Goal: Complete application form: Complete application form

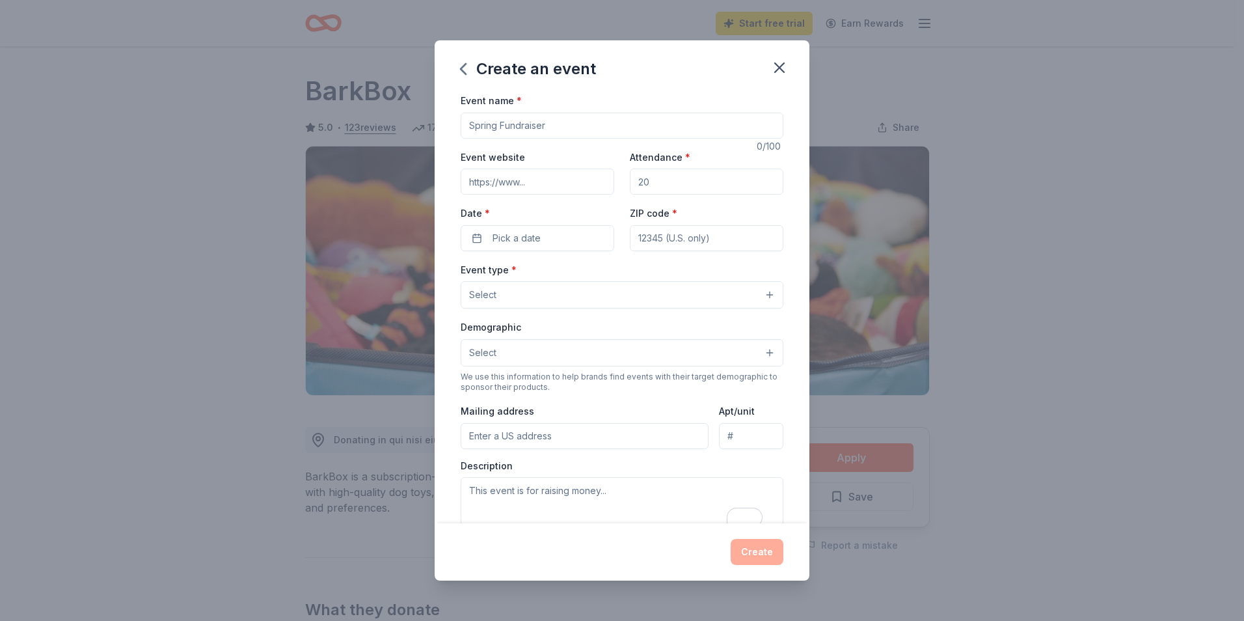
scroll to position [191, 0]
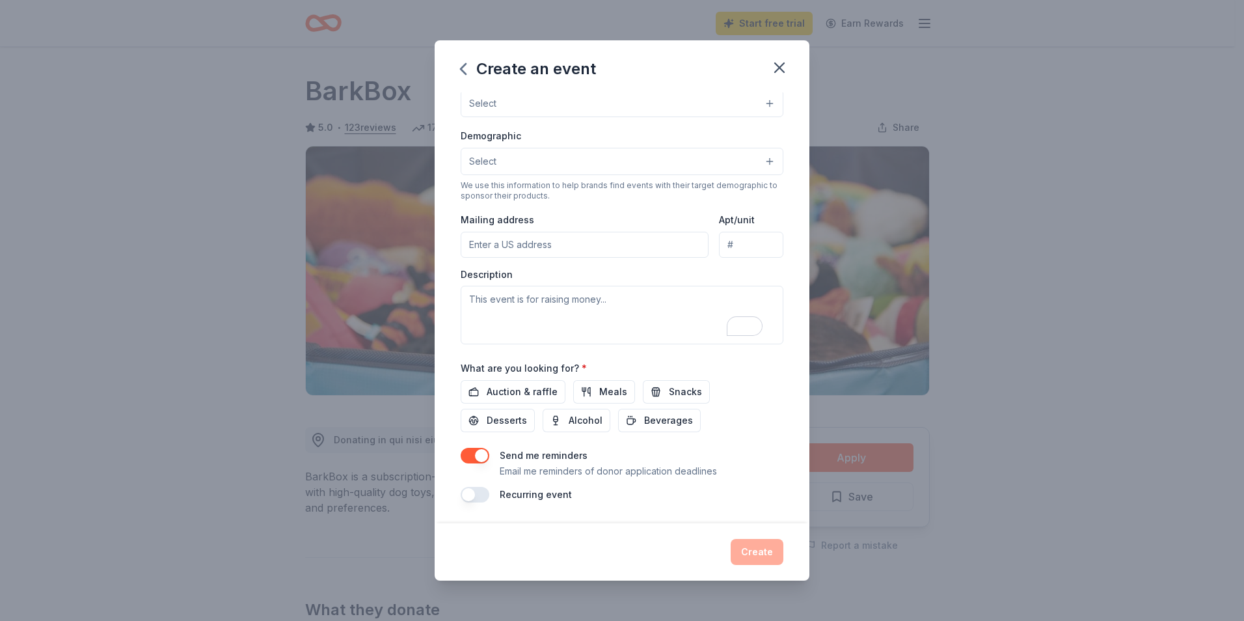
click at [759, 161] on button "Select" at bounding box center [622, 161] width 323 height 27
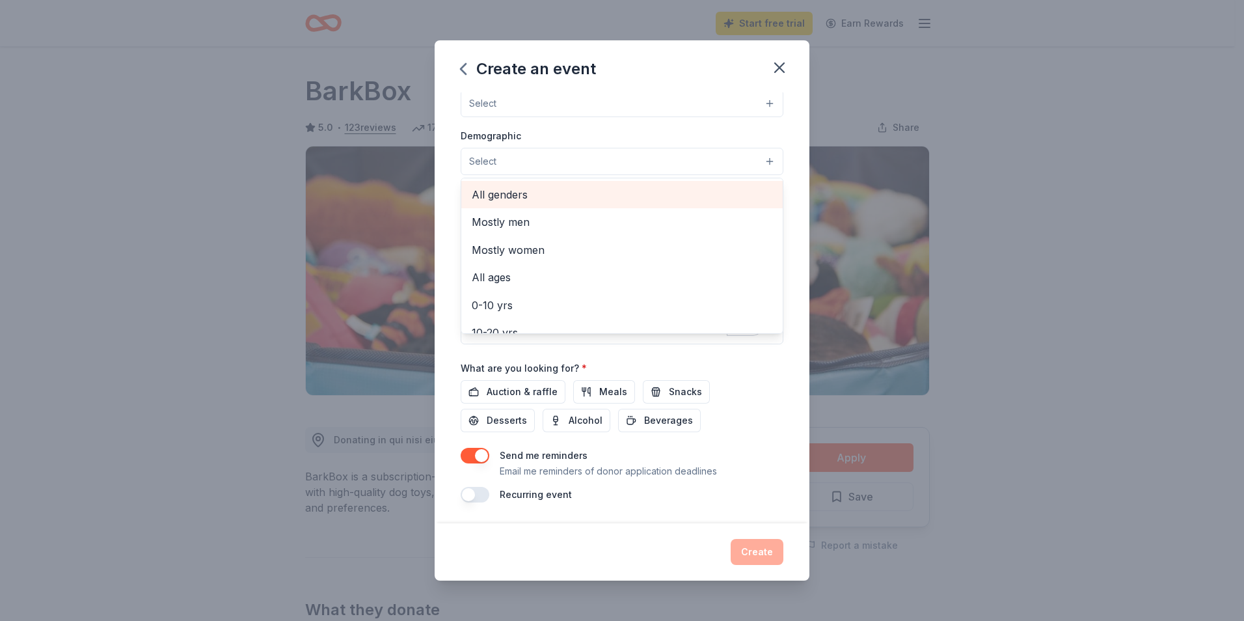
click at [512, 198] on span "All genders" at bounding box center [622, 194] width 301 height 17
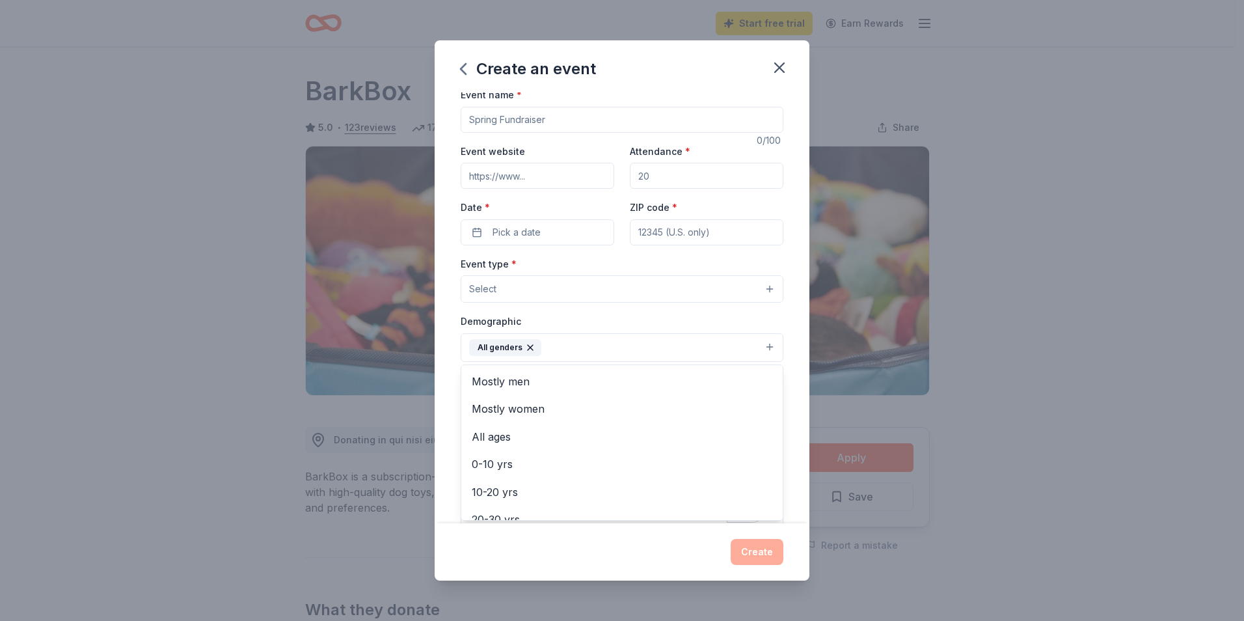
scroll to position [0, 0]
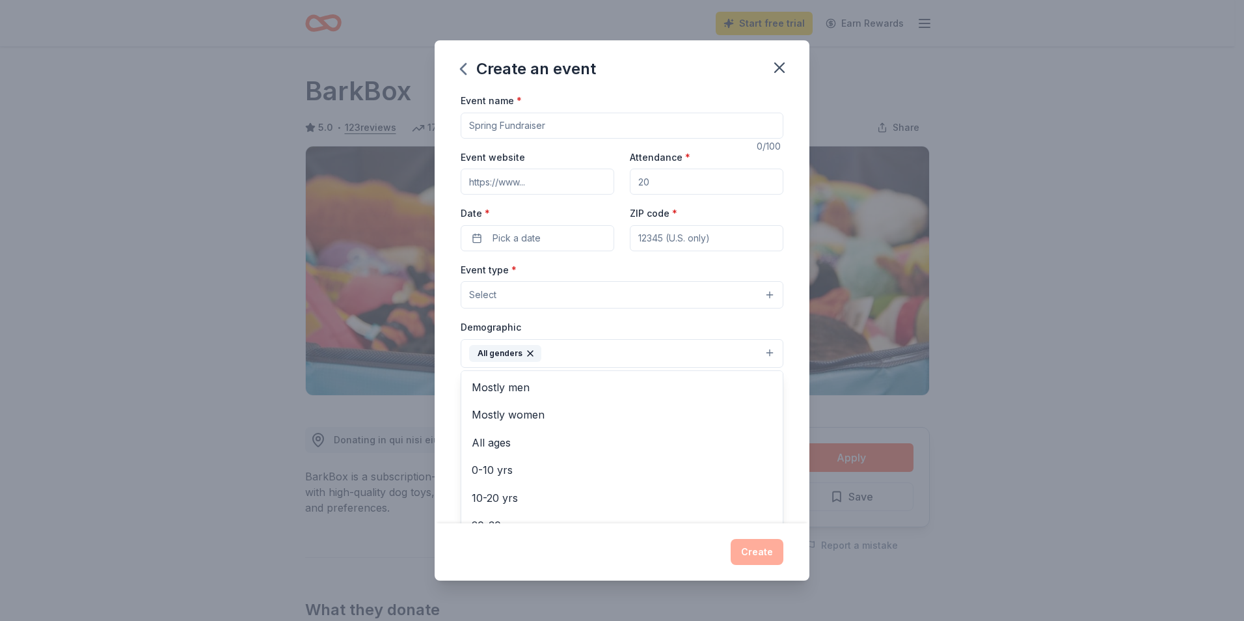
click at [576, 129] on div "Event name * 0 /100 Event website Attendance * Date * Pick a date ZIP code * Ev…" at bounding box center [622, 393] width 323 height 603
drag, startPoint x: 468, startPoint y: 127, endPoint x: 606, endPoint y: 129, distance: 138.0
click at [606, 129] on input "Event name *" at bounding box center [622, 126] width 323 height 26
type input "White Party"
drag, startPoint x: 634, startPoint y: 185, endPoint x: 643, endPoint y: 183, distance: 9.8
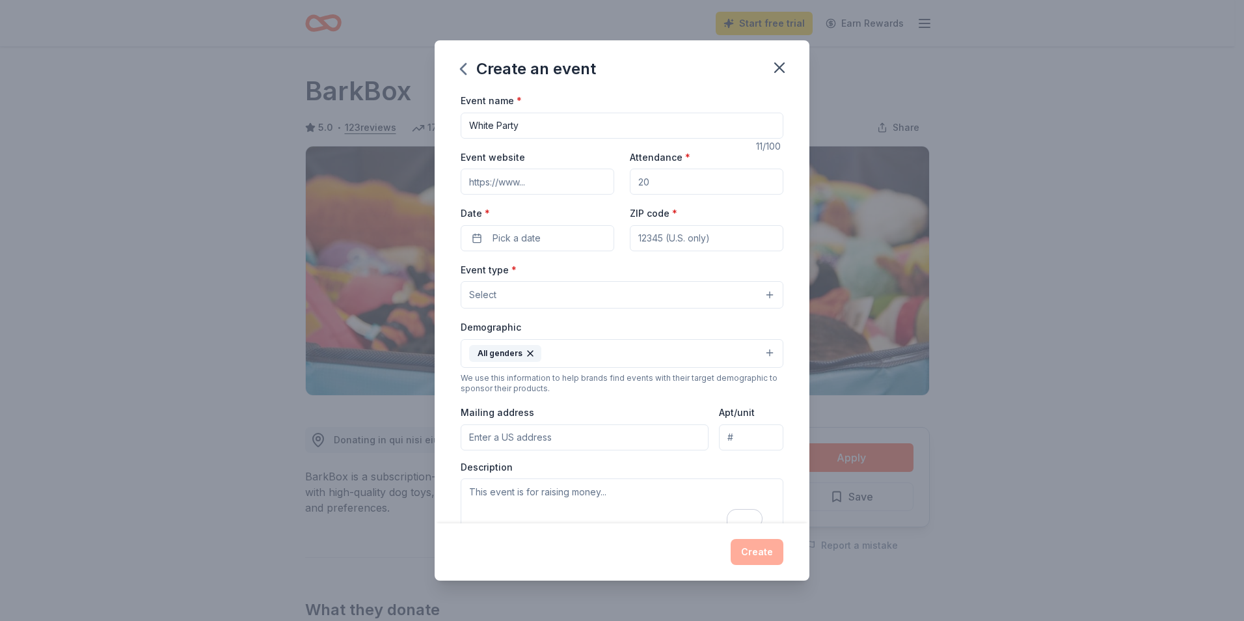
click at [643, 183] on input "Attendance *" at bounding box center [707, 182] width 154 height 26
type input "100"
click at [472, 184] on input "Event website" at bounding box center [538, 182] width 154 height 26
paste input "https://cornerconnectionwv.com/"
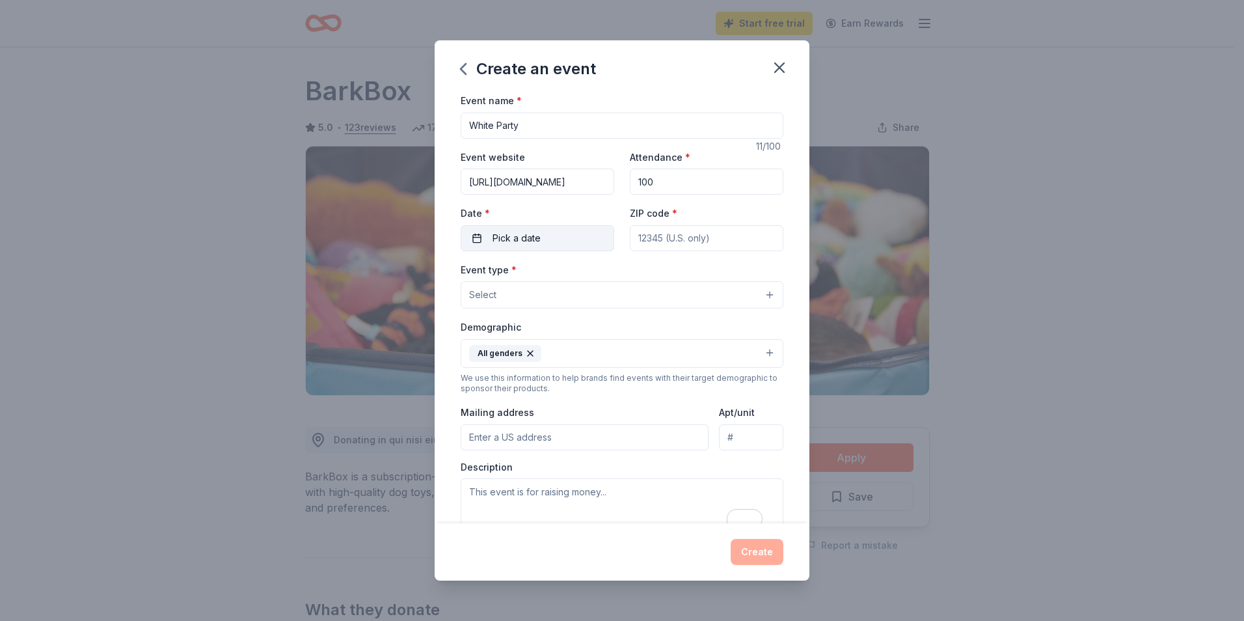
type input "https://cornerconnectionwv.com/"
click at [563, 239] on button "Pick a date" at bounding box center [538, 238] width 154 height 26
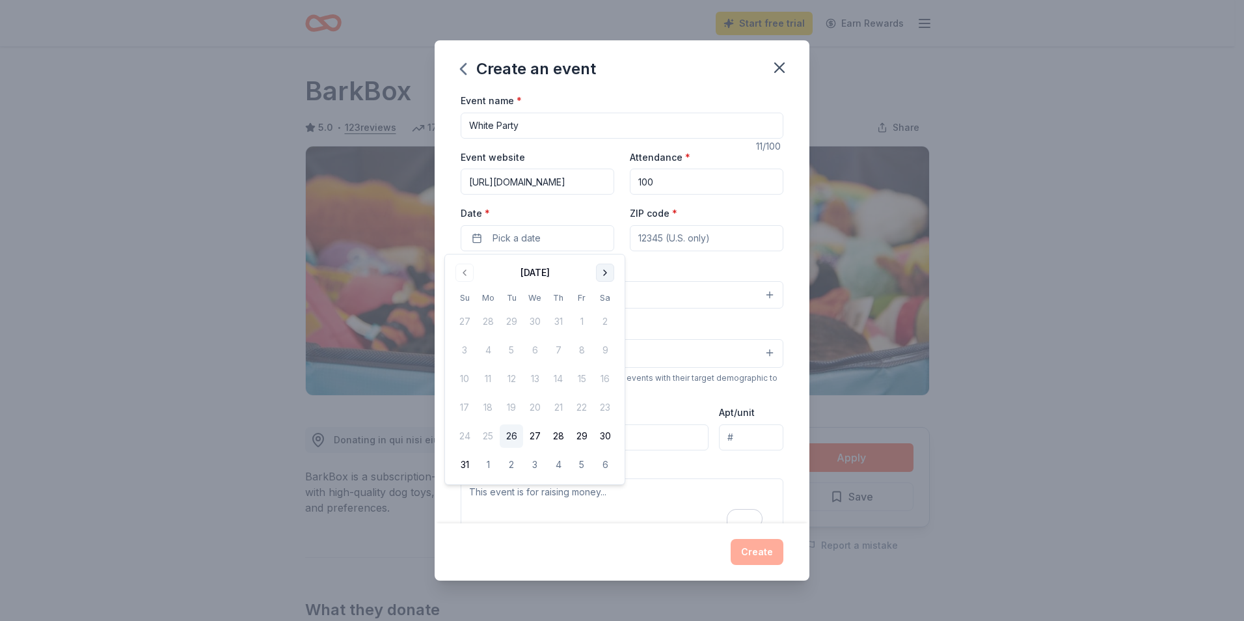
click at [602, 271] on button "Go to next month" at bounding box center [605, 273] width 18 height 18
click at [601, 273] on button "Go to next month" at bounding box center [605, 273] width 18 height 18
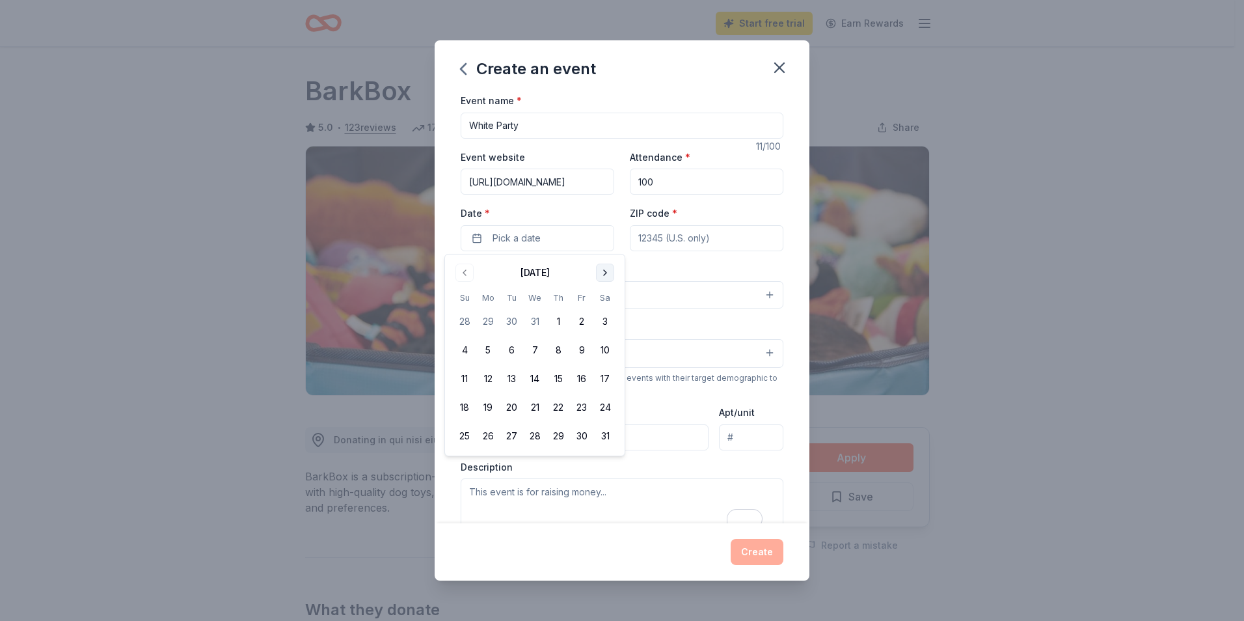
click at [601, 273] on button "Go to next month" at bounding box center [605, 273] width 18 height 18
click at [603, 378] on button "16" at bounding box center [604, 378] width 23 height 23
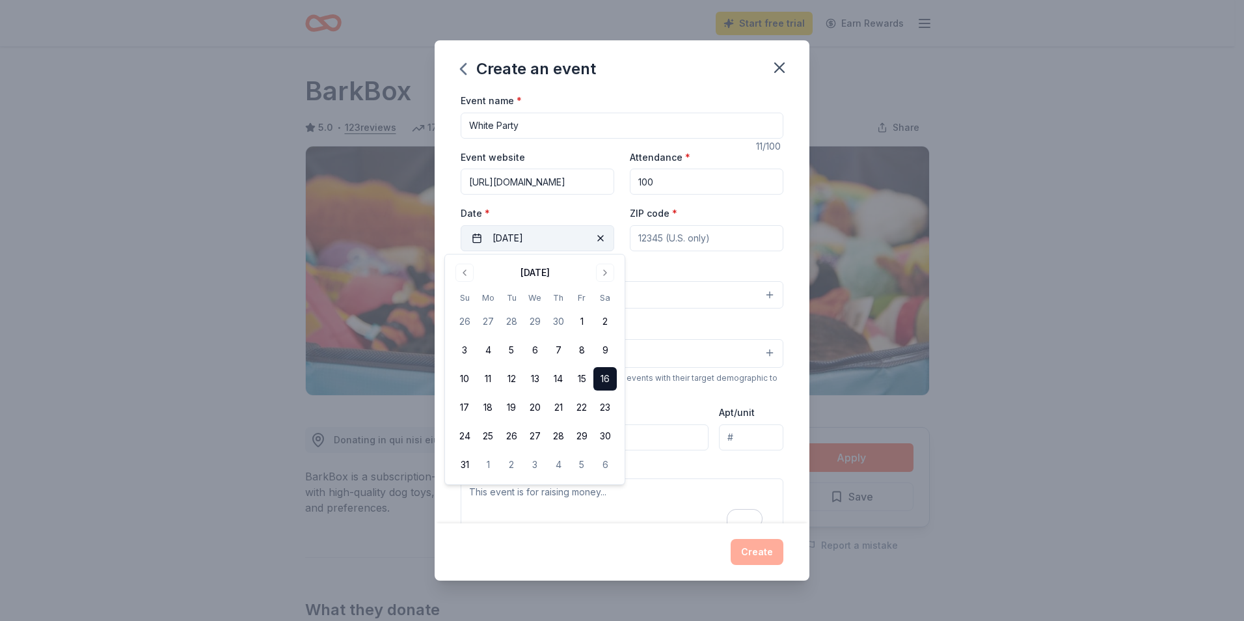
click at [552, 241] on button "05/16/2026" at bounding box center [538, 238] width 154 height 26
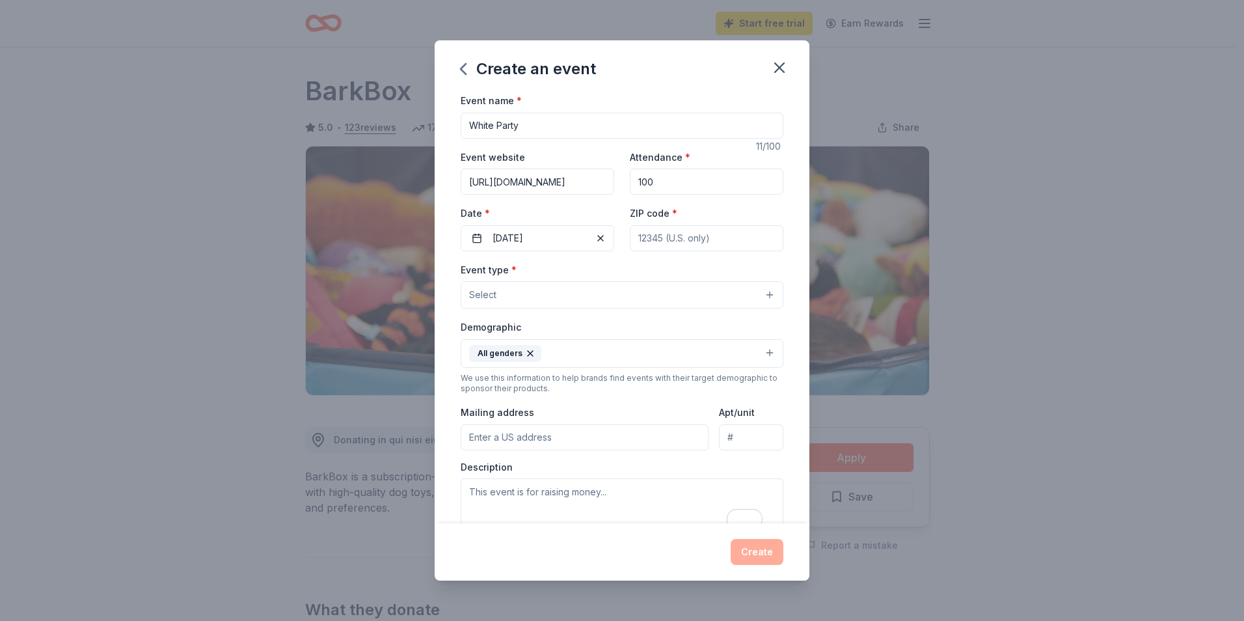
click at [664, 235] on input "ZIP code *" at bounding box center [707, 238] width 154 height 26
type input "25401"
type input "324 W Stephen Street"
type input "Martinsburg, WV 25403"
click at [758, 297] on button "Select" at bounding box center [622, 294] width 323 height 27
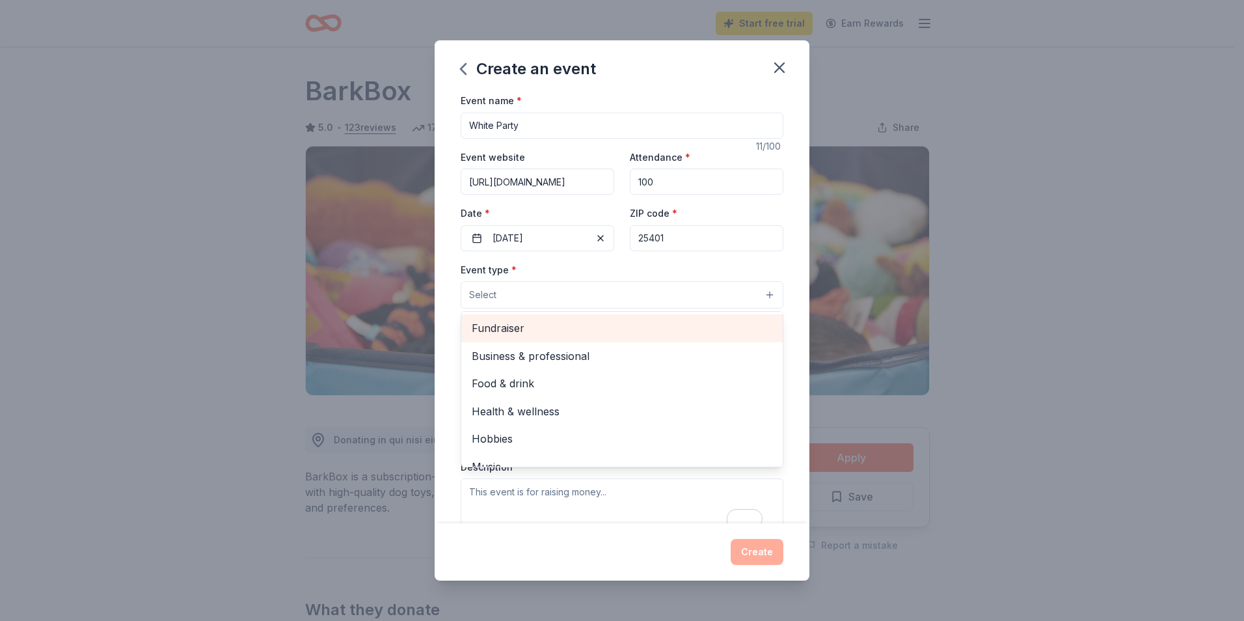
click at [528, 326] on span "Fundraiser" at bounding box center [622, 327] width 301 height 17
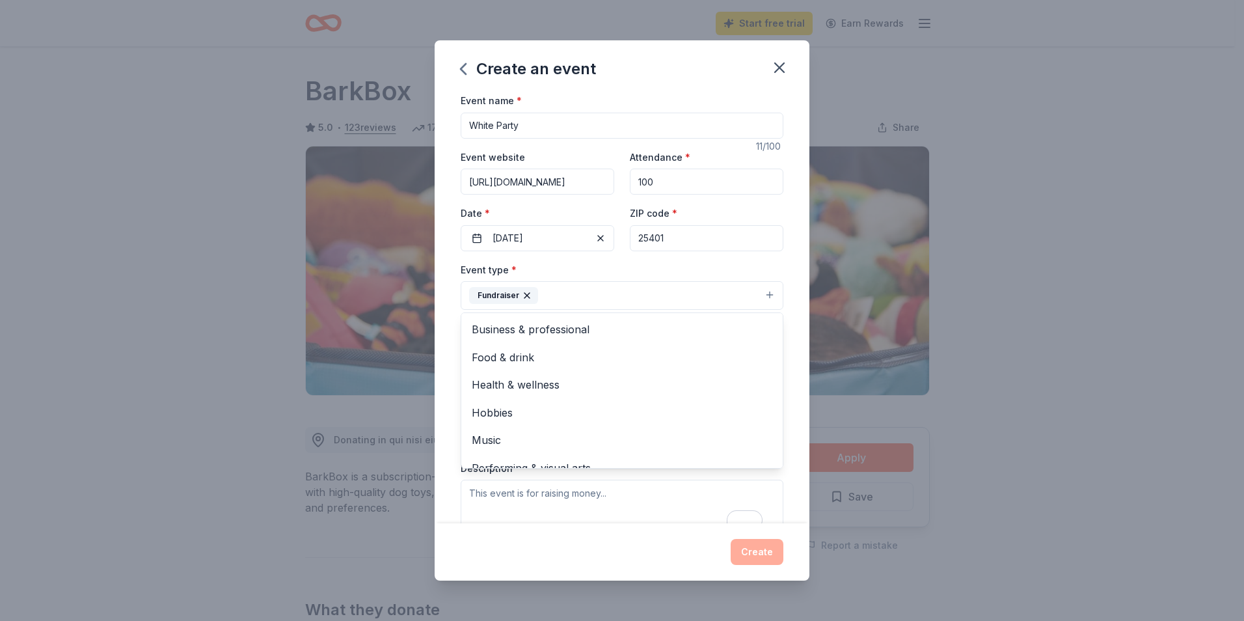
click at [610, 297] on button "Fundraiser" at bounding box center [622, 295] width 323 height 29
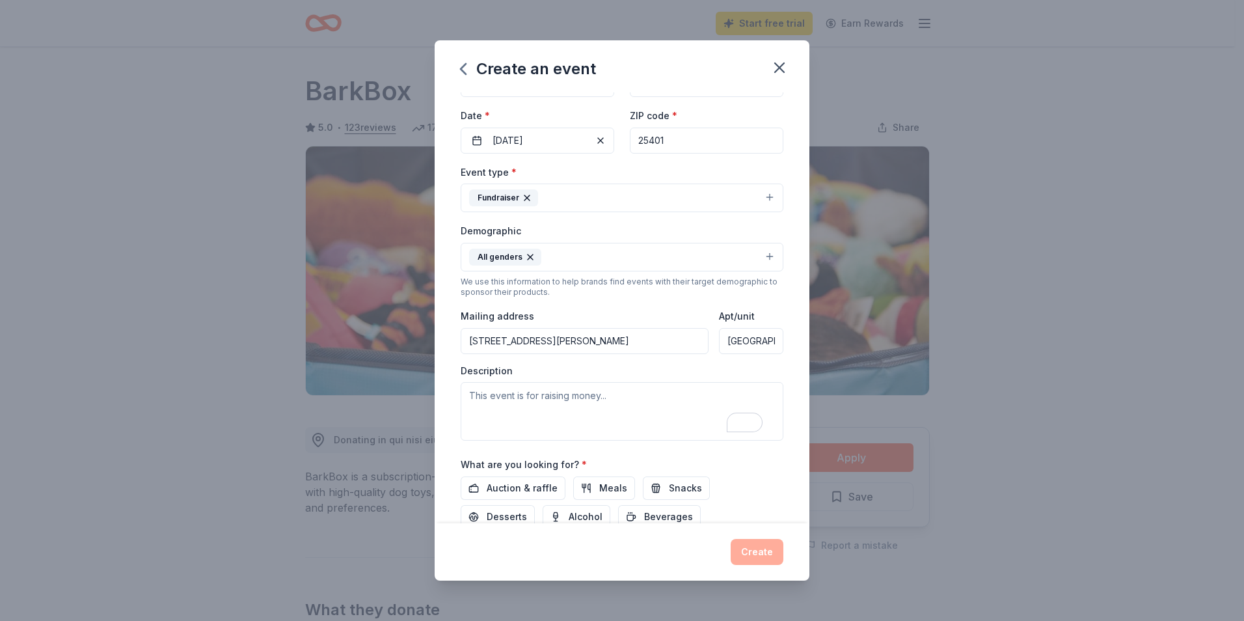
scroll to position [116, 0]
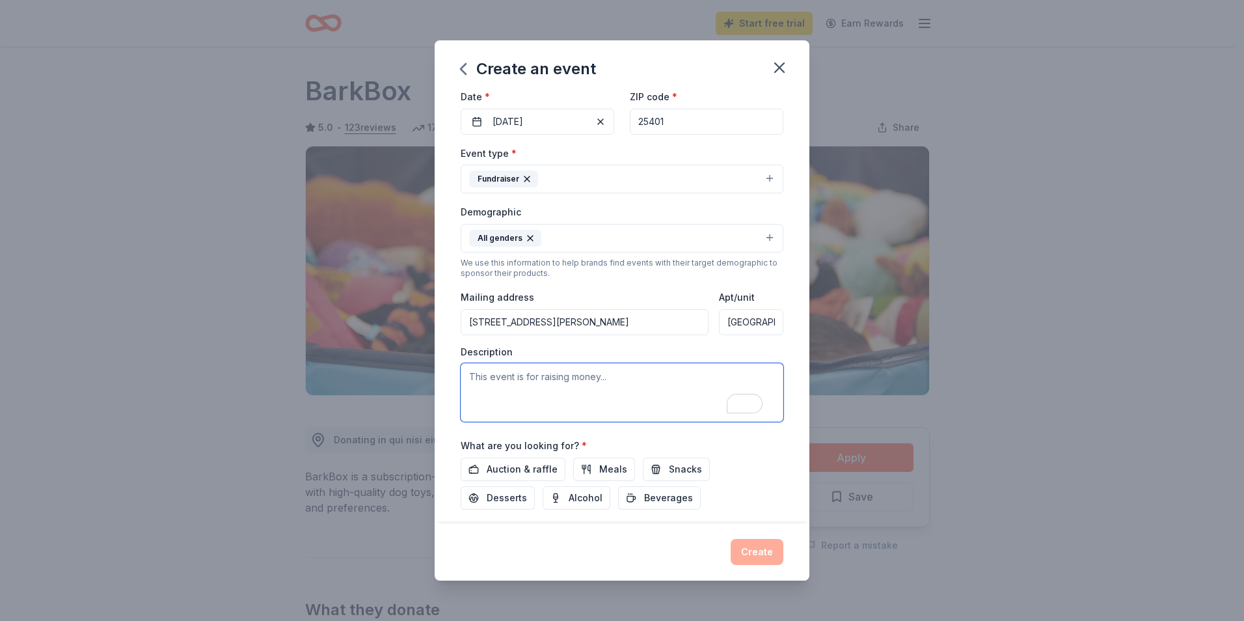
click at [610, 375] on textarea "To enrich screen reader interactions, please activate Accessibility in Grammarl…" at bounding box center [622, 392] width 323 height 59
click at [615, 373] on textarea "This event will raise money for the nonprofits" at bounding box center [622, 392] width 323 height 59
click at [675, 380] on textarea "This event will raise money for the nonprofits" at bounding box center [622, 392] width 323 height 59
drag, startPoint x: 715, startPoint y: 383, endPoint x: 713, endPoint y: 367, distance: 16.4
click at [719, 380] on textarea "This event will raise money for the nonprofit's clothing clo set, food pantry a…" at bounding box center [622, 392] width 323 height 59
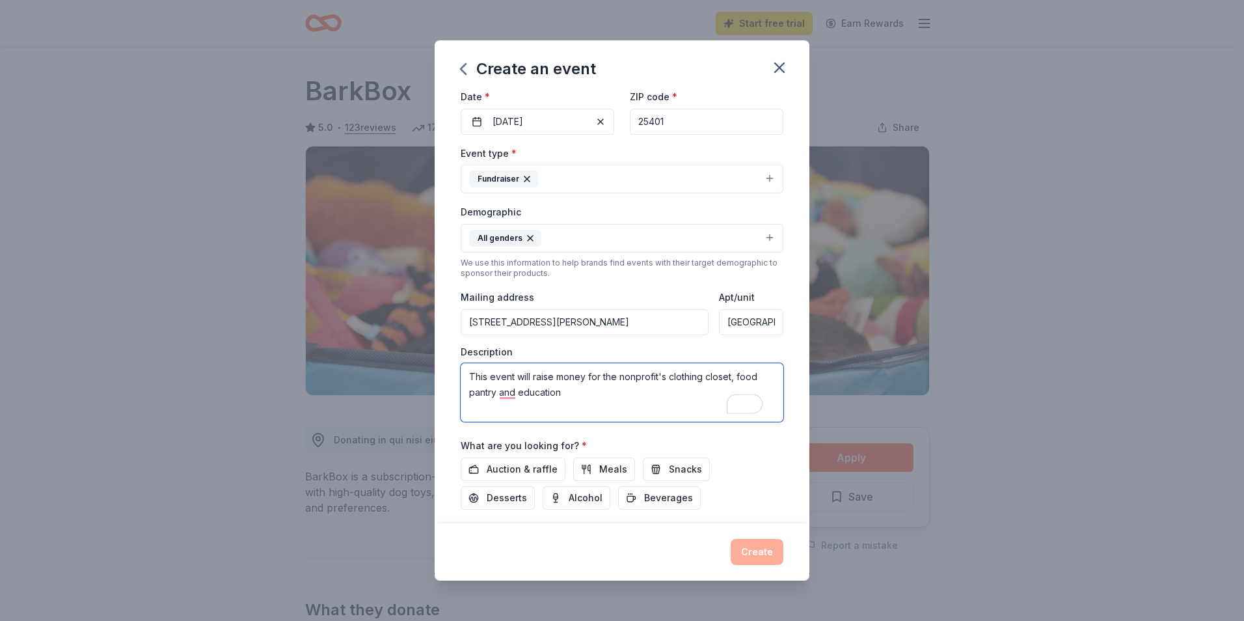
click at [502, 398] on textarea "This event will raise money for the nonprofit's clothing closet, food pantry an…" at bounding box center [622, 392] width 323 height 59
click at [567, 392] on textarea "This event will raise money for the nonprofit's clothing closet, food pantry, a…" at bounding box center [622, 392] width 323 height 59
click at [625, 411] on textarea "This event will raise money for the nonprofit's clothing closet, food pantry, a…" at bounding box center [622, 392] width 323 height 59
click at [711, 468] on div "Auction & raffle Meals Snacks Desserts Alcohol Beverages" at bounding box center [622, 483] width 323 height 52
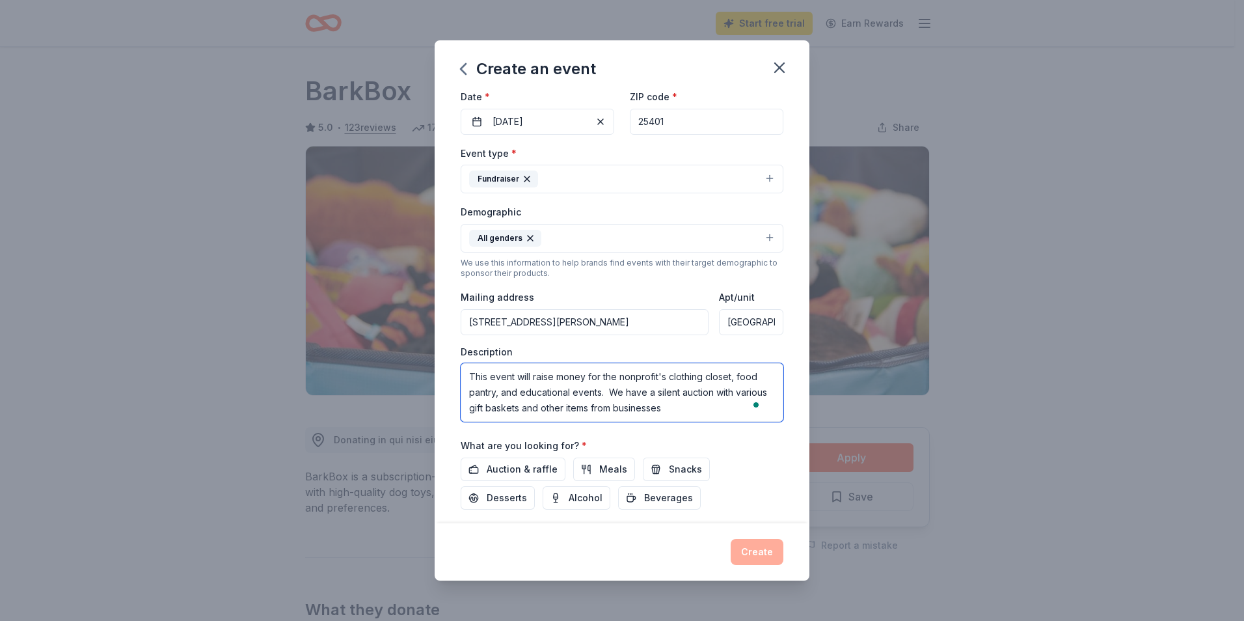
click at [627, 407] on textarea "This event will raise money for the nonprofit's clothing closet, food pantry, a…" at bounding box center [622, 392] width 323 height 59
click at [726, 409] on textarea "This event will raise money for the nonprofit's clothing closet, food pantry, a…" at bounding box center [622, 392] width 323 height 59
click at [739, 398] on textarea "This event will raise money for the nonprofit's clothing closet, food pantry, a…" at bounding box center [622, 392] width 323 height 59
click at [770, 457] on div "Auction & raffle Meals Snacks Desserts Alcohol Beverages" at bounding box center [622, 483] width 323 height 52
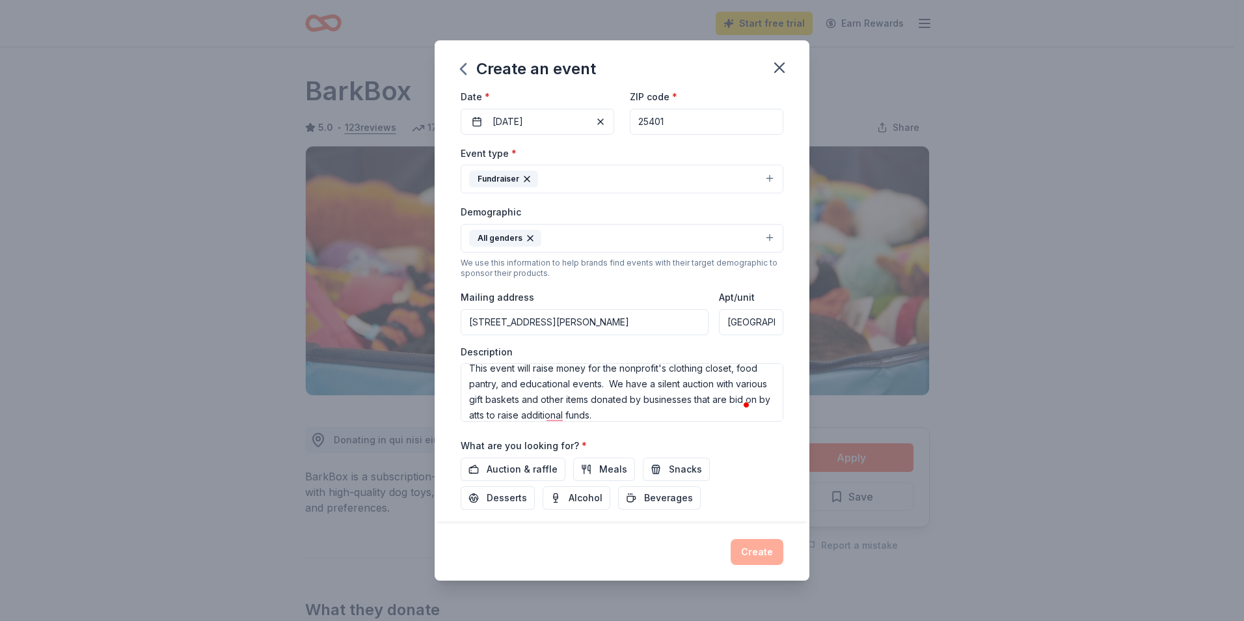
click at [770, 457] on div "Auction & raffle Meals Snacks Desserts Alcohol Beverages" at bounding box center [622, 483] width 323 height 52
click at [704, 416] on textarea "This event will raise money for the nonprofit's clothing closet, food pantry, a…" at bounding box center [622, 392] width 323 height 59
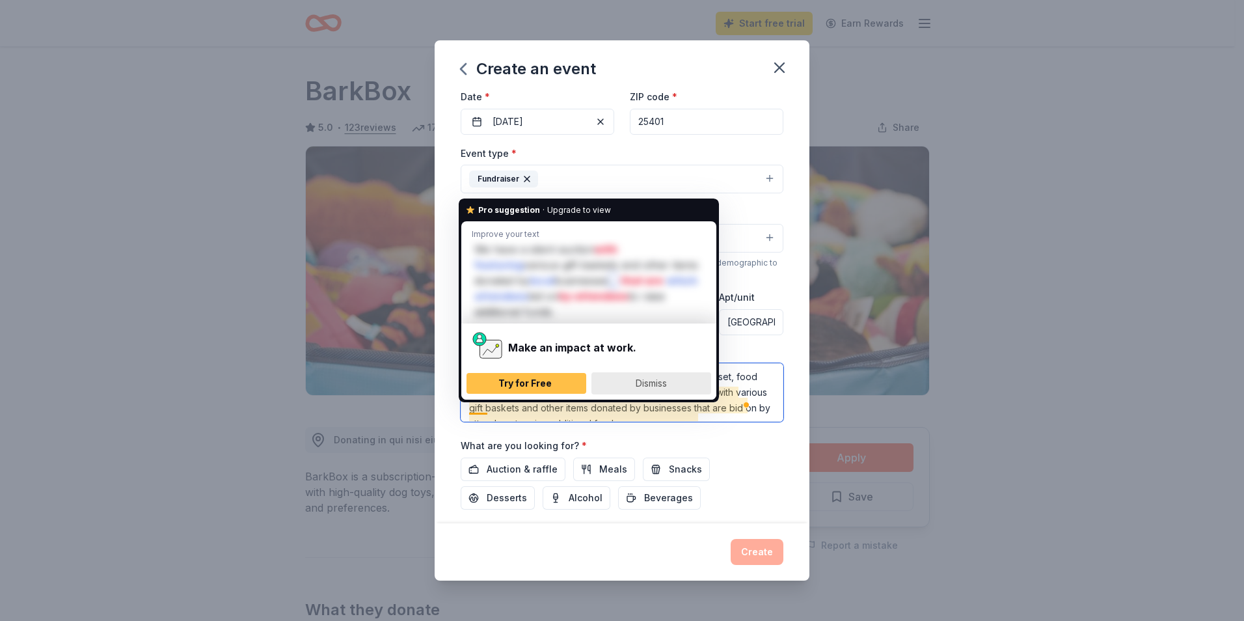
click at [643, 383] on span "Dismiss" at bounding box center [651, 382] width 31 height 11
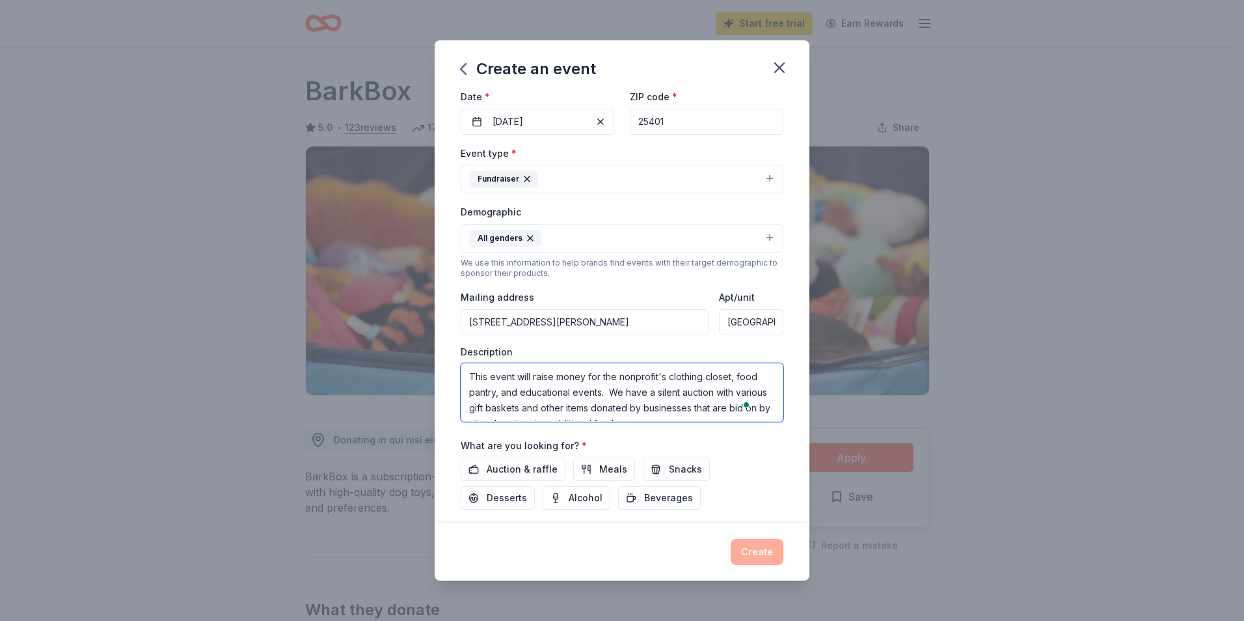
scroll to position [16, 0]
type textarea "This event will raise money for the nonprofit's clothing closet, food pantry, a…"
click at [548, 467] on span "Auction & raffle" at bounding box center [522, 469] width 71 height 16
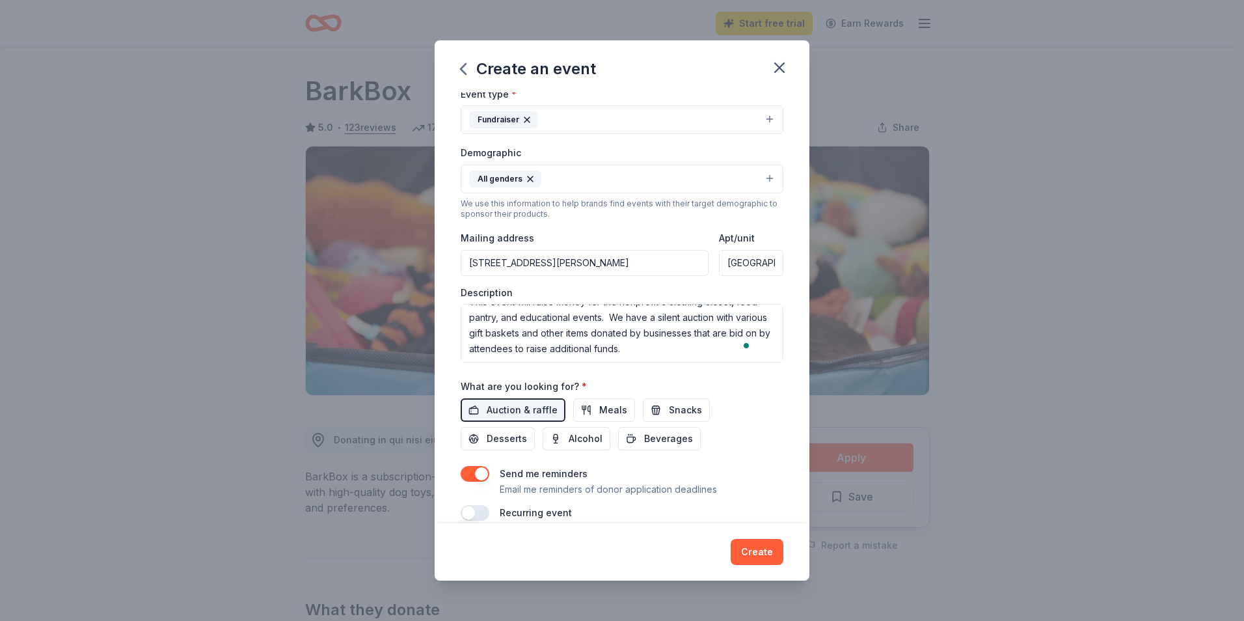
scroll to position [194, 0]
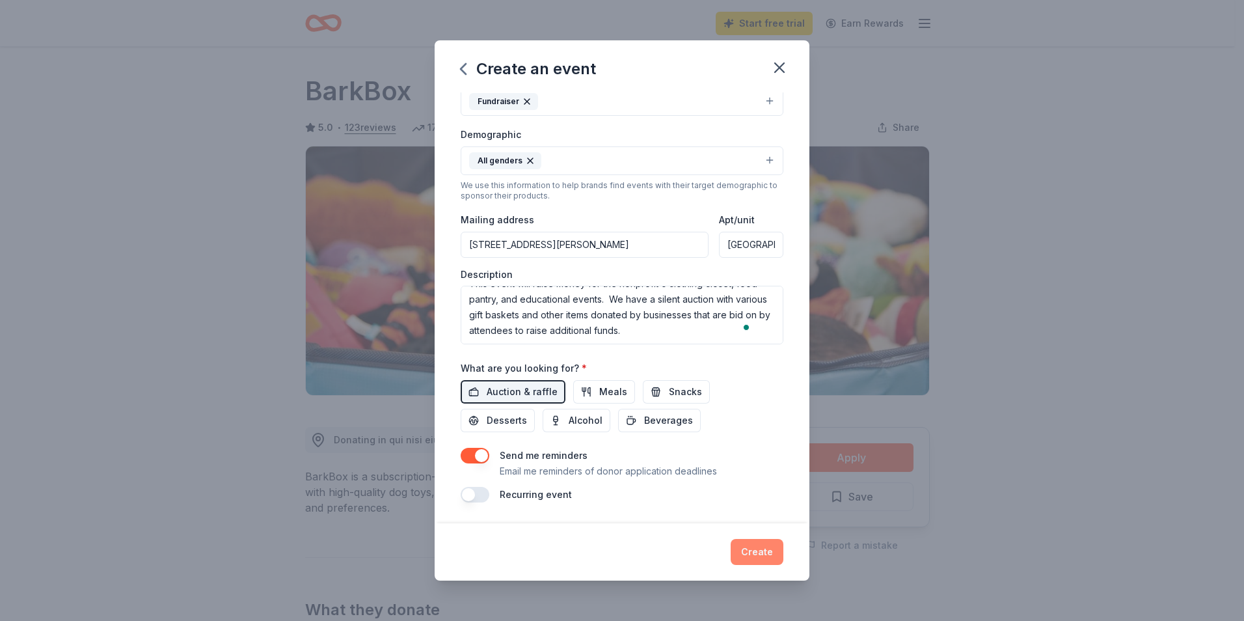
click at [755, 547] on button "Create" at bounding box center [757, 552] width 53 height 26
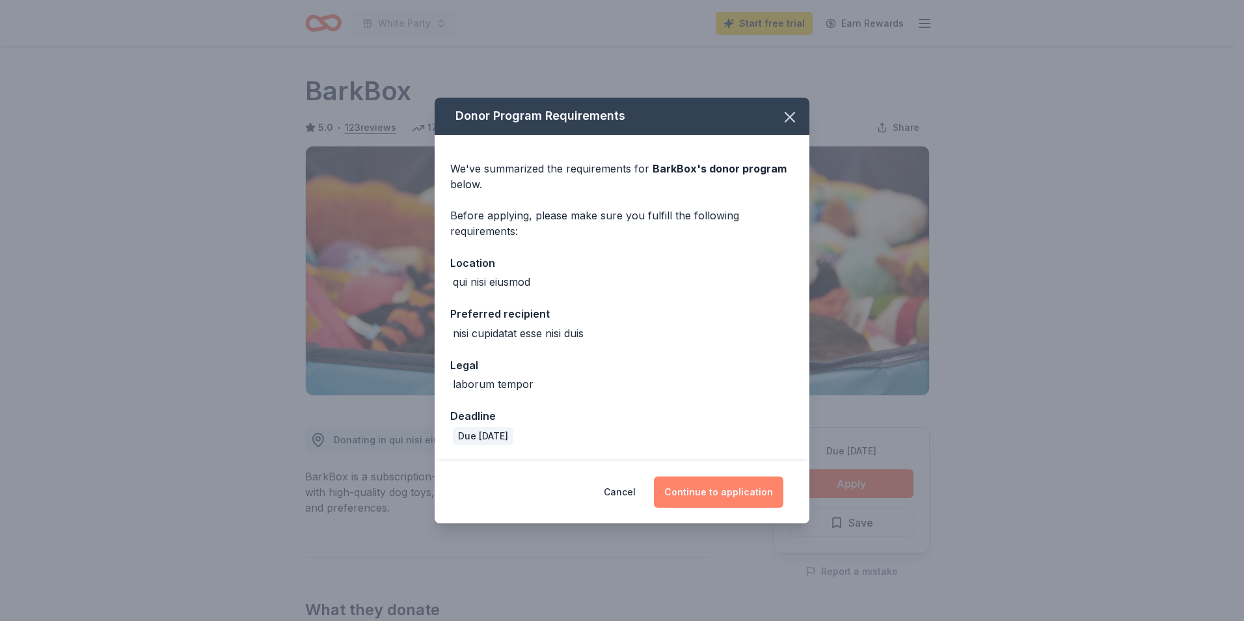
click at [721, 490] on button "Continue to application" at bounding box center [718, 491] width 129 height 31
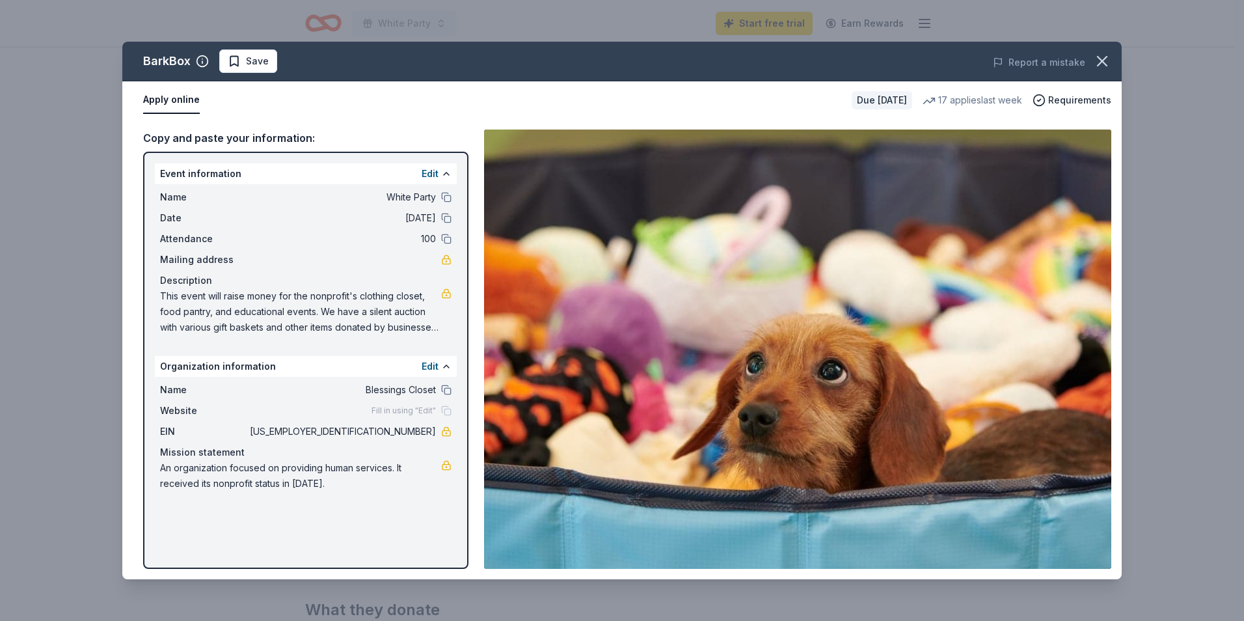
click at [443, 411] on div "Fill in using "Edit"" at bounding box center [412, 410] width 80 height 10
click at [422, 171] on button "Edit" at bounding box center [430, 174] width 17 height 16
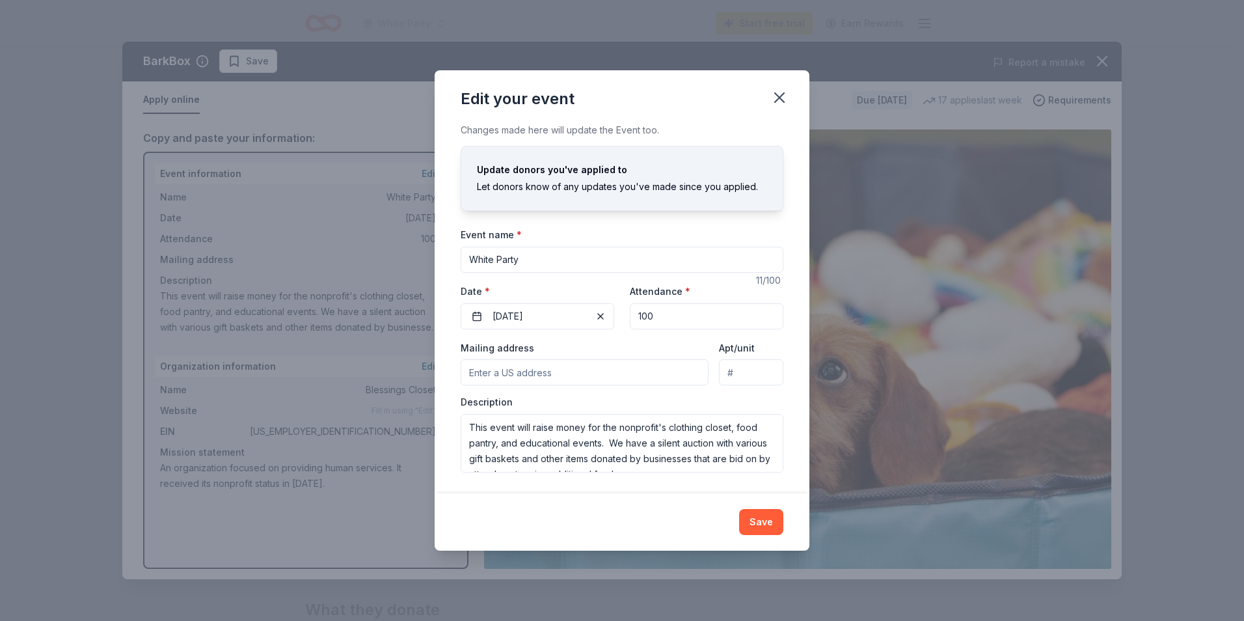
click at [521, 375] on input "Mailing address" at bounding box center [585, 372] width 248 height 26
type input "324 West Stephen Street, Martinsburg, WV, 25401"
click at [757, 529] on button "Save" at bounding box center [761, 522] width 44 height 26
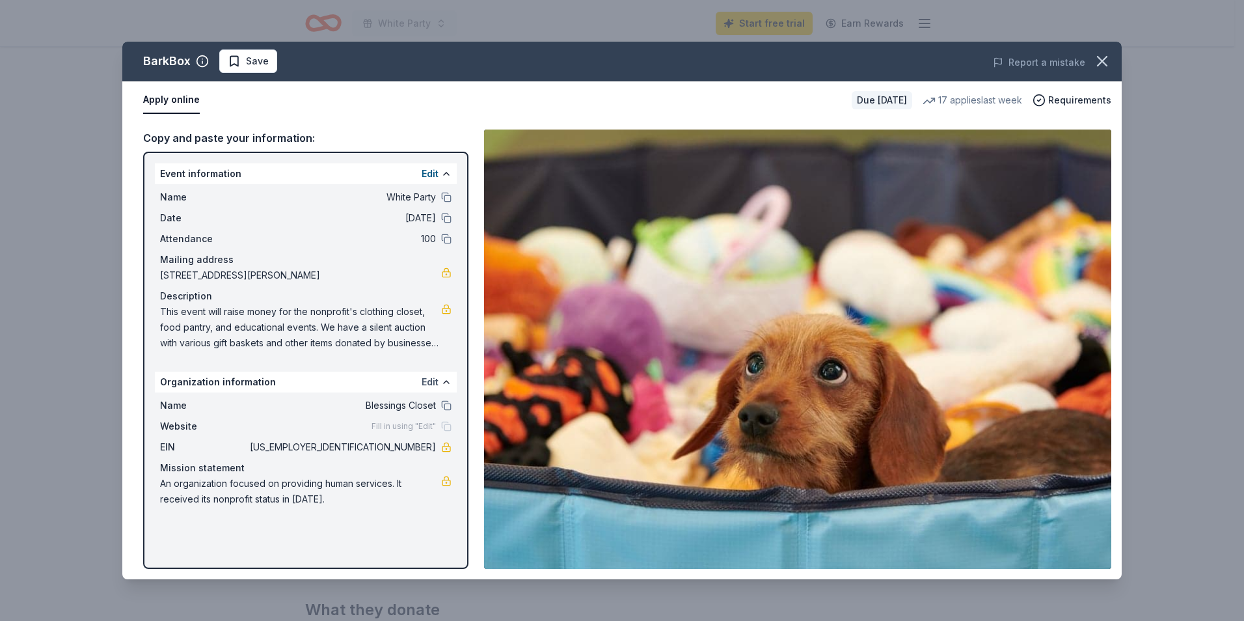
click at [431, 381] on button "Edit" at bounding box center [430, 382] width 17 height 16
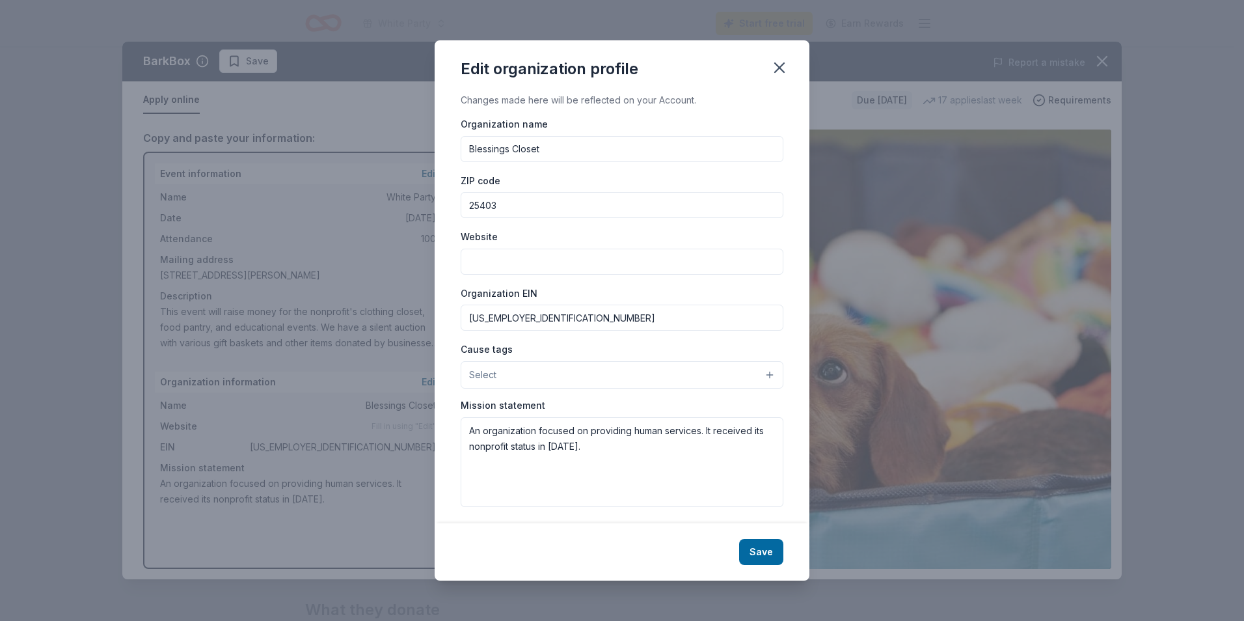
click at [512, 263] on input "Website" at bounding box center [622, 262] width 323 height 26
click at [484, 264] on input "Website" at bounding box center [622, 262] width 323 height 26
paste input "https://www.theblessingscloset.com/"
type input "https://www.theblessingscloset.com/"
click at [757, 377] on button "Select" at bounding box center [622, 374] width 323 height 27
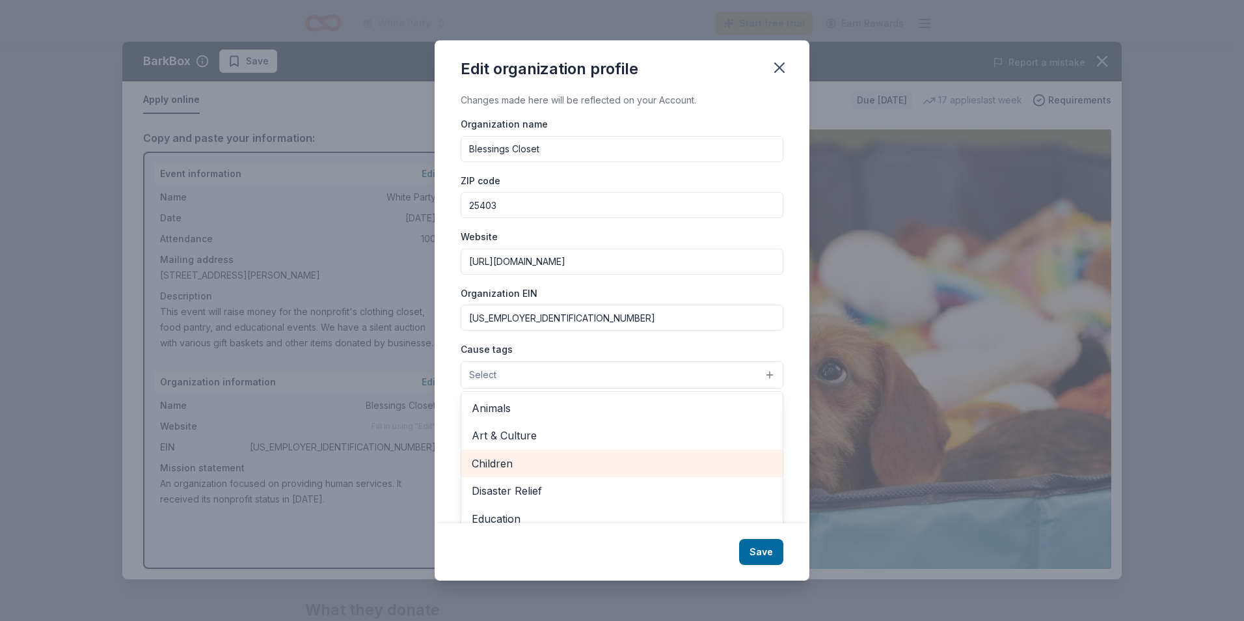
click at [502, 464] on span "Children" at bounding box center [622, 463] width 301 height 17
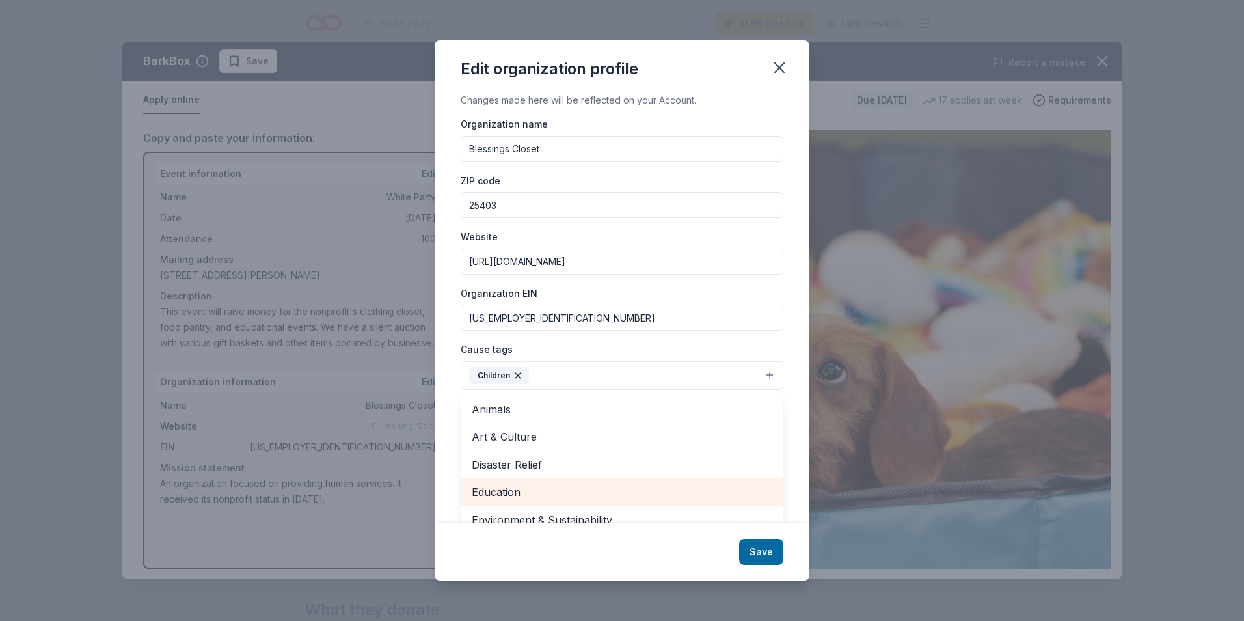
click at [533, 491] on span "Education" at bounding box center [622, 491] width 301 height 17
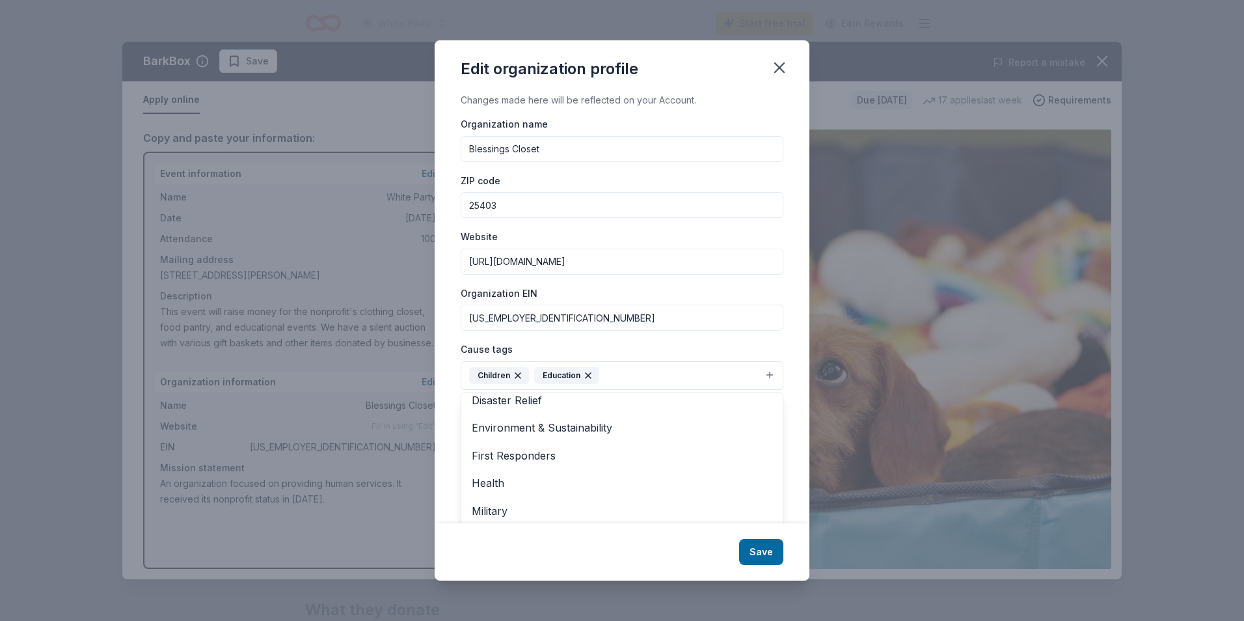
scroll to position [116, 0]
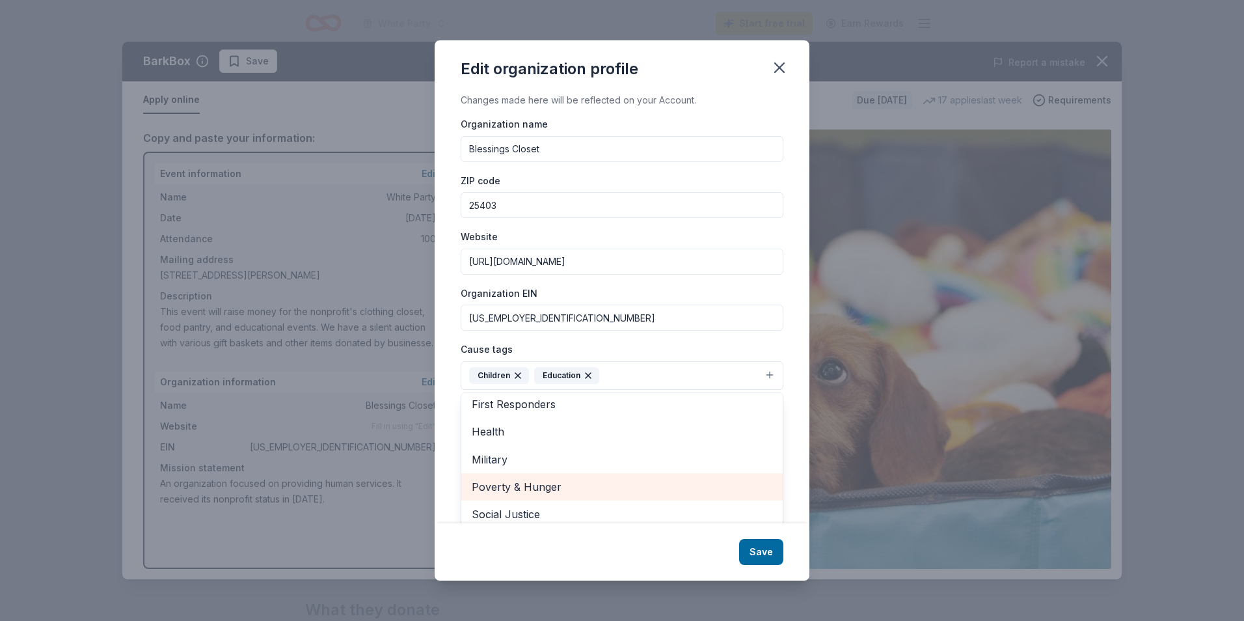
click at [559, 489] on span "Poverty & Hunger" at bounding box center [622, 486] width 301 height 17
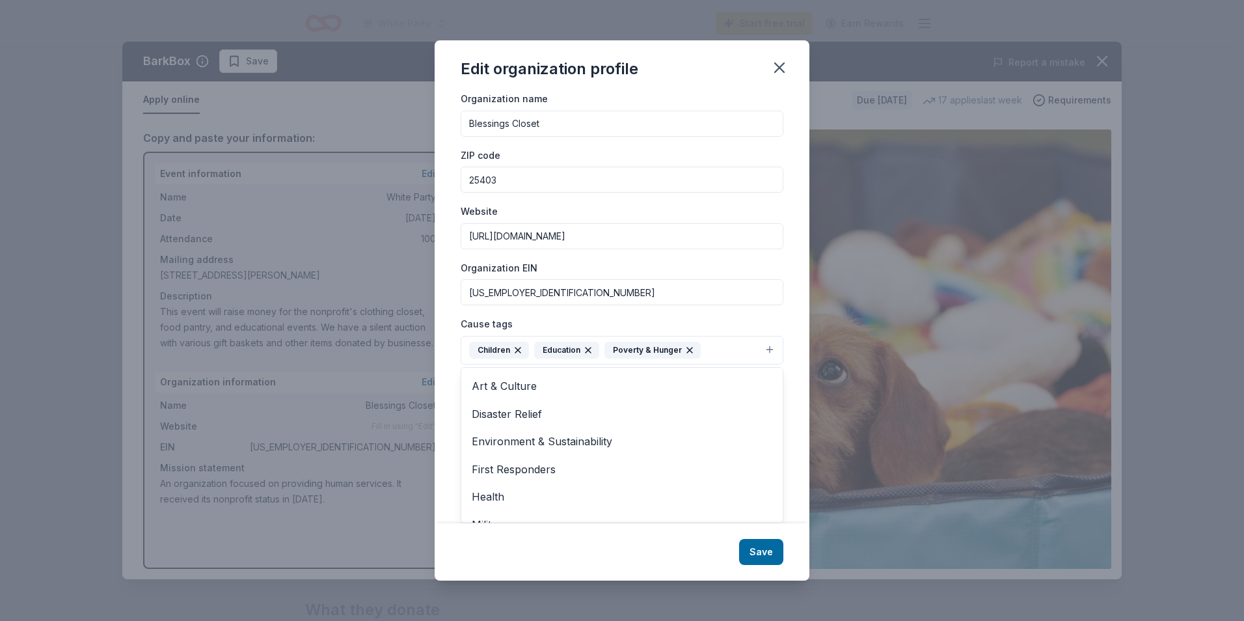
scroll to position [0, 0]
click at [754, 556] on div "Edit organization profile Changes made here will be reflected on your Account. …" at bounding box center [622, 310] width 375 height 540
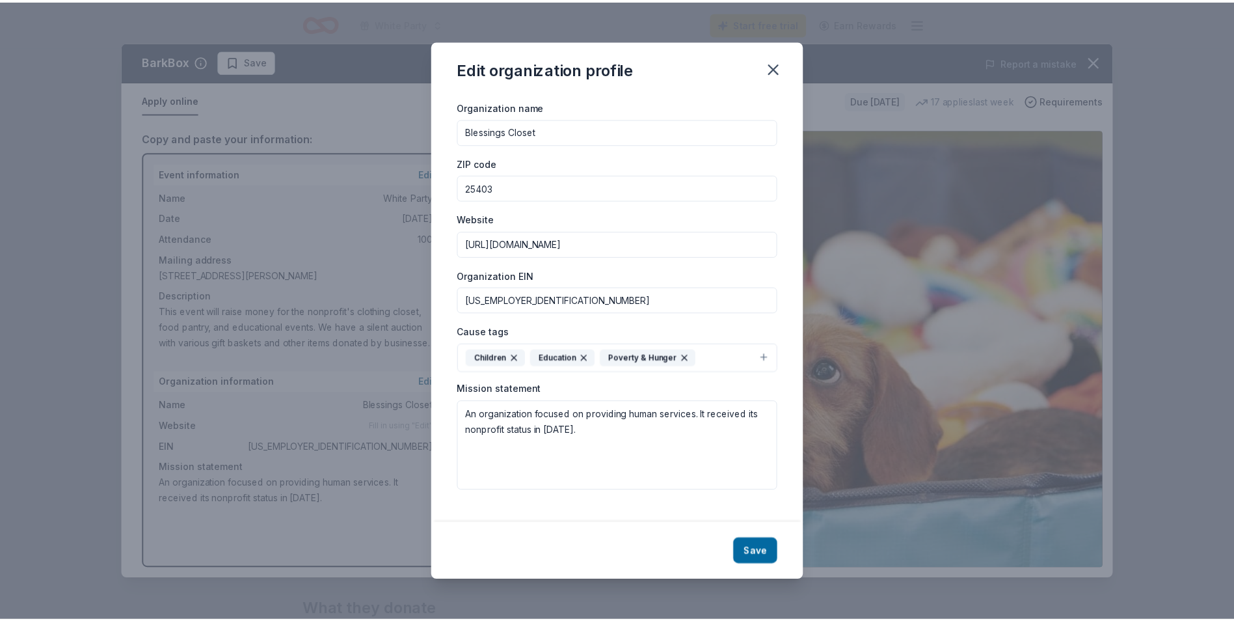
scroll to position [6, 0]
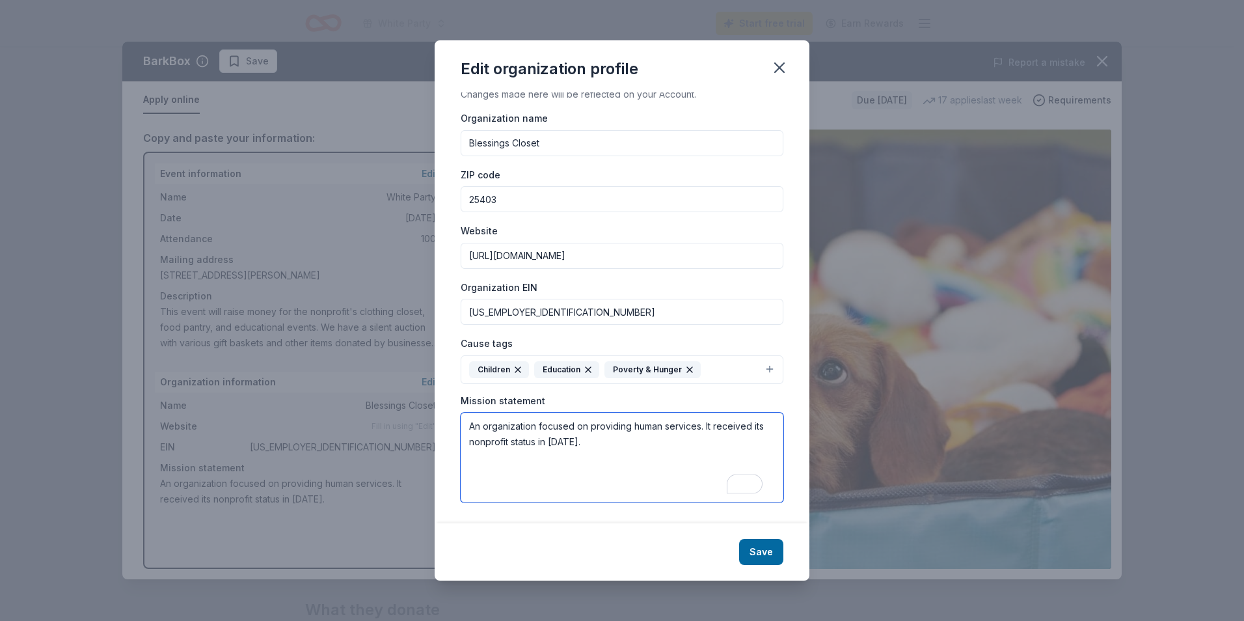
drag, startPoint x: 469, startPoint y: 427, endPoint x: 627, endPoint y: 449, distance: 159.0
click at [627, 449] on textarea "An organization focused on providing human services. It received its nonprofit …" at bounding box center [622, 458] width 323 height 90
type textarea "Our mission is to provide clothing, food, and educational items to community me…"
click at [750, 548] on button "Save" at bounding box center [761, 552] width 44 height 26
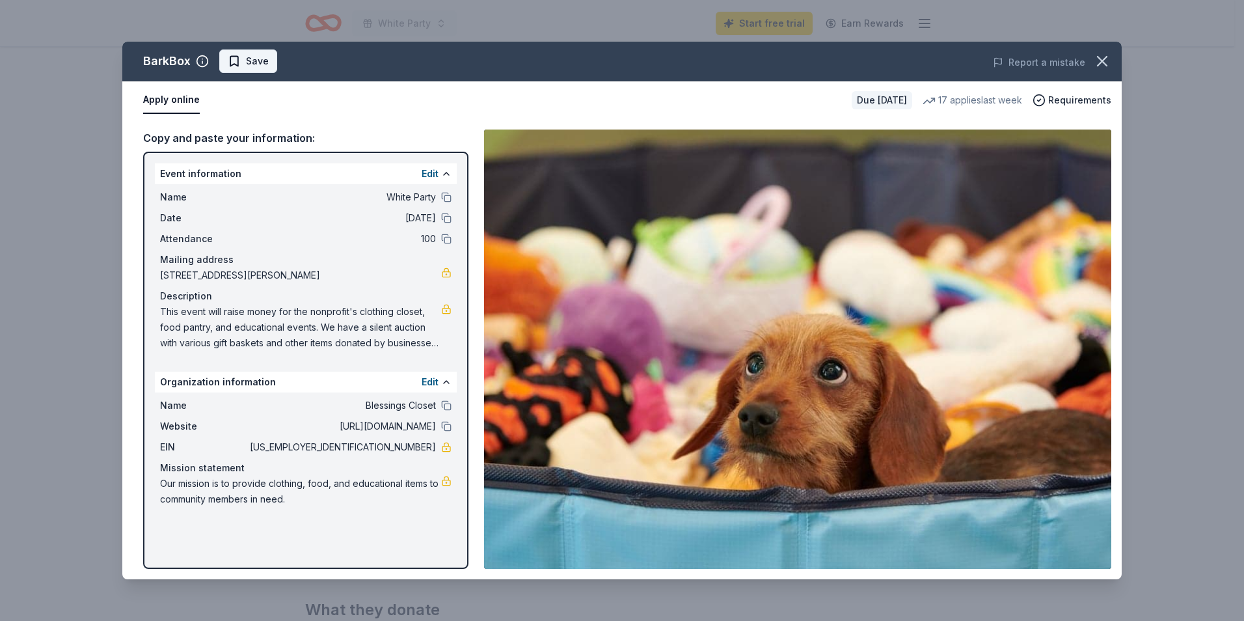
click at [252, 63] on span "Save" at bounding box center [257, 61] width 23 height 16
click at [143, 87] on button "Apply online" at bounding box center [171, 100] width 57 height 27
click at [181, 99] on button "Apply online" at bounding box center [171, 100] width 57 height 27
click at [170, 99] on button "Apply online" at bounding box center [171, 100] width 57 height 27
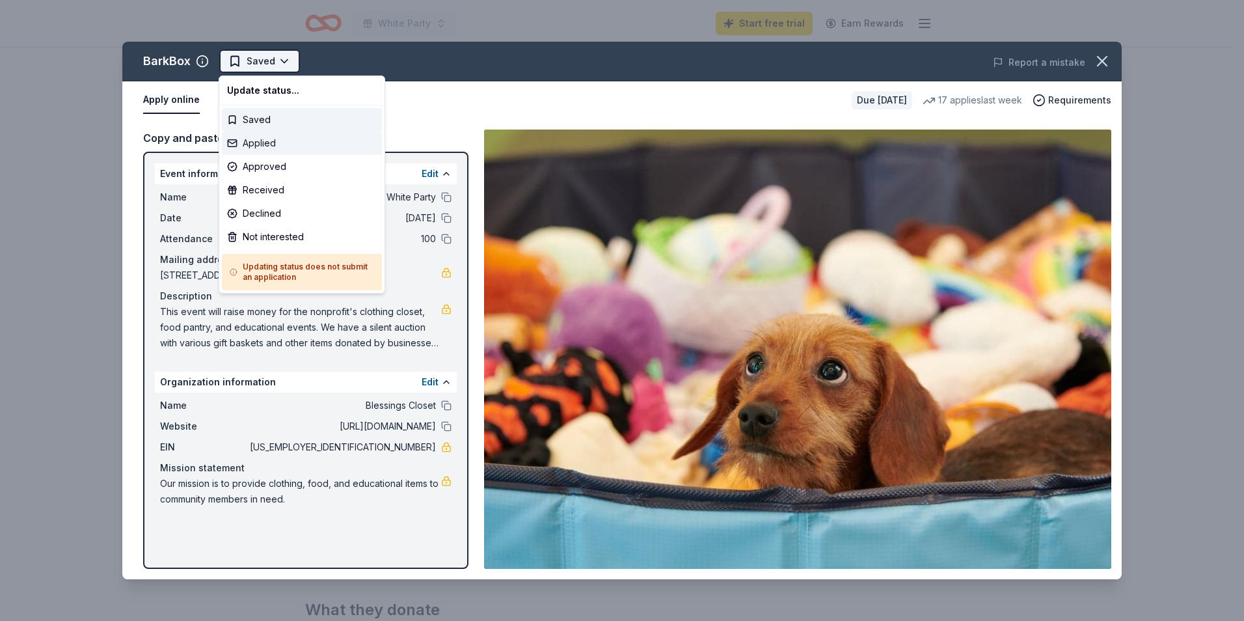
click at [265, 141] on body "10% White Party Start free trial Earn Rewards Due in 233 days Share BarkBox 5.0…" at bounding box center [617, 310] width 1234 height 621
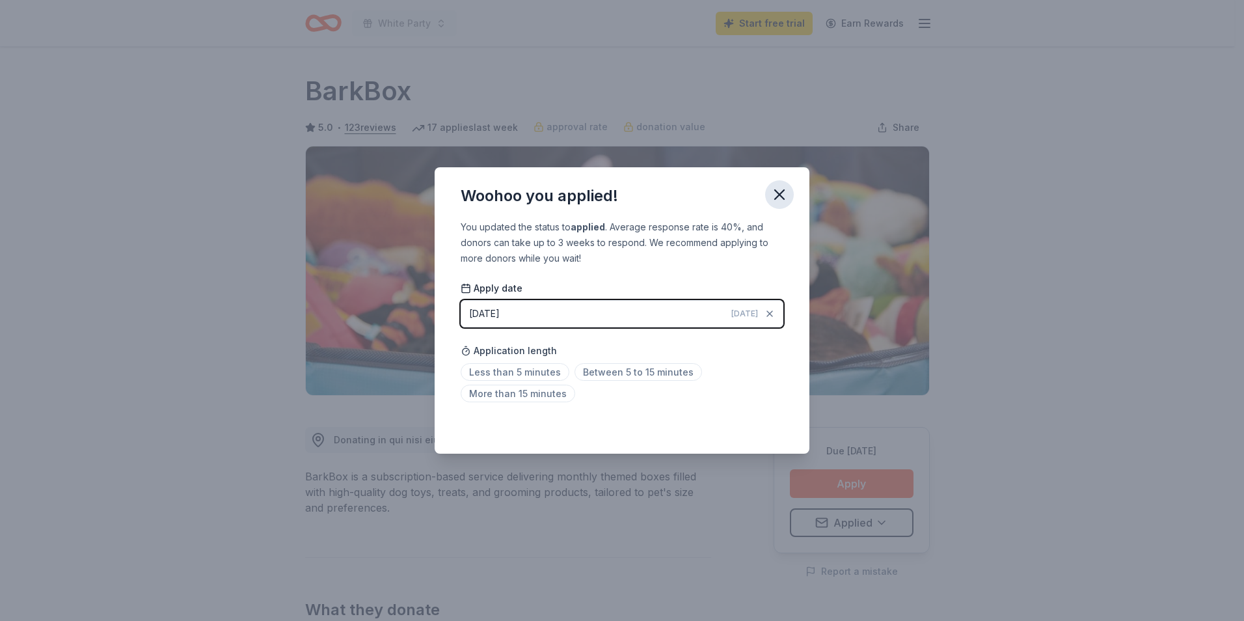
click at [779, 194] on icon "button" at bounding box center [779, 194] width 9 height 9
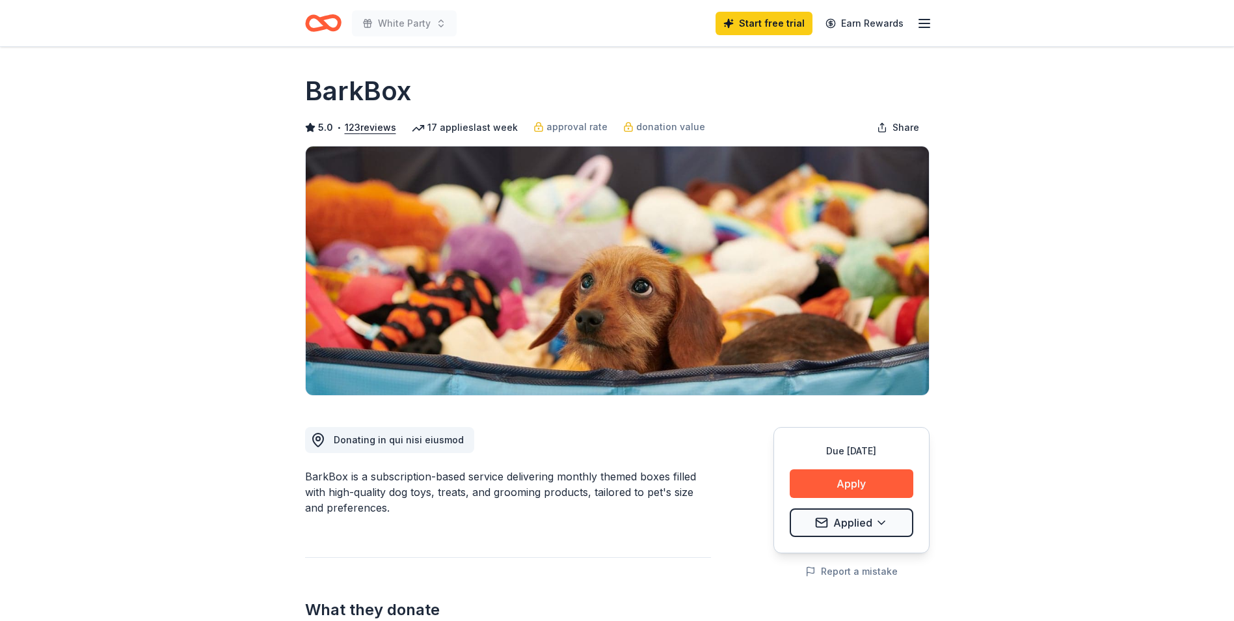
click at [922, 23] on line "button" at bounding box center [924, 23] width 10 height 0
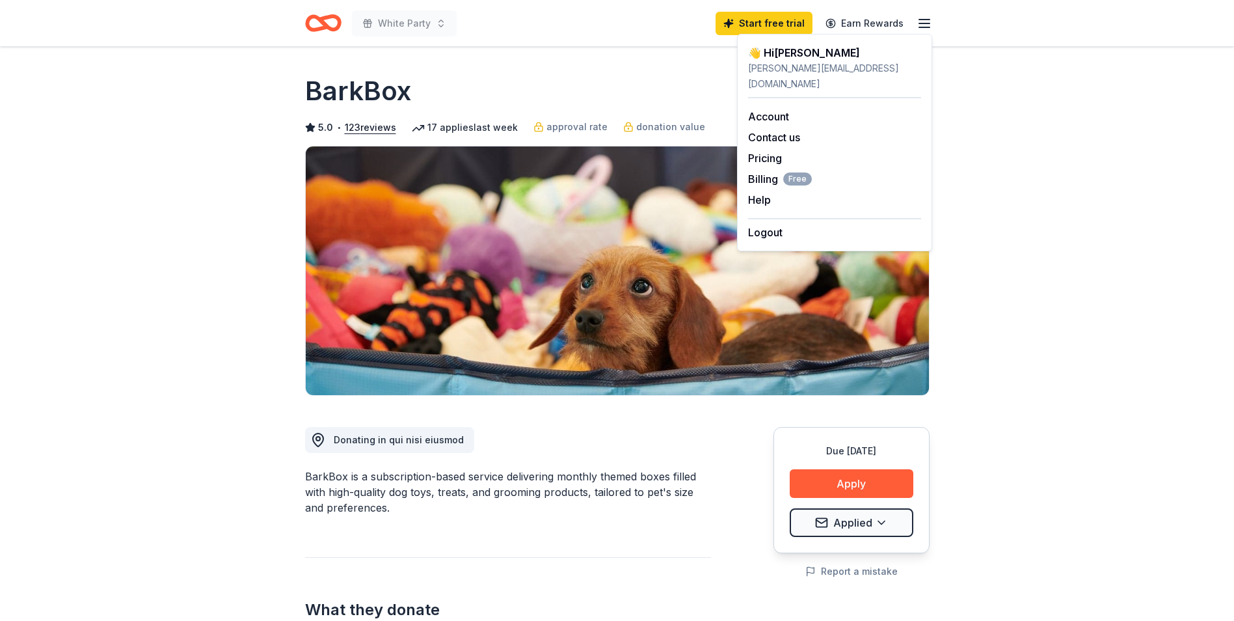
click at [923, 23] on line "button" at bounding box center [924, 23] width 10 height 0
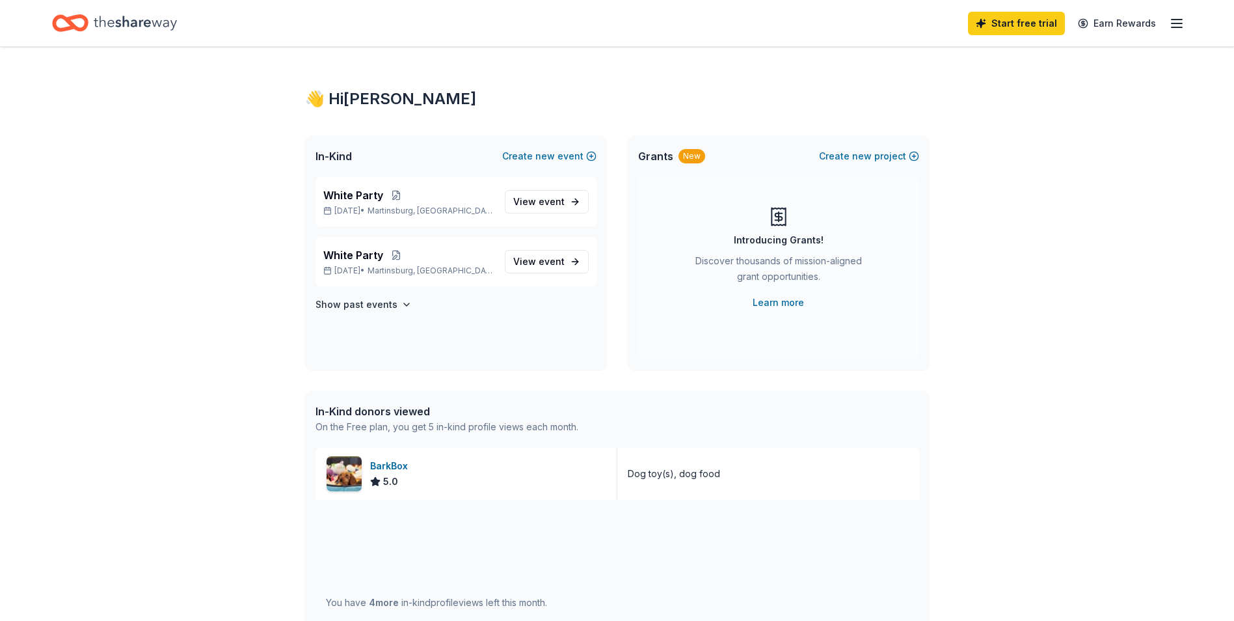
click at [96, 21] on icon "Home" at bounding box center [135, 23] width 83 height 27
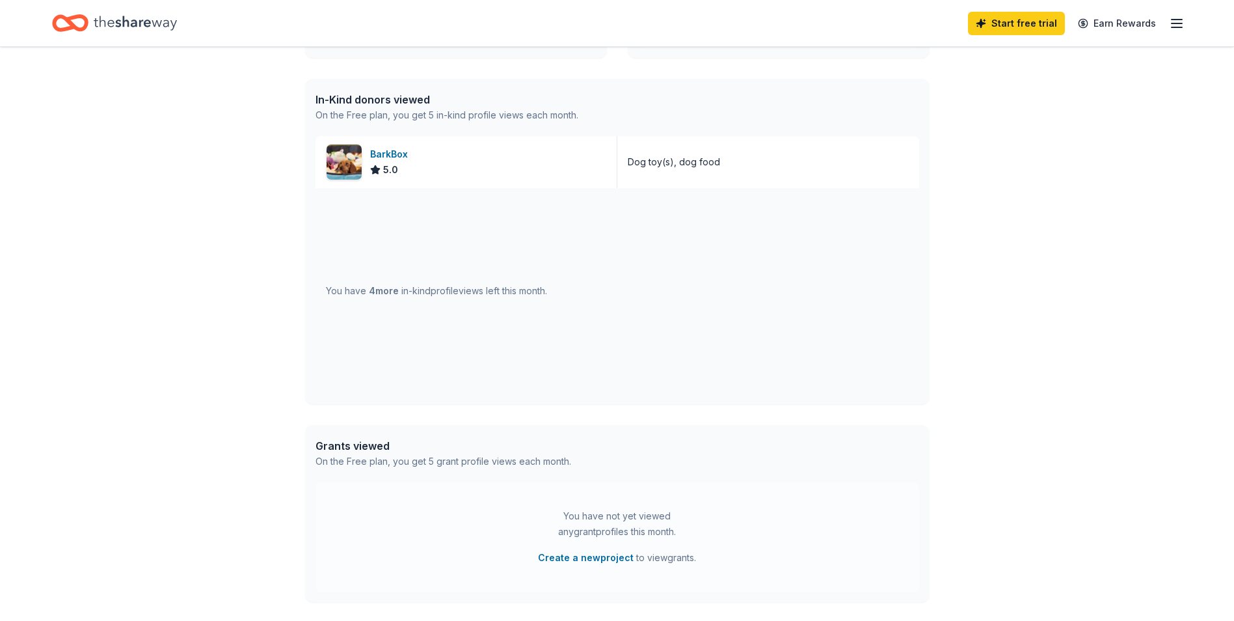
scroll to position [313, 0]
click at [1174, 26] on icon "button" at bounding box center [1177, 24] width 16 height 16
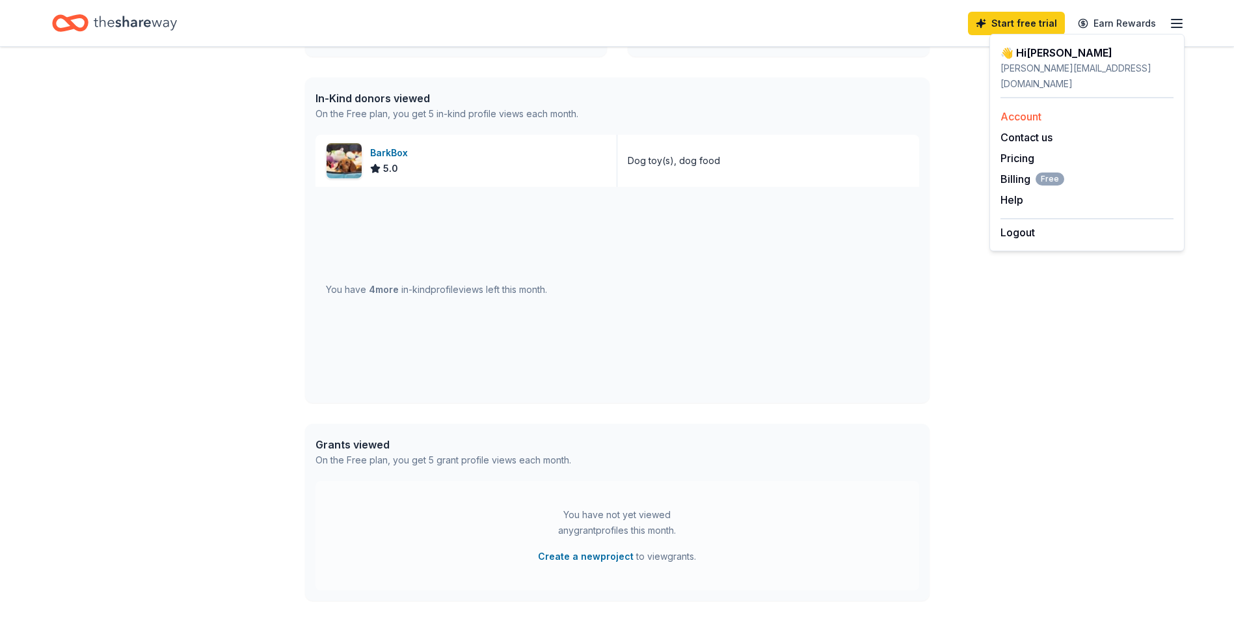
click at [1029, 110] on link "Account" at bounding box center [1021, 116] width 41 height 13
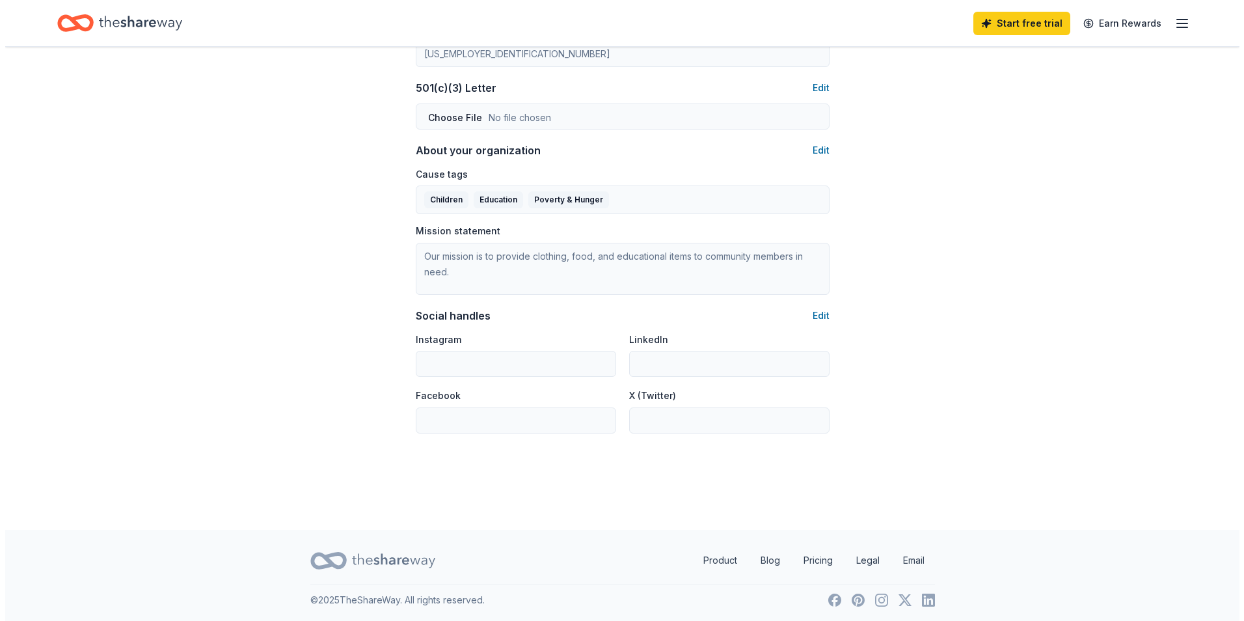
scroll to position [683, 0]
click at [817, 306] on button "Edit" at bounding box center [815, 313] width 17 height 16
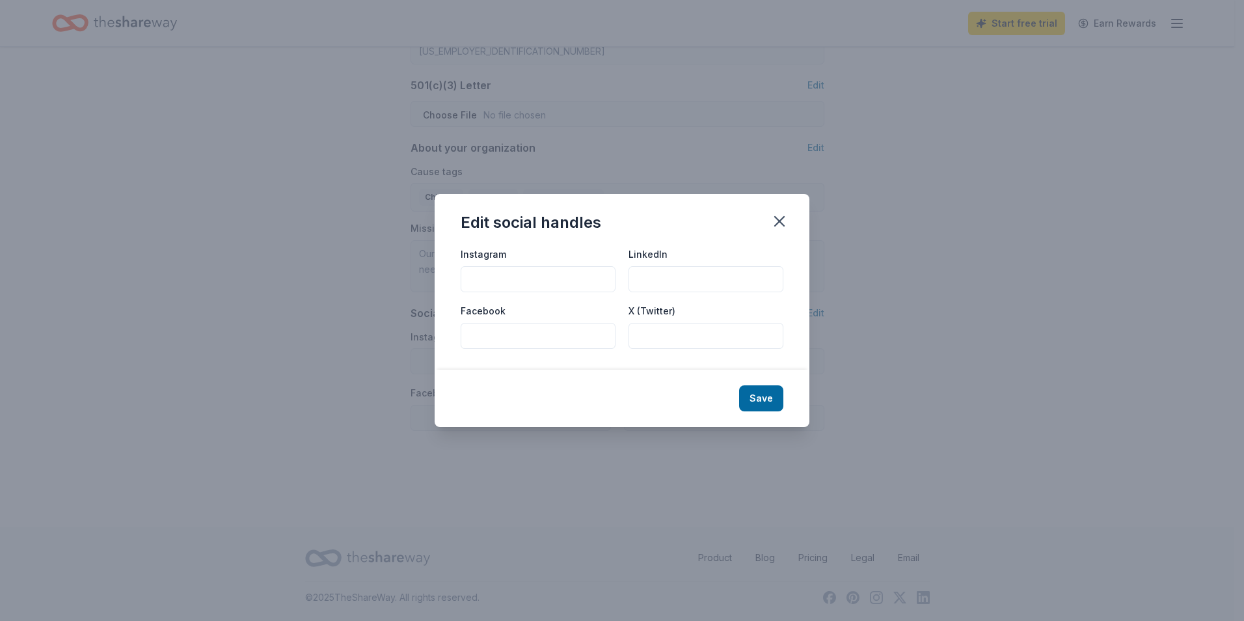
drag, startPoint x: 526, startPoint y: 271, endPoint x: 481, endPoint y: 336, distance: 79.1
click at [481, 336] on input "Facebook" at bounding box center [538, 336] width 155 height 26
paste input "https://www.facebook.com/profile.php?id=100075015163116"
type input "https://www.facebook.com/profile.php?id=100075015163116"
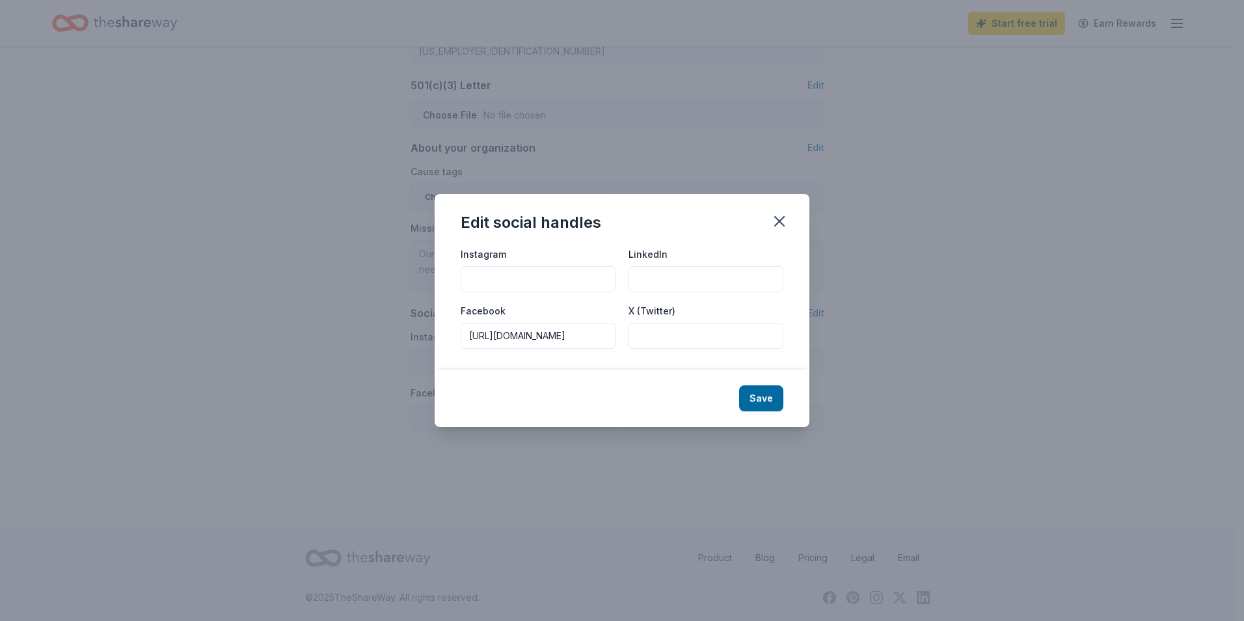
scroll to position [0, 0]
paste input "https://www.instagram.com/theblessingscloset/"
type input "https://www.instagram.com/theblessingscloset/"
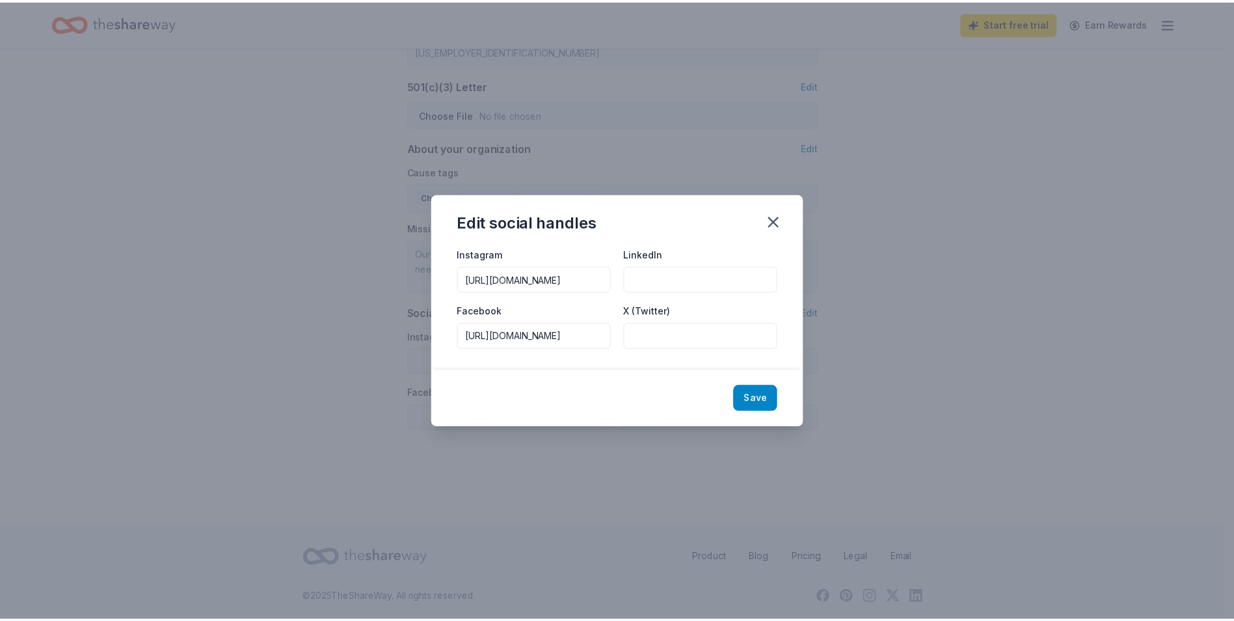
scroll to position [0, 0]
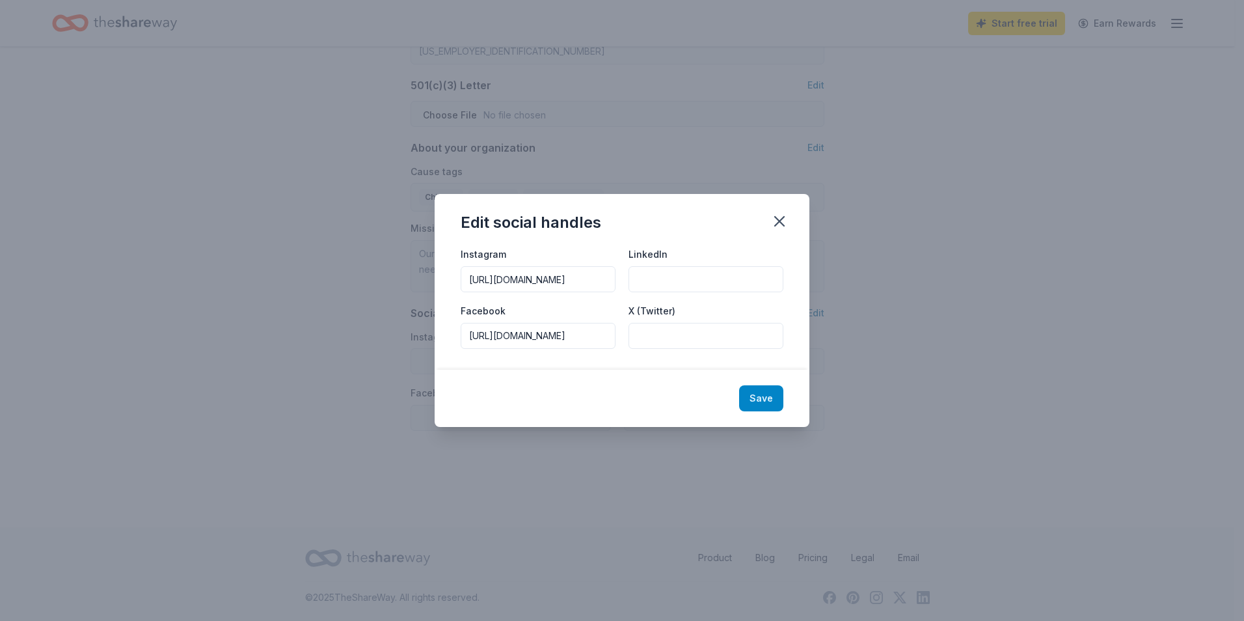
click at [759, 400] on button "Save" at bounding box center [761, 398] width 44 height 26
type input "https://www.instagram.com/theblessingscloset/"
type input "https://www.facebook.com/profile.php?id=100075015163116"
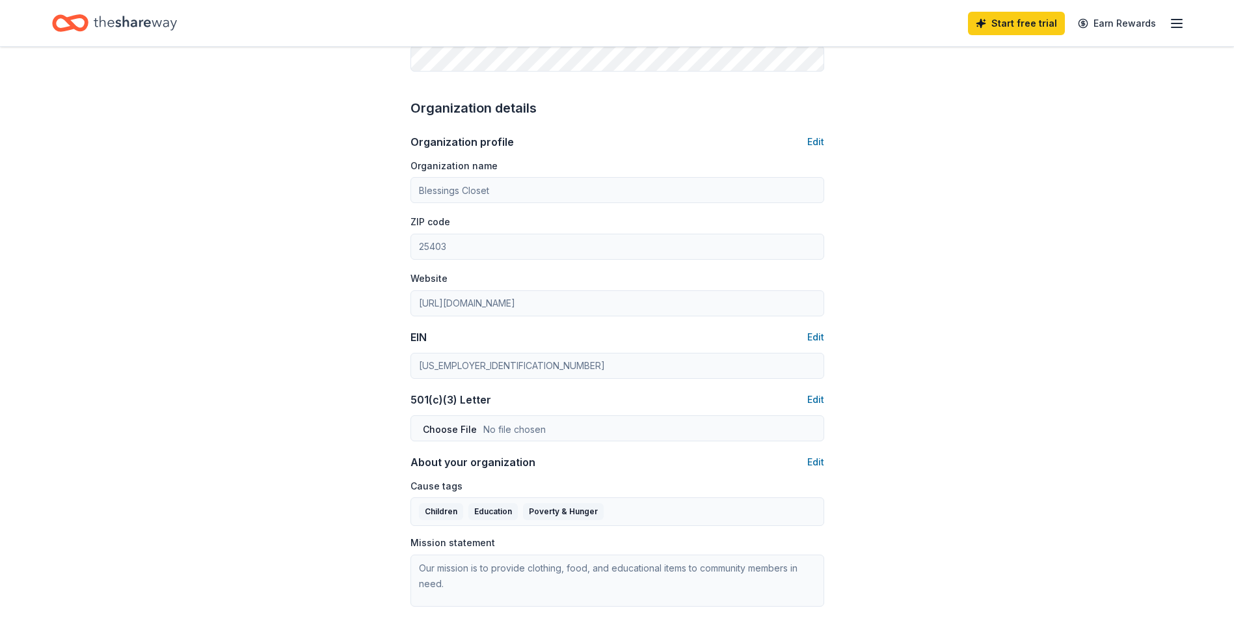
scroll to position [364, 0]
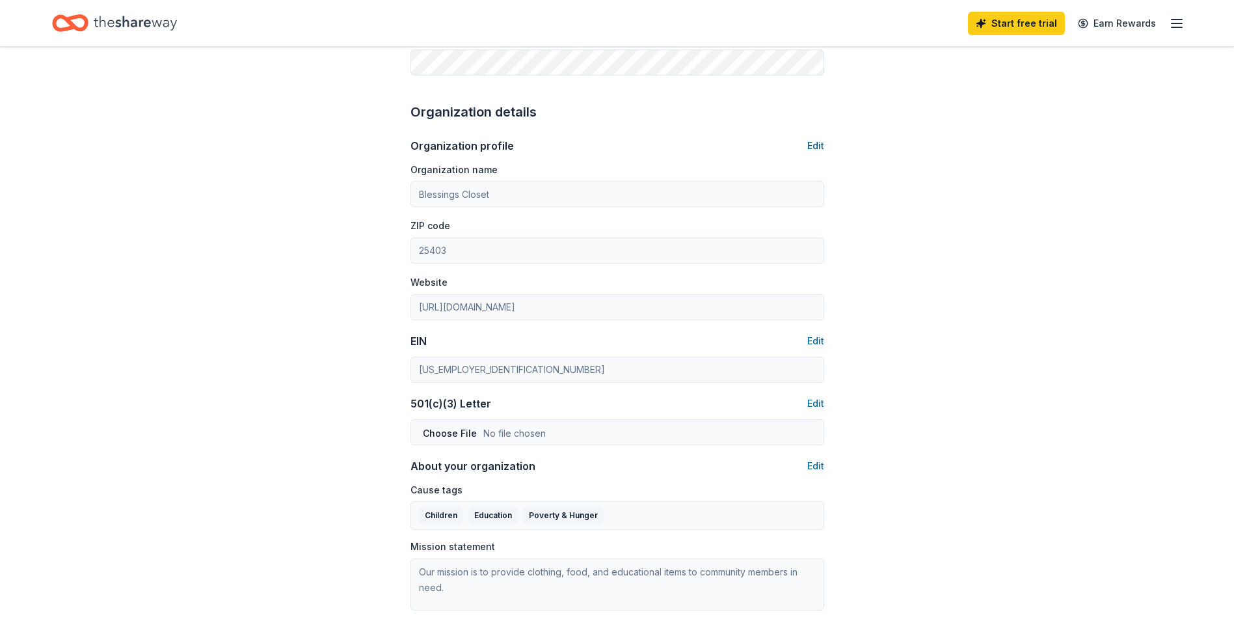
click at [820, 149] on button "Edit" at bounding box center [815, 146] width 17 height 16
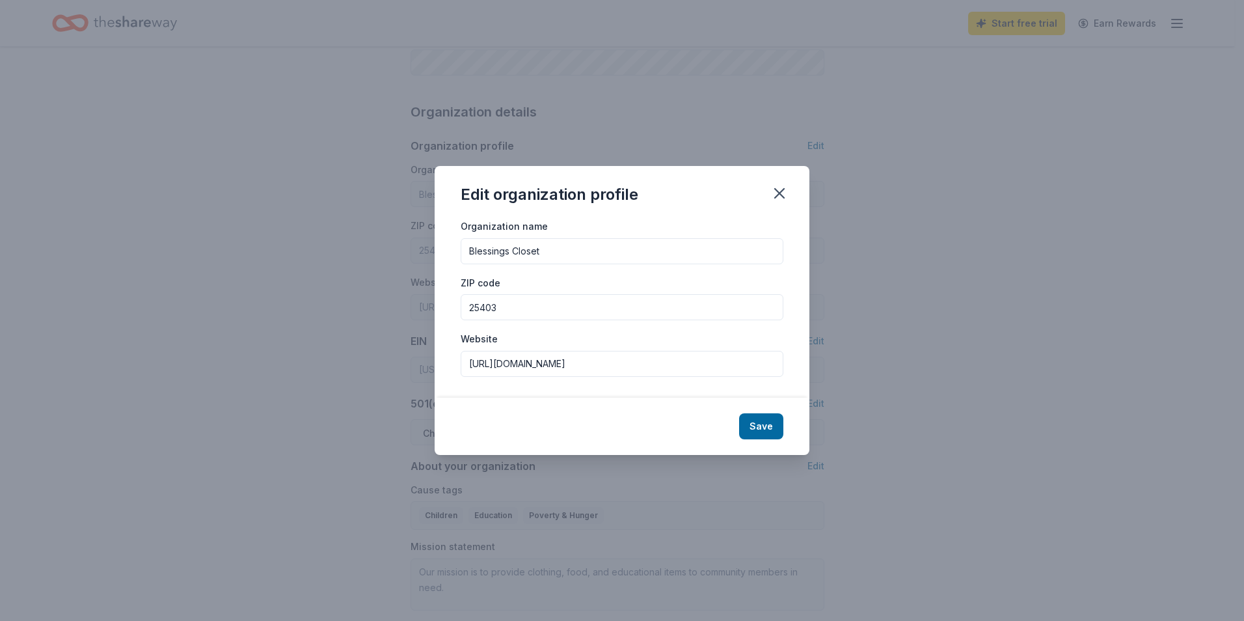
drag, startPoint x: 492, startPoint y: 307, endPoint x: 502, endPoint y: 308, distance: 9.8
click at [502, 308] on input "25403" at bounding box center [622, 307] width 323 height 26
type input "25401"
click at [765, 425] on button "Save" at bounding box center [761, 426] width 44 height 26
type input "25401"
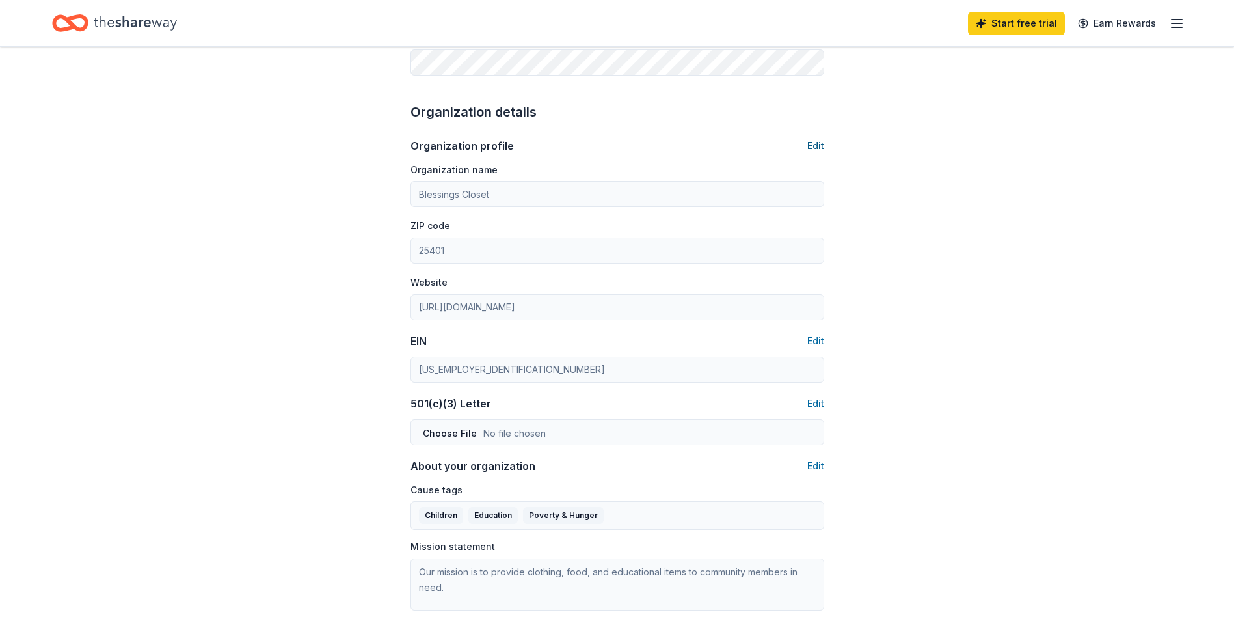
click at [819, 143] on button "Edit" at bounding box center [815, 146] width 17 height 16
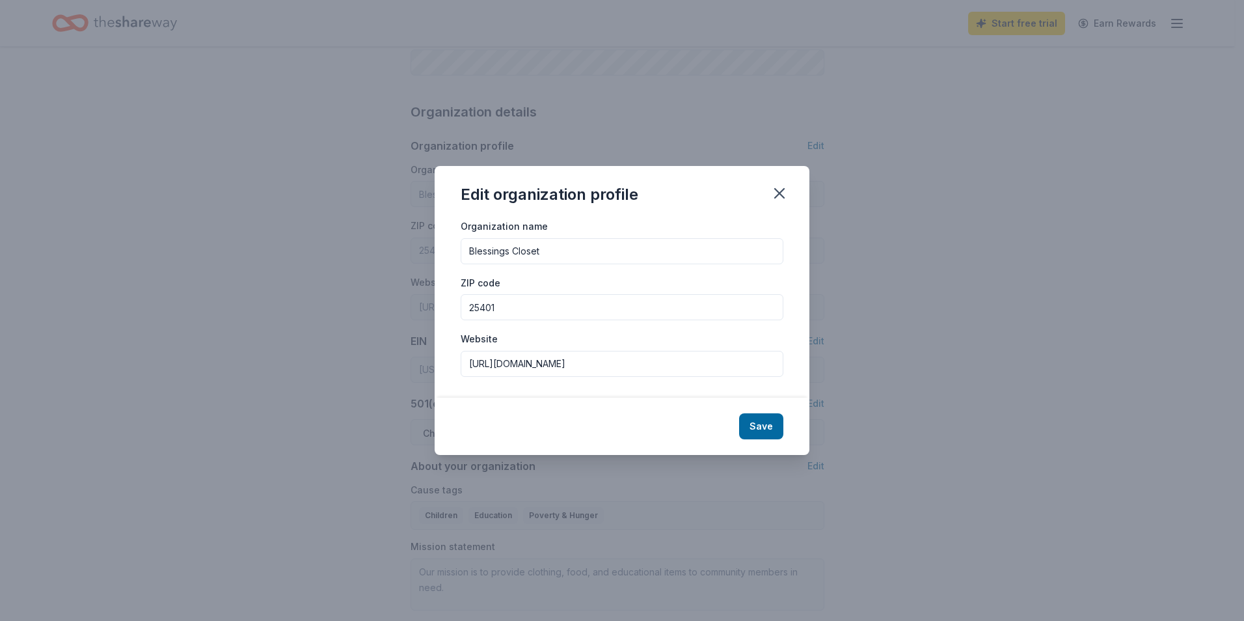
click at [467, 248] on input "Blessings Closet" at bounding box center [622, 251] width 323 height 26
type input "The Blessings Closet"
click at [757, 422] on button "Save" at bounding box center [761, 426] width 44 height 26
type input "The Blessings Closet"
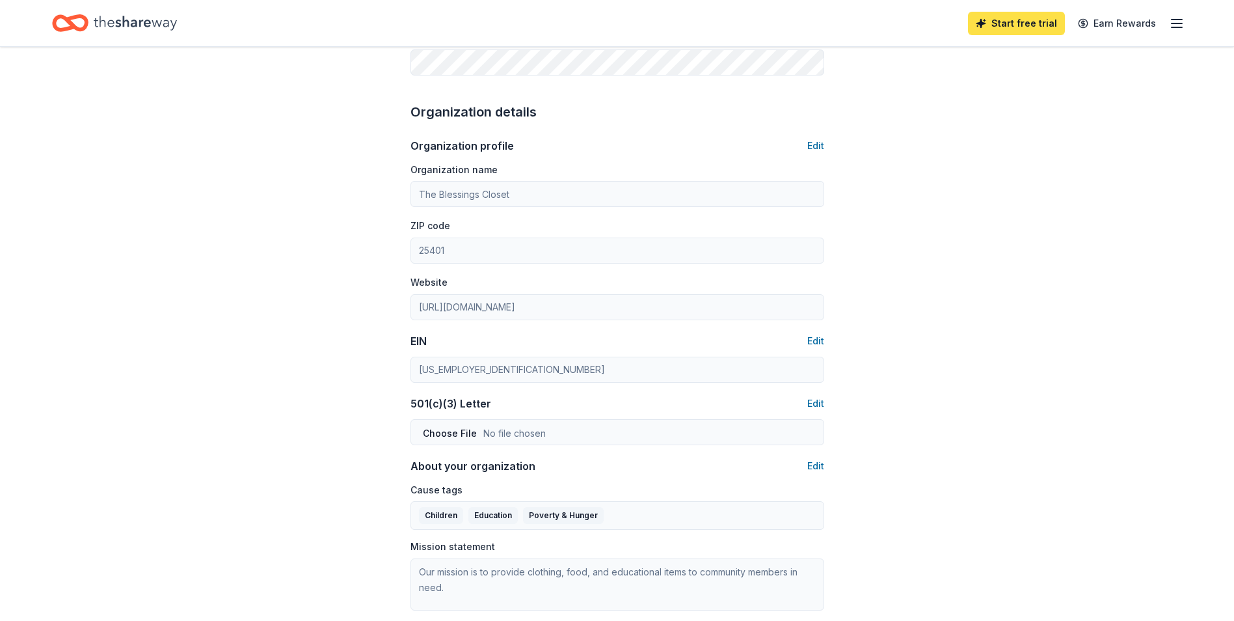
click at [1026, 25] on link "Start free trial" at bounding box center [1016, 23] width 97 height 23
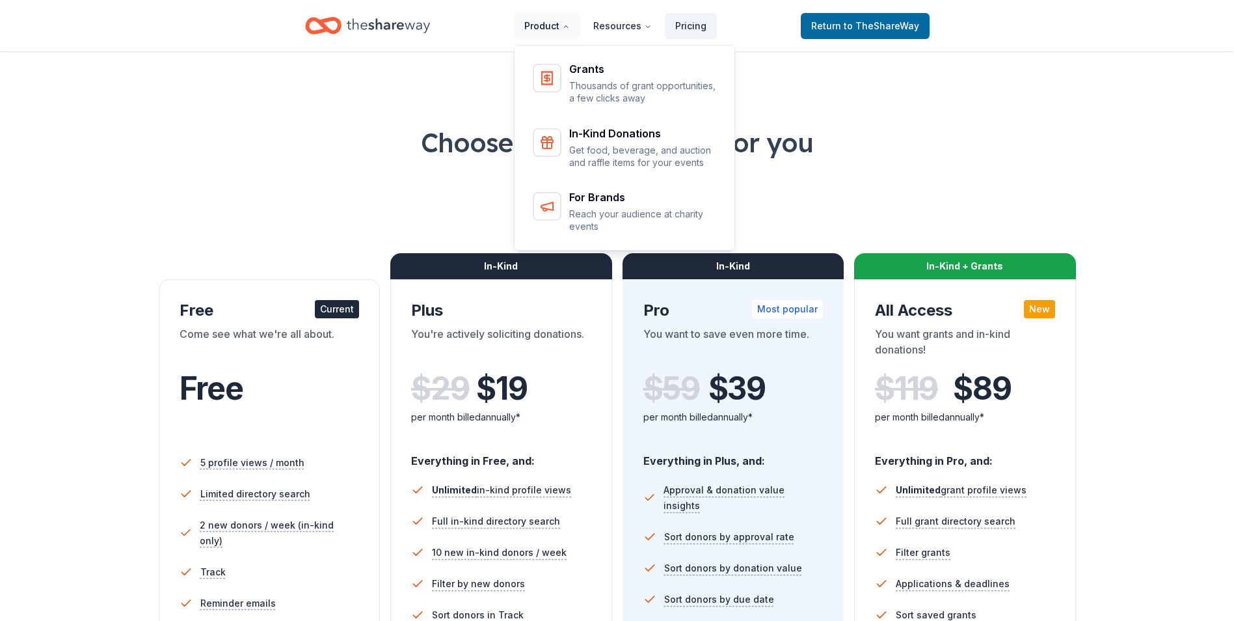
click at [570, 24] on icon "Main" at bounding box center [566, 27] width 8 height 8
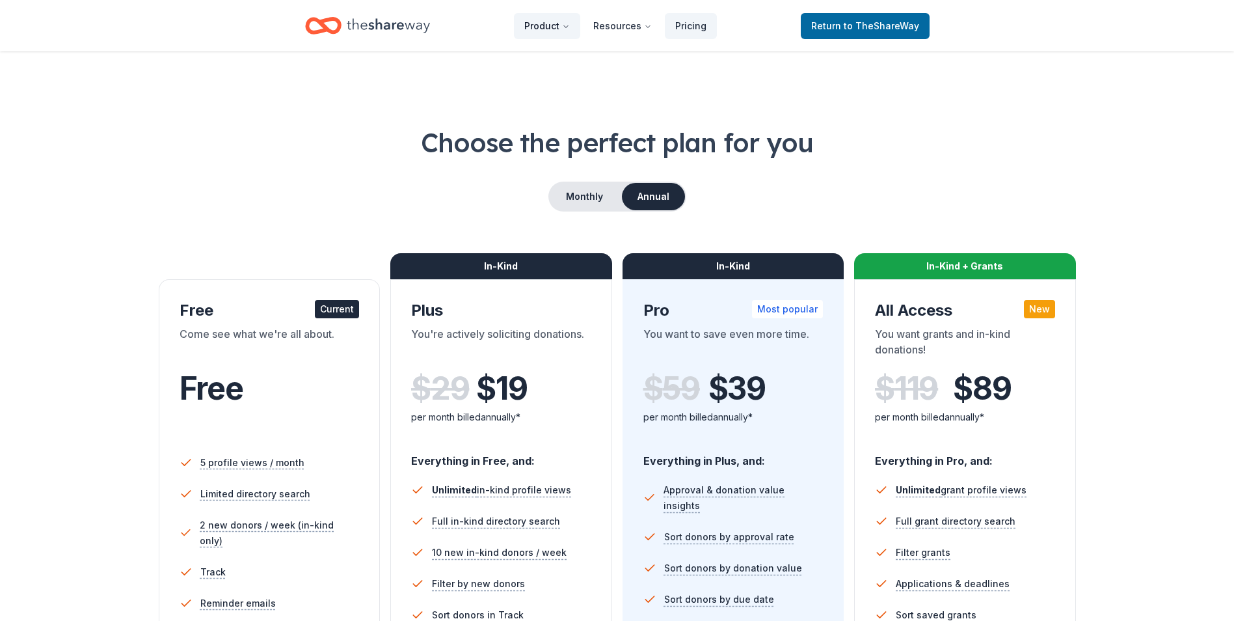
click at [570, 24] on icon "Main" at bounding box center [566, 27] width 8 height 8
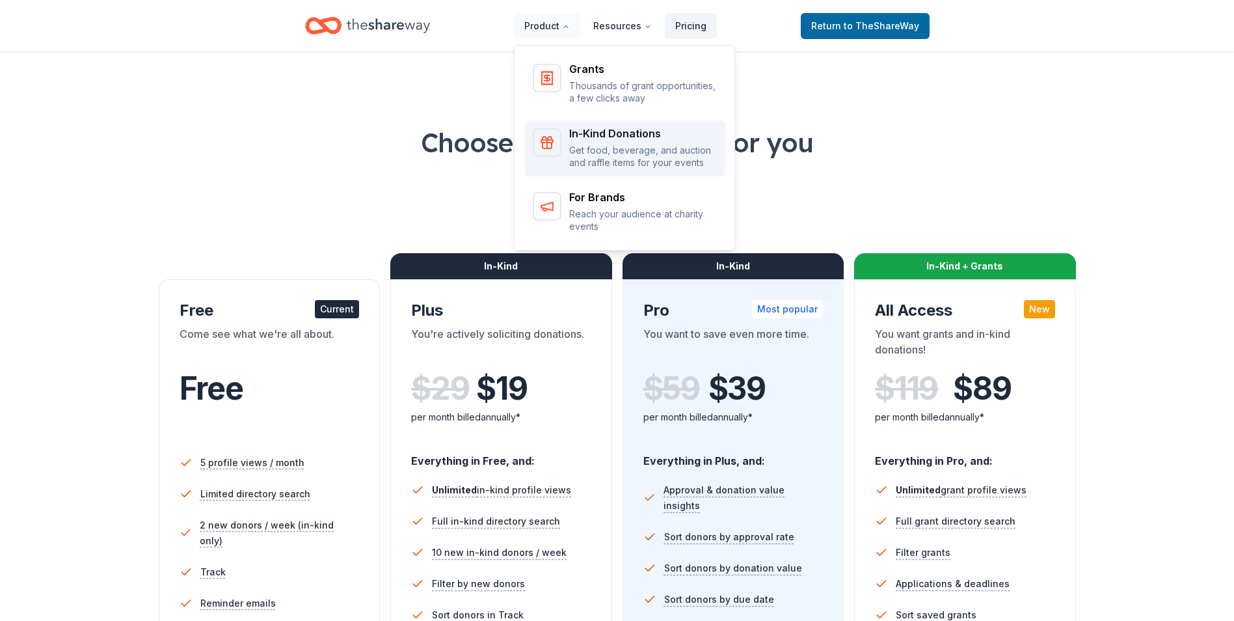
click at [593, 146] on p "Get food, beverage, and auction and raffle items for your events" at bounding box center [643, 156] width 148 height 25
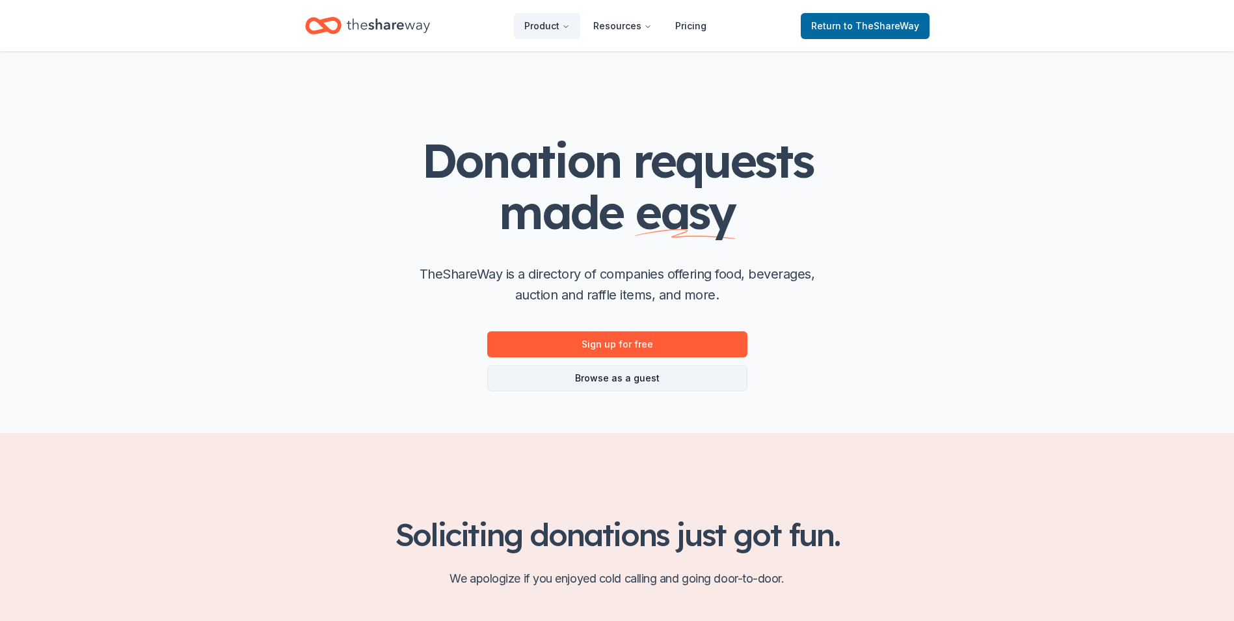
click at [624, 380] on link "Browse as a guest" at bounding box center [617, 378] width 260 height 26
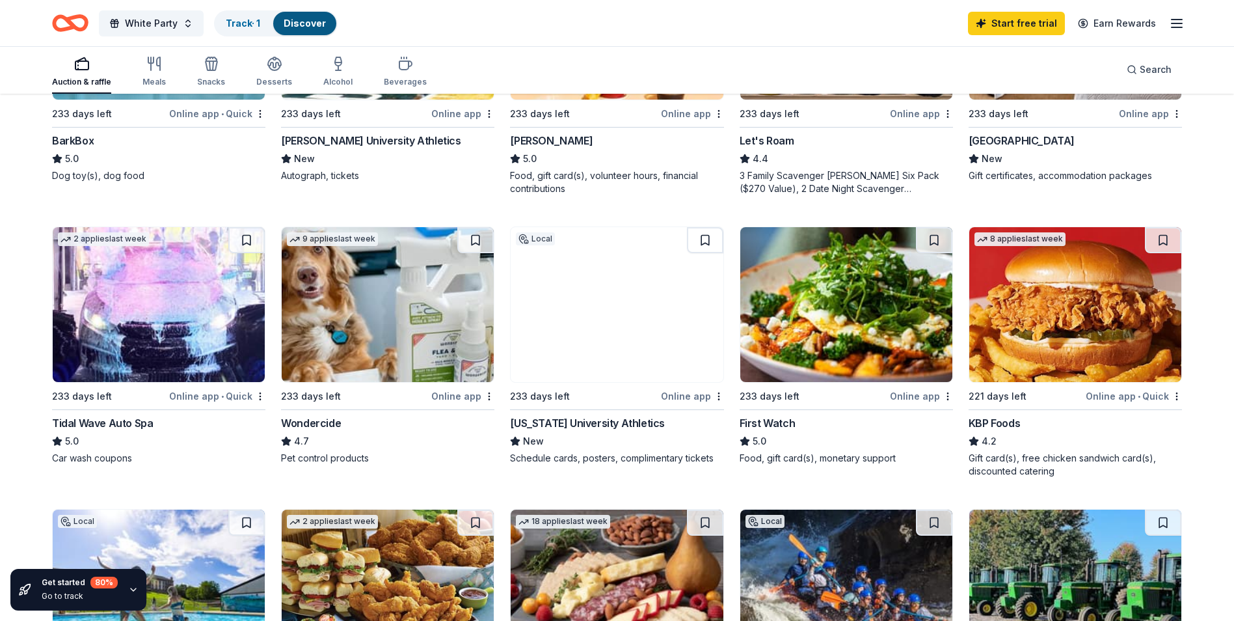
scroll to position [573, 0]
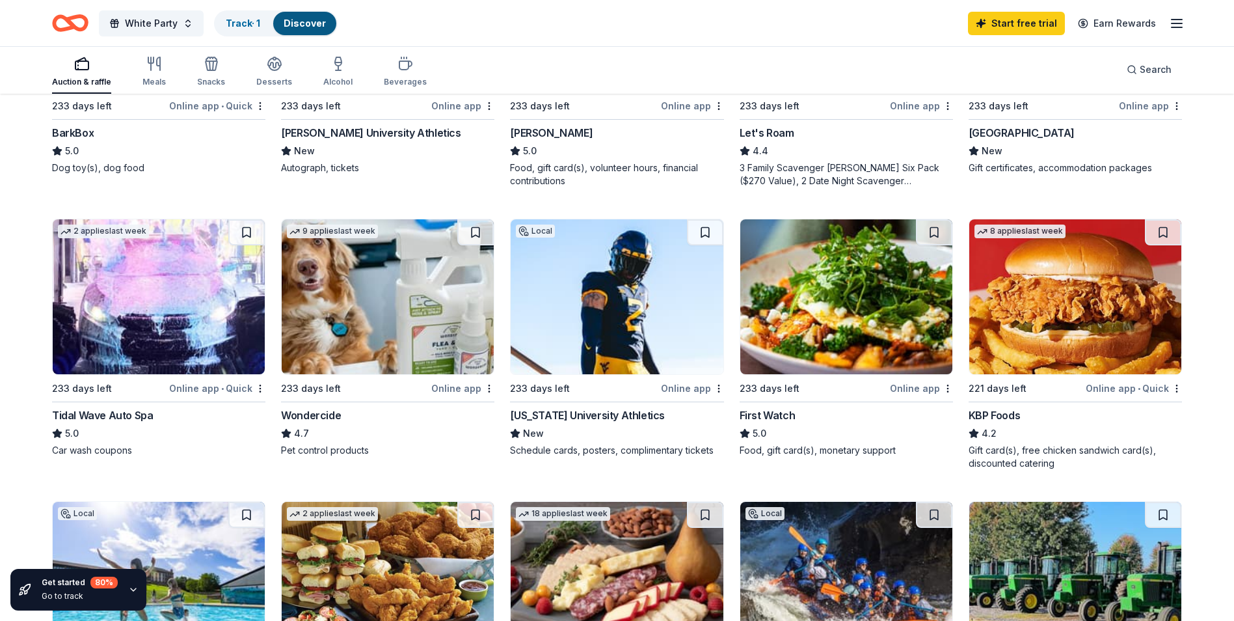
click at [694, 387] on div "Online app" at bounding box center [692, 388] width 63 height 16
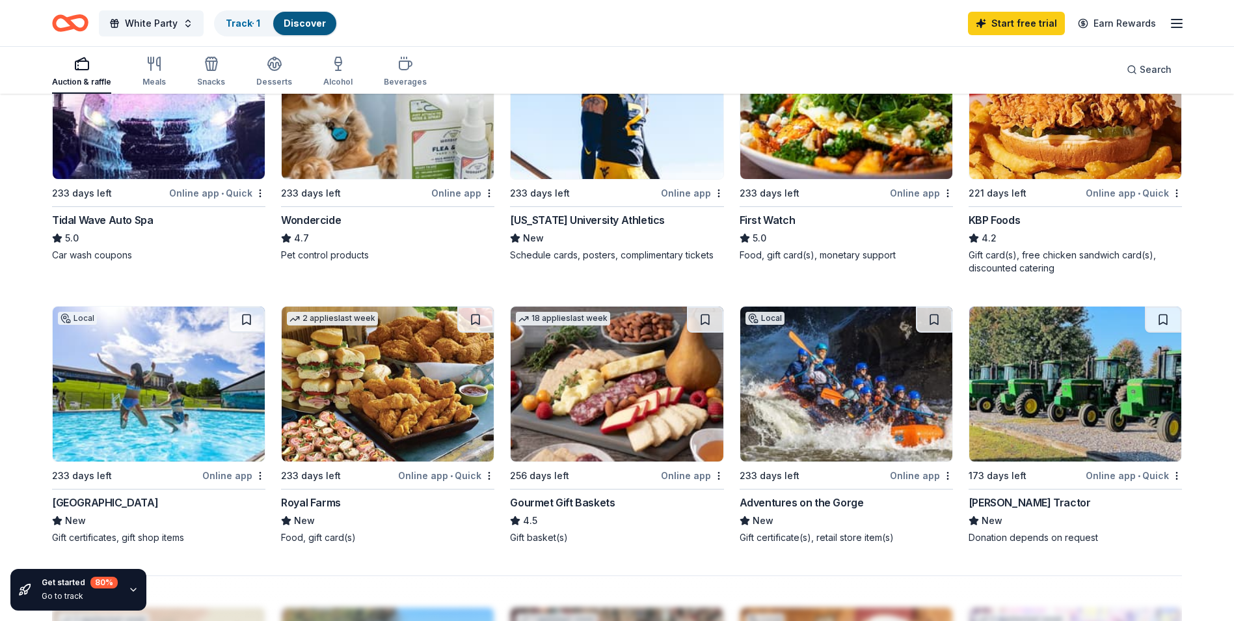
scroll to position [757, 0]
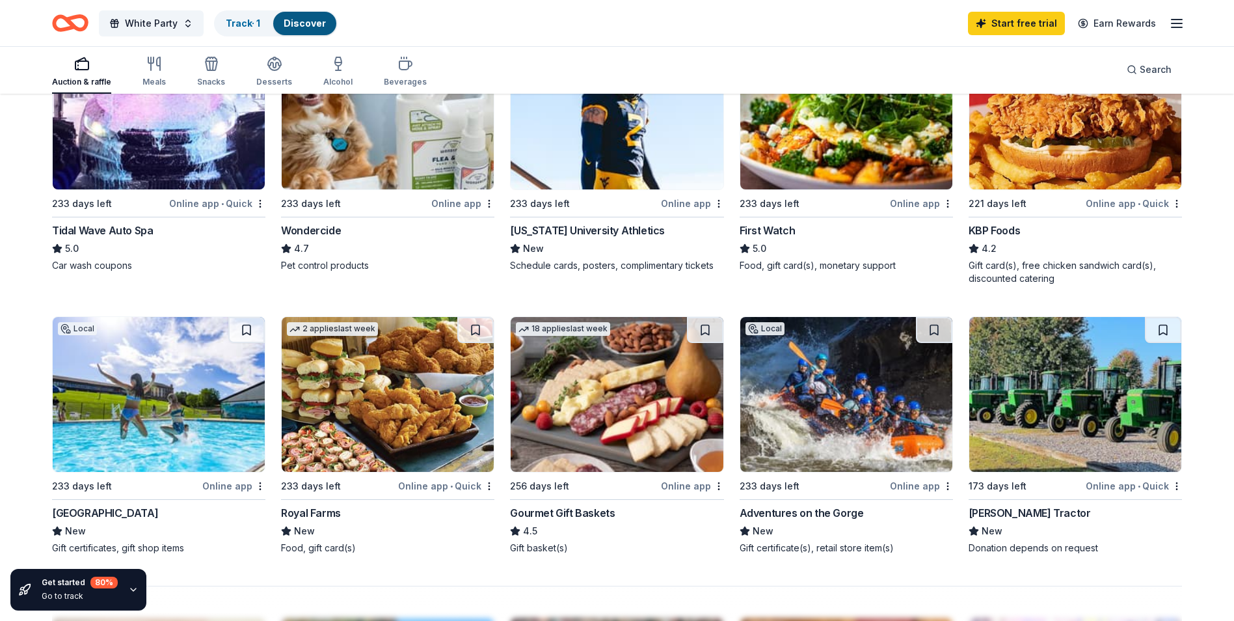
click at [603, 405] on img at bounding box center [617, 394] width 212 height 155
click at [705, 329] on button at bounding box center [705, 330] width 36 height 26
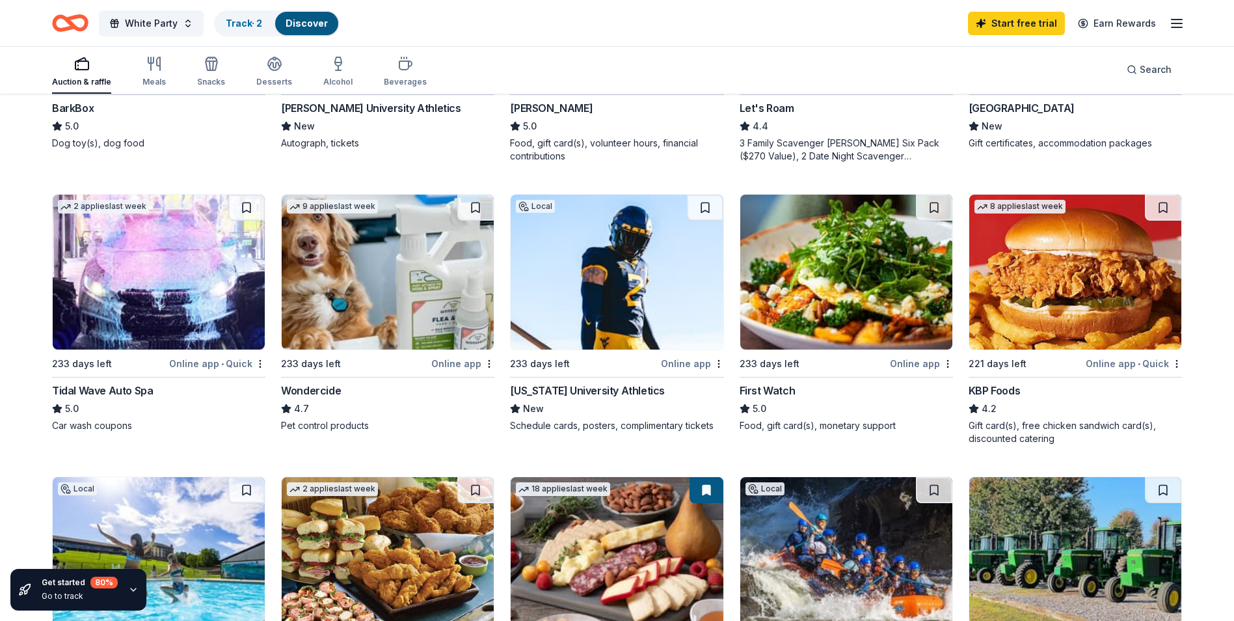
scroll to position [595, 0]
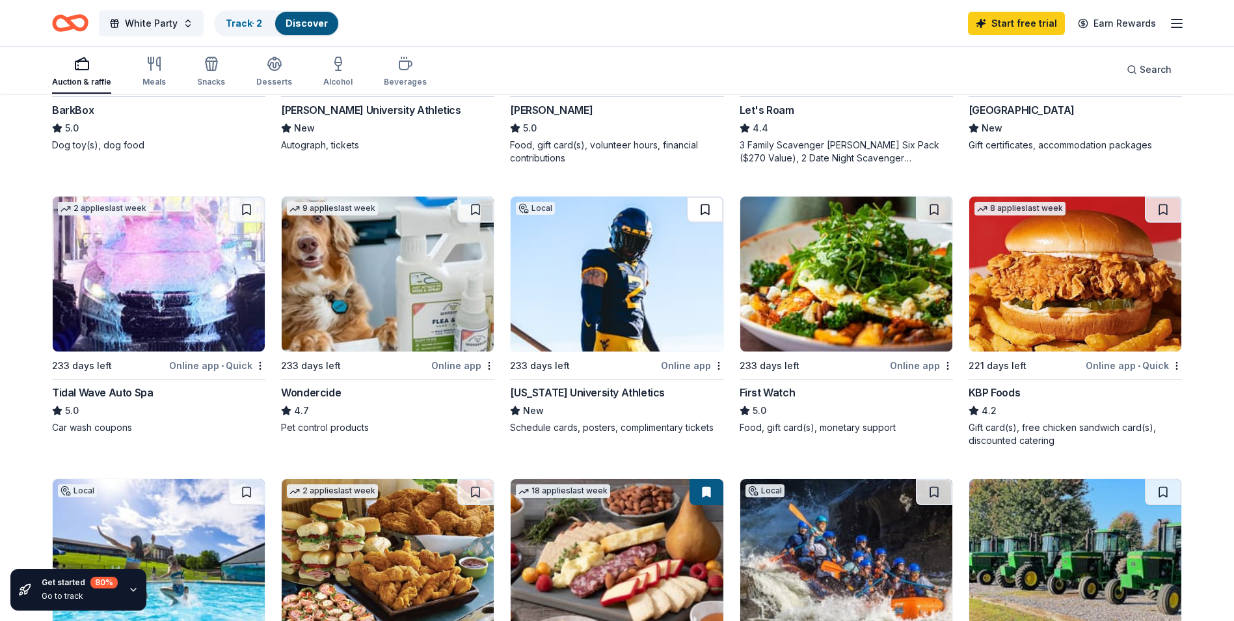
click at [700, 208] on button at bounding box center [705, 209] width 36 height 26
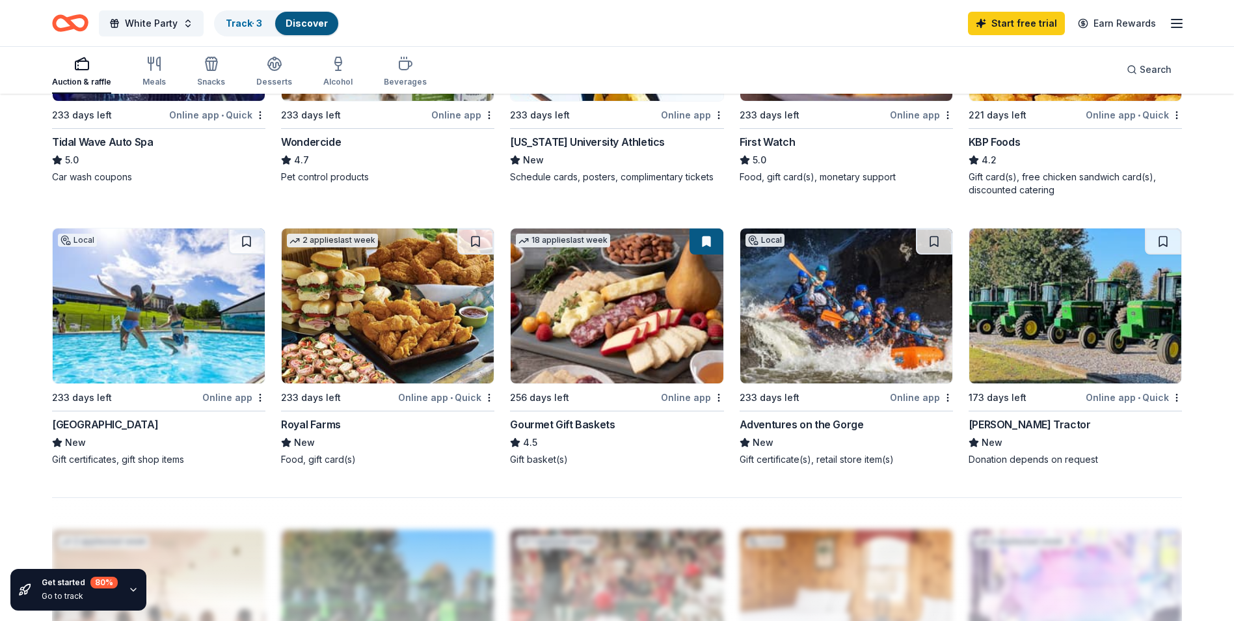
scroll to position [856, 0]
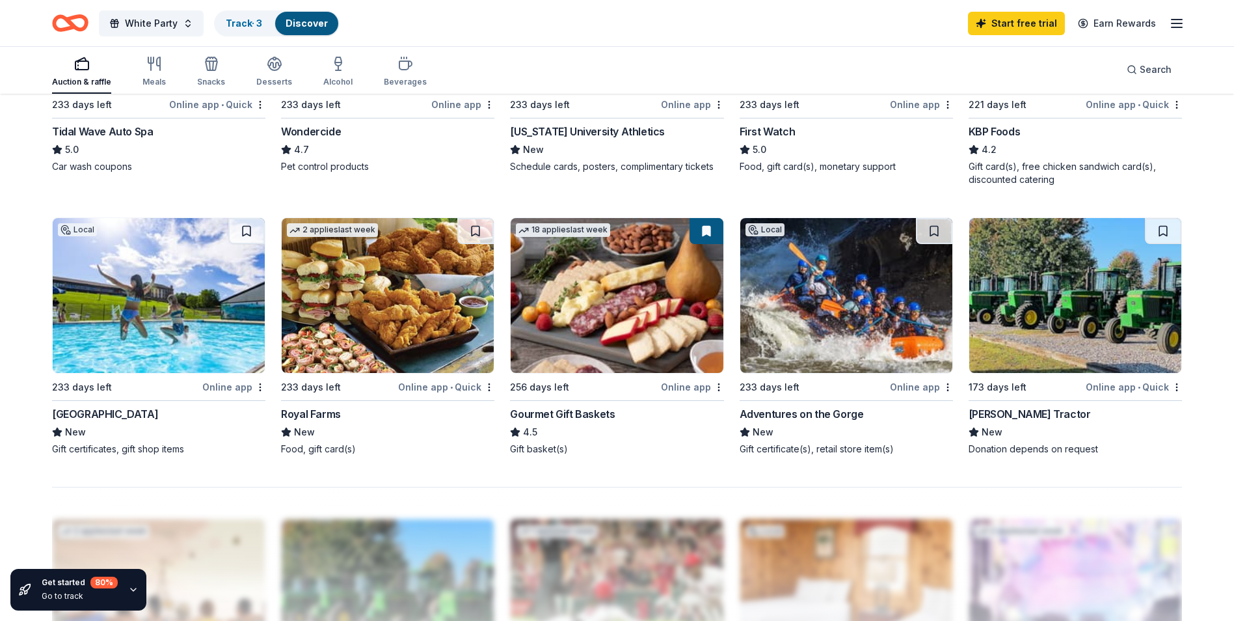
click at [605, 327] on img at bounding box center [617, 295] width 212 height 155
click at [146, 286] on img at bounding box center [159, 295] width 212 height 155
click at [234, 386] on div "Online app" at bounding box center [233, 387] width 63 height 16
click at [833, 329] on img at bounding box center [846, 295] width 212 height 155
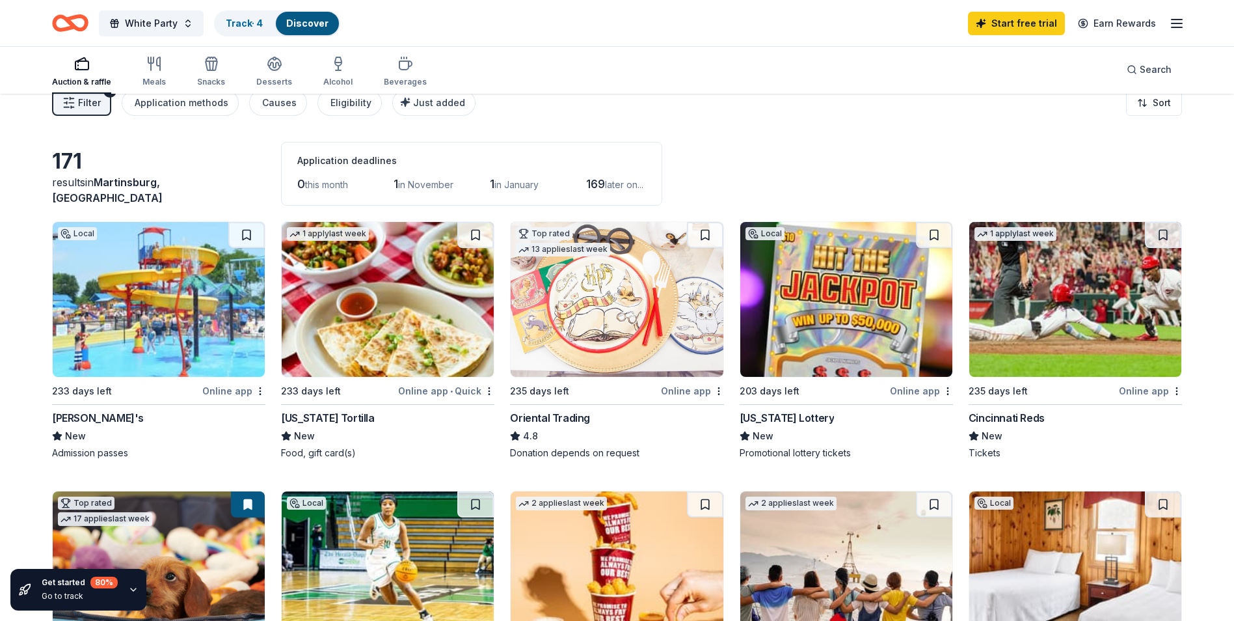
scroll to position [0, 0]
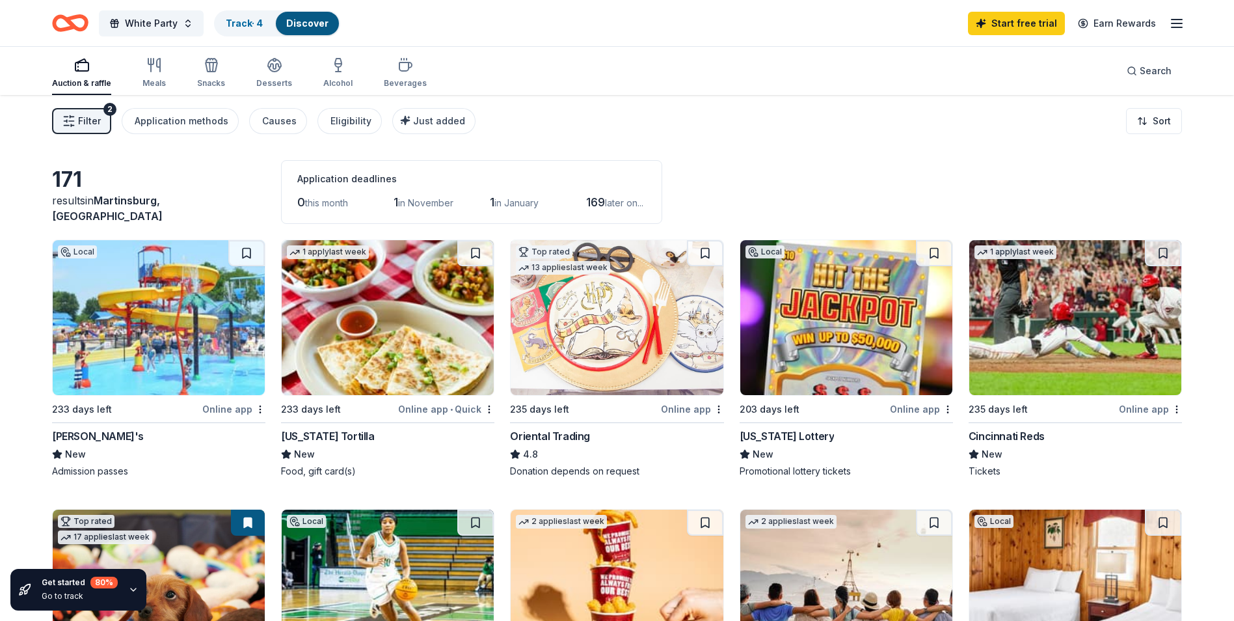
click at [177, 326] on img at bounding box center [159, 317] width 212 height 155
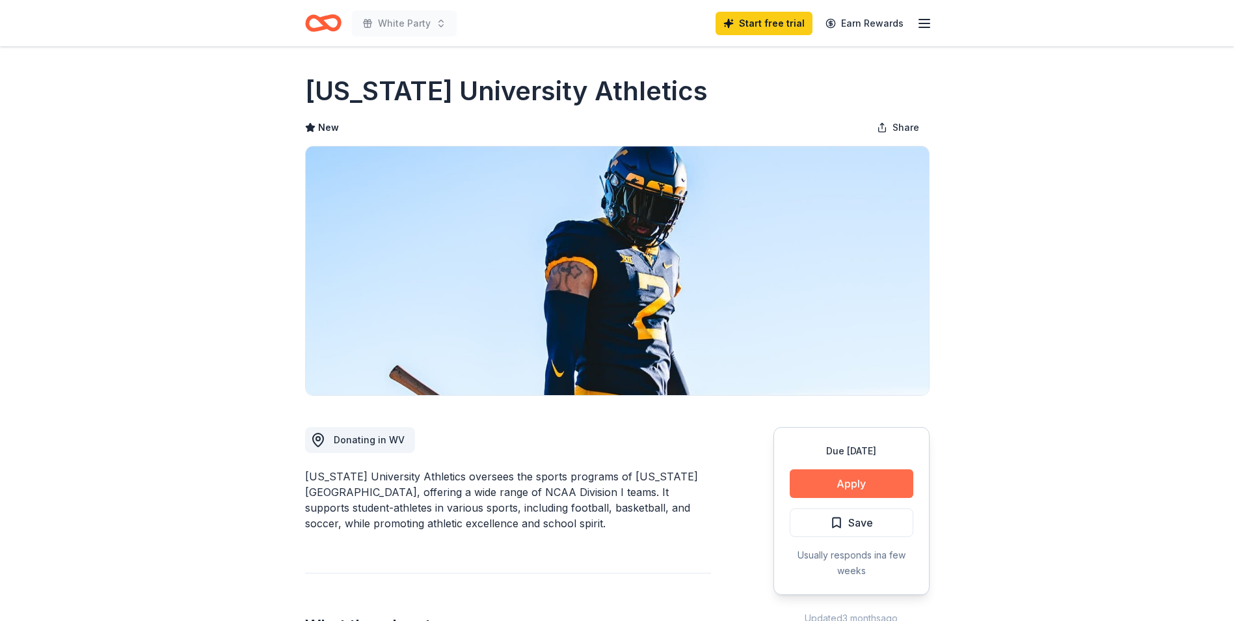
click at [864, 485] on button "Apply" at bounding box center [852, 483] width 124 height 29
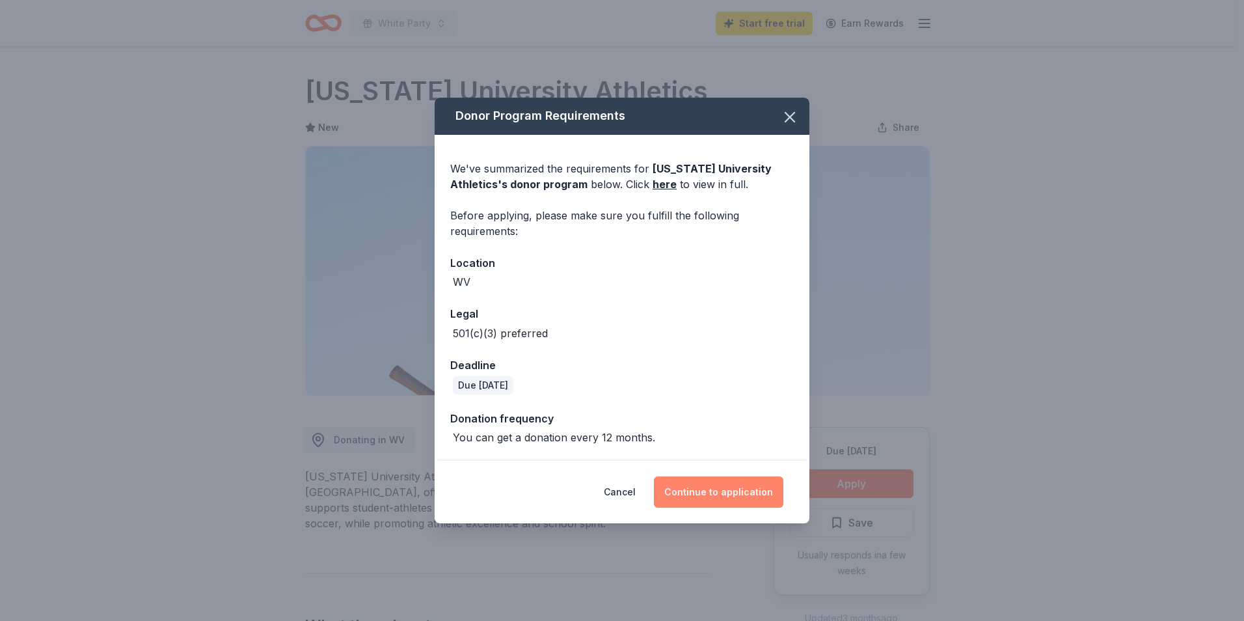
click at [711, 495] on button "Continue to application" at bounding box center [718, 491] width 129 height 31
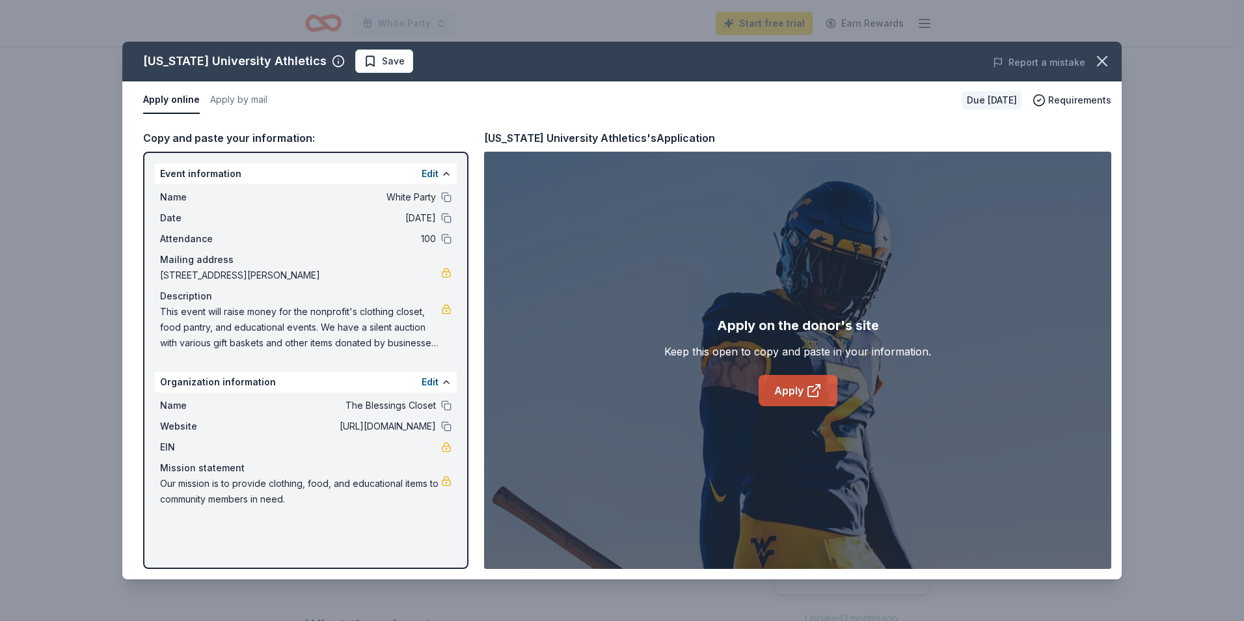
click at [811, 396] on icon at bounding box center [813, 391] width 10 height 10
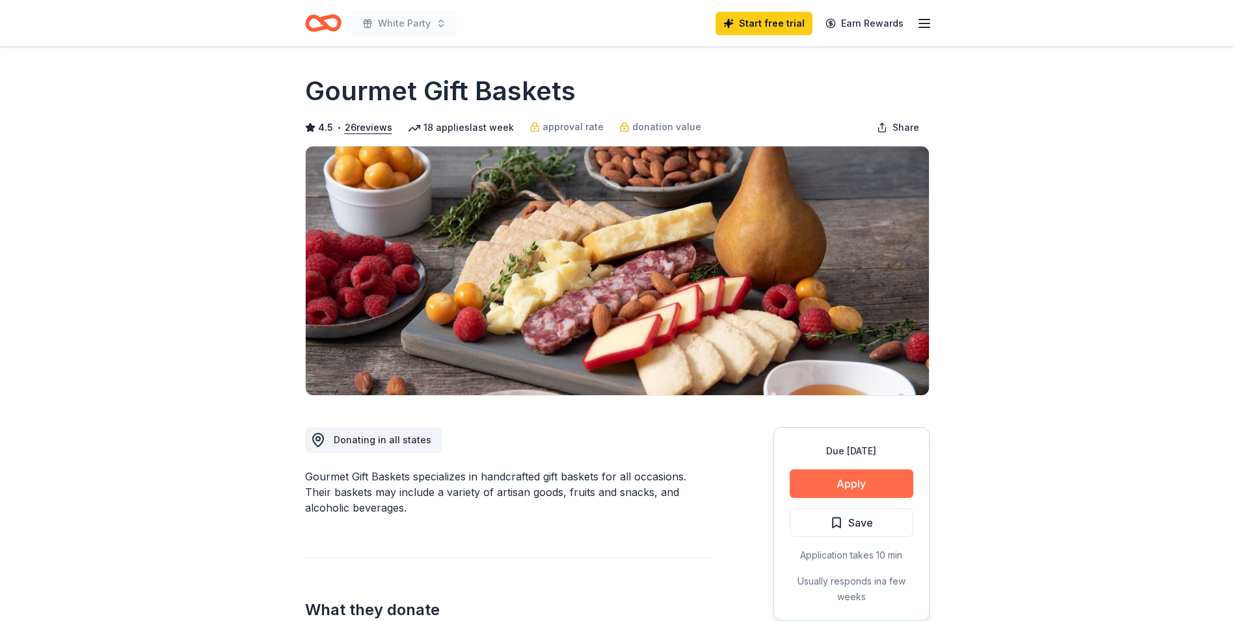
click at [852, 485] on button "Apply" at bounding box center [852, 483] width 124 height 29
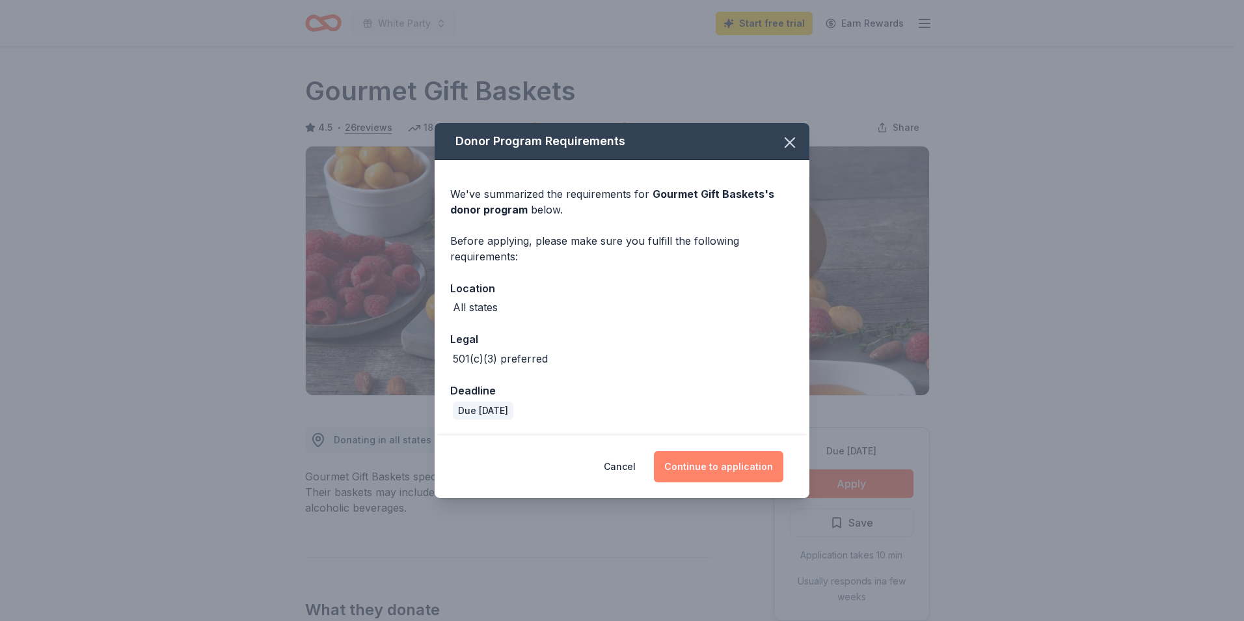
click at [718, 472] on button "Continue to application" at bounding box center [718, 466] width 129 height 31
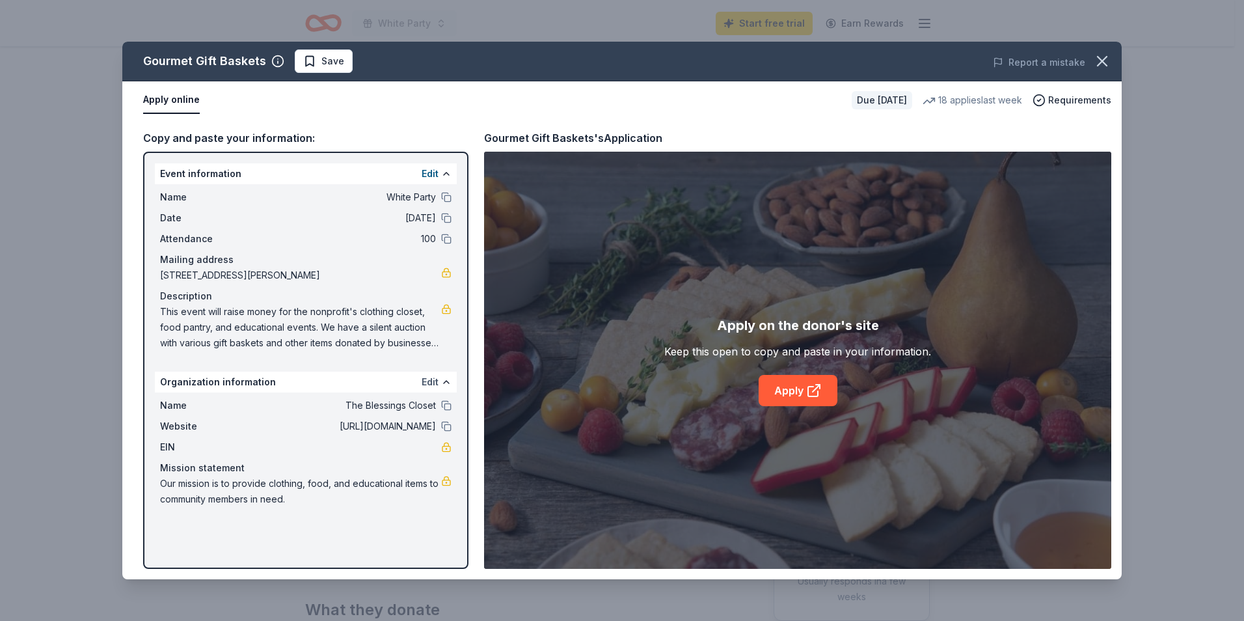
click at [431, 382] on button "Edit" at bounding box center [430, 382] width 17 height 16
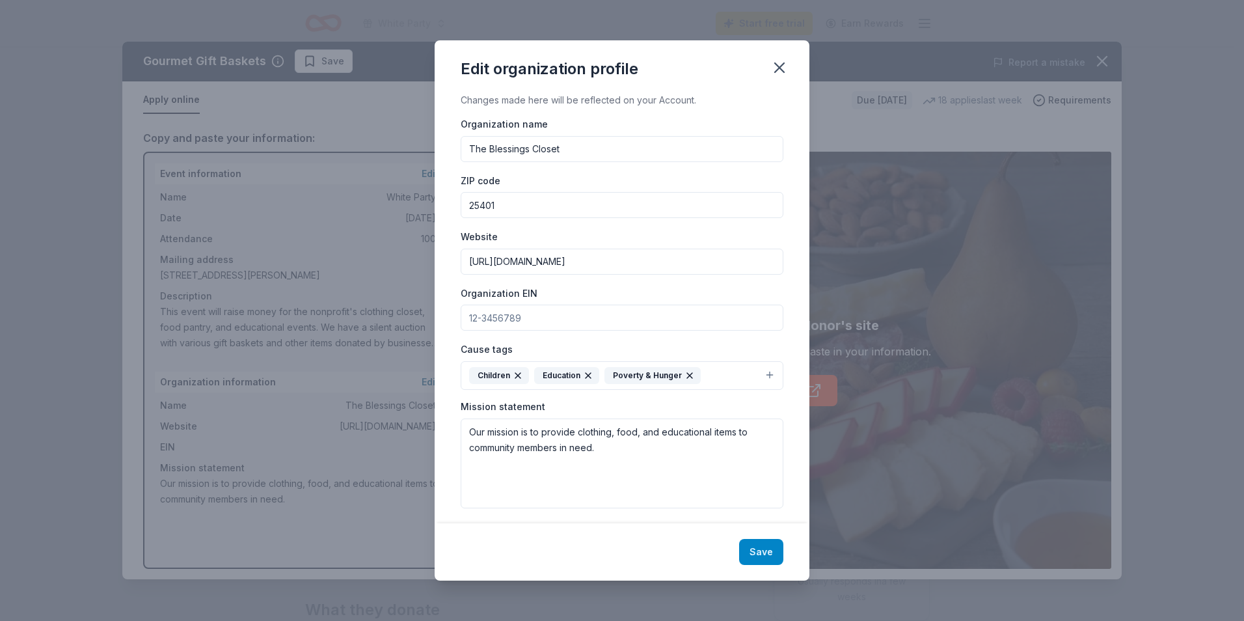
click at [757, 551] on button "Save" at bounding box center [761, 552] width 44 height 26
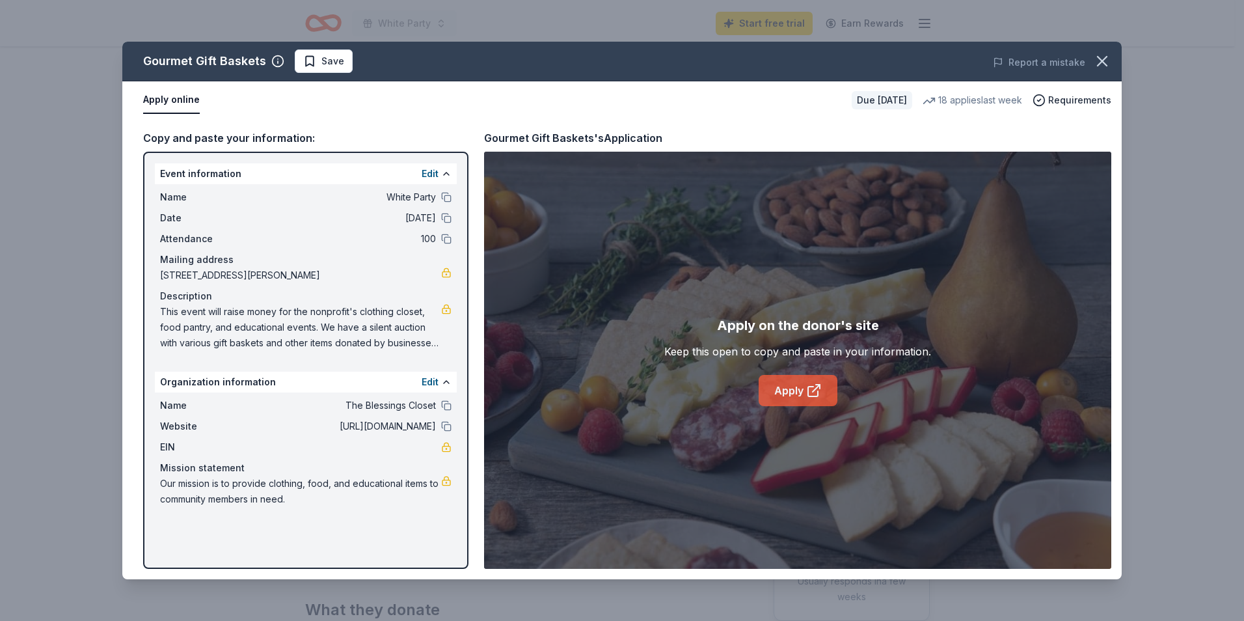
click at [788, 393] on link "Apply" at bounding box center [798, 390] width 79 height 31
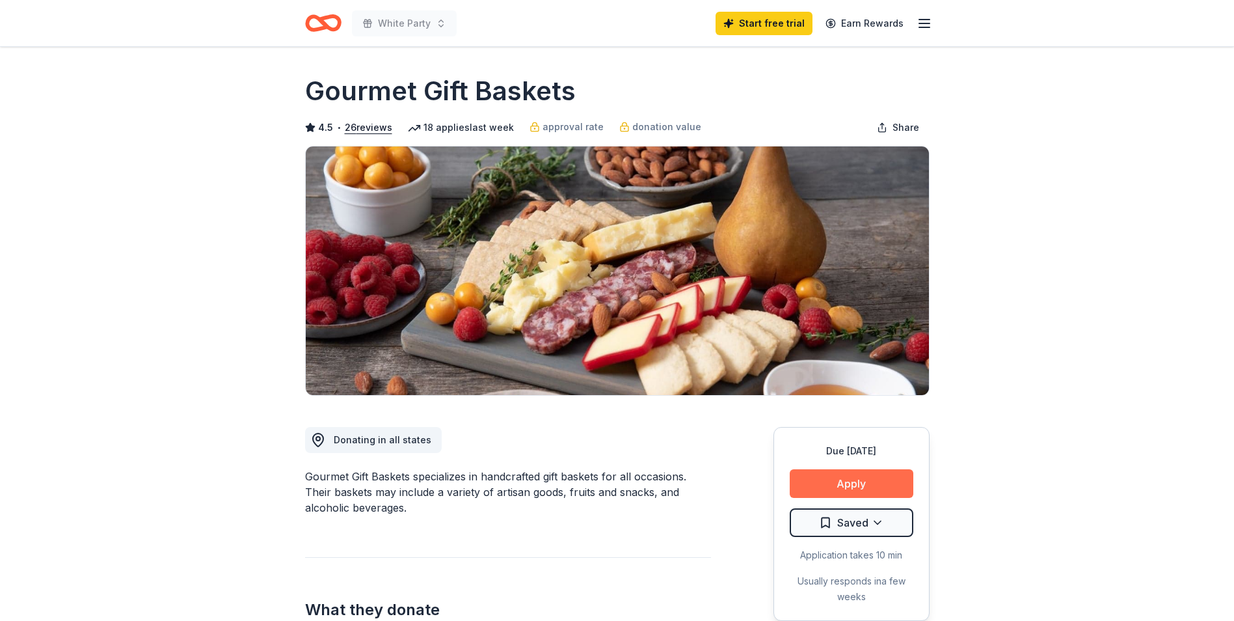
click at [850, 477] on button "Apply" at bounding box center [852, 483] width 124 height 29
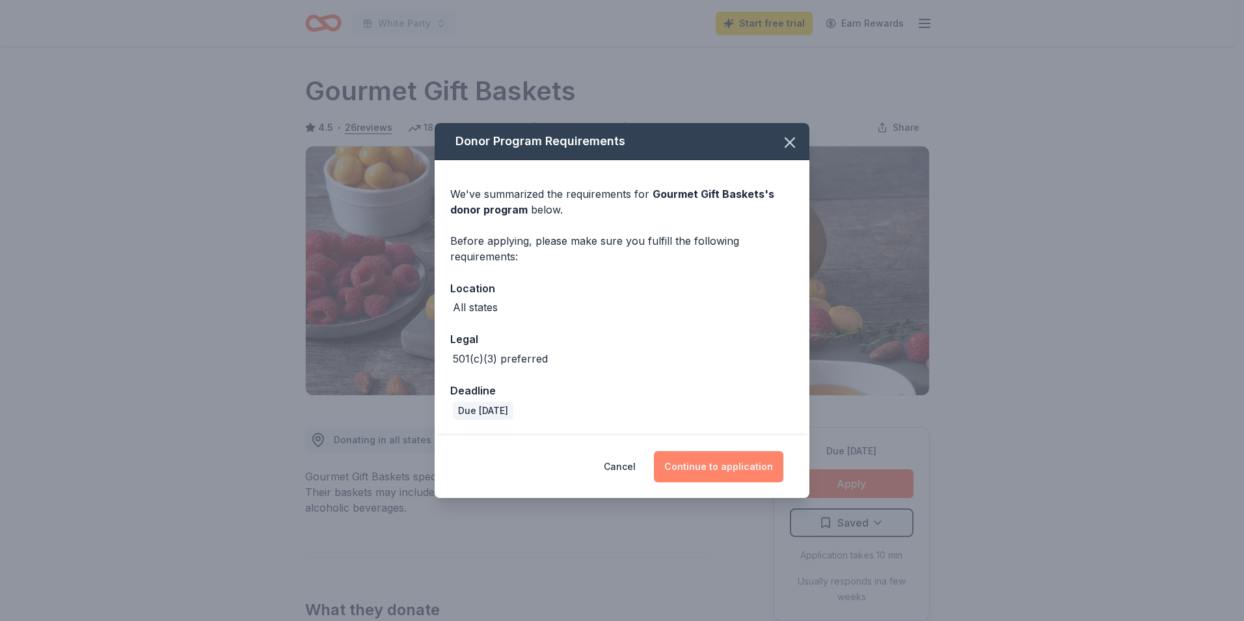
click at [727, 469] on button "Continue to application" at bounding box center [718, 466] width 129 height 31
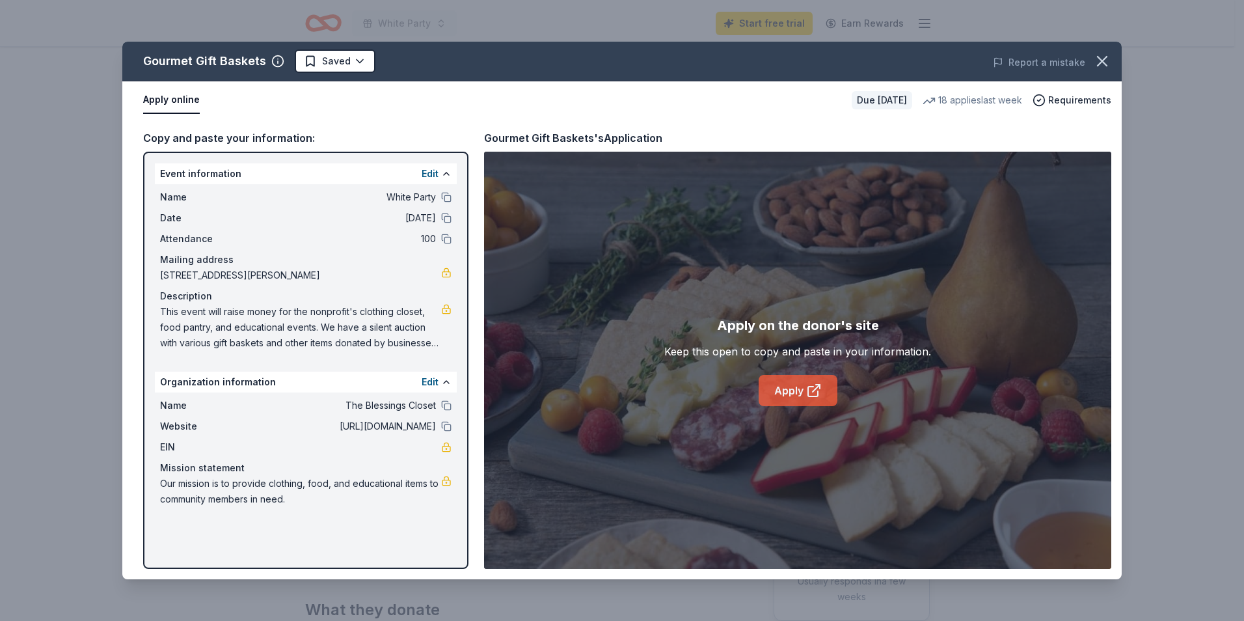
click at [781, 394] on link "Apply" at bounding box center [798, 390] width 79 height 31
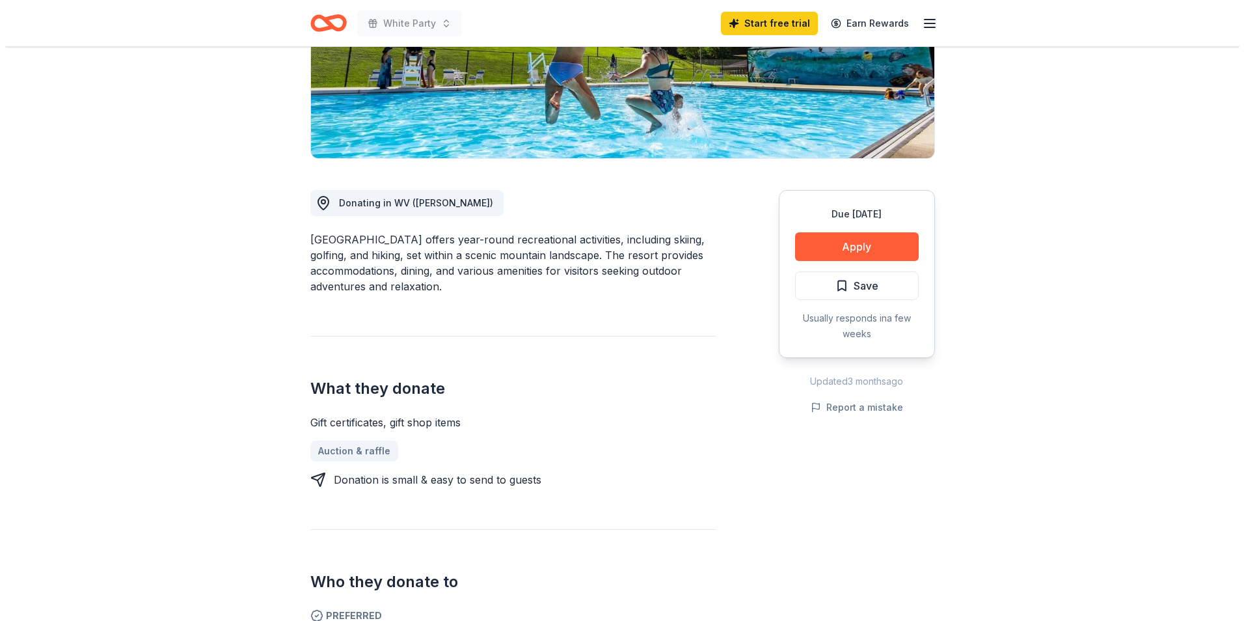
scroll to position [211, 0]
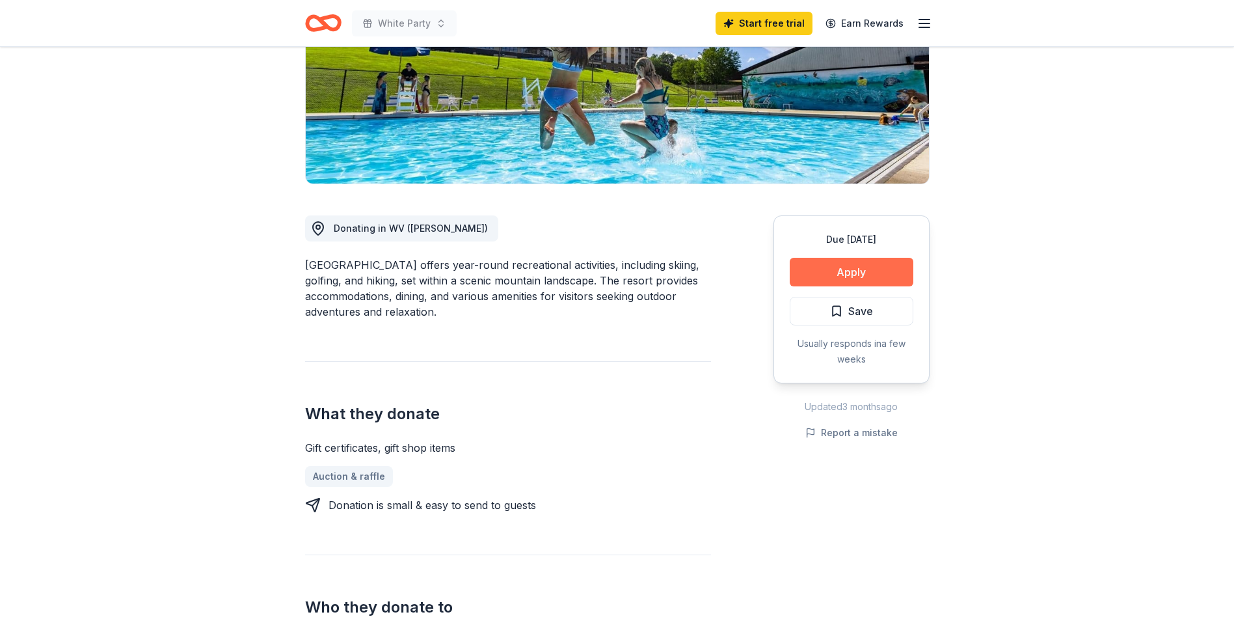
click at [845, 274] on button "Apply" at bounding box center [852, 272] width 124 height 29
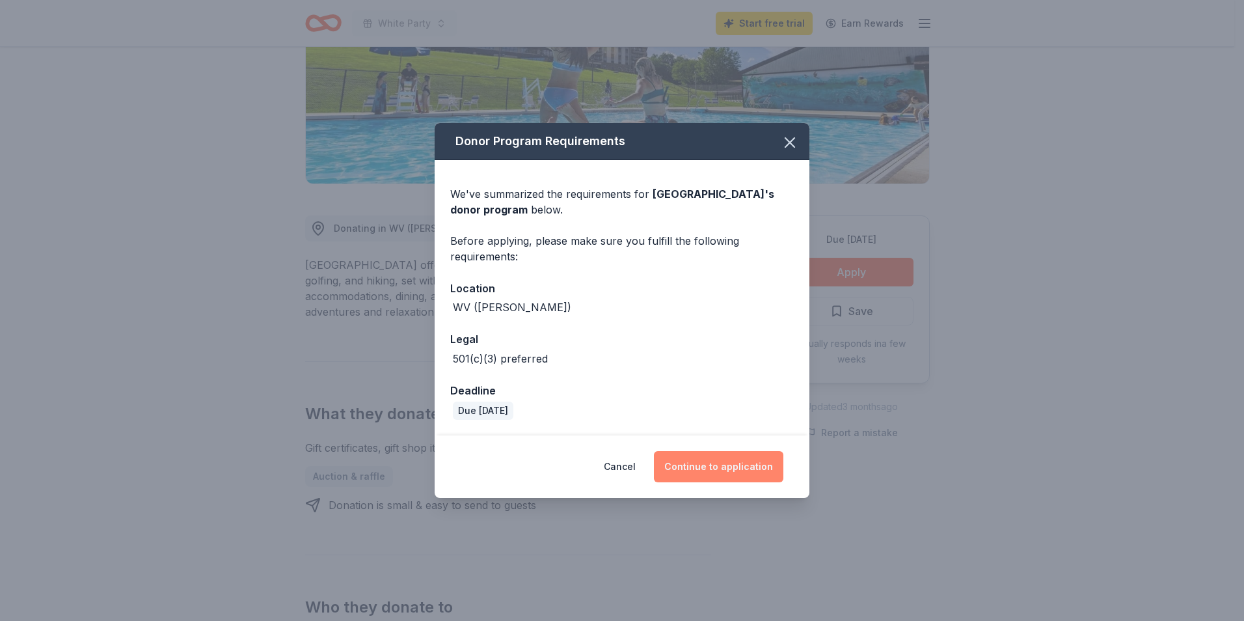
click at [713, 473] on button "Continue to application" at bounding box center [718, 466] width 129 height 31
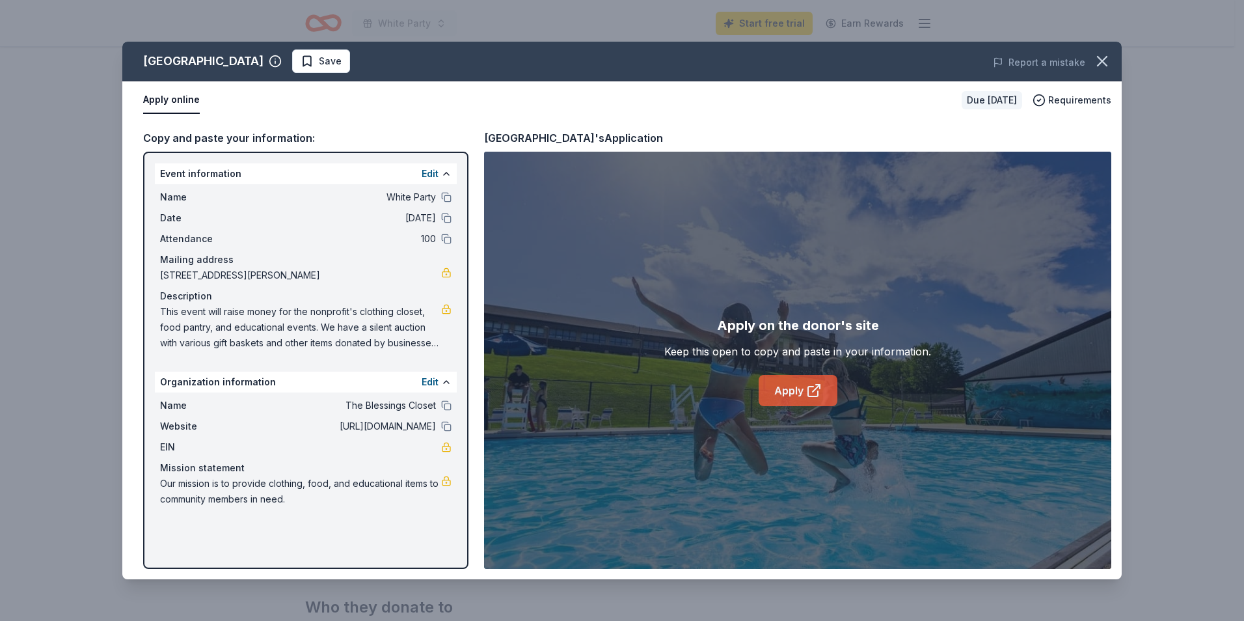
click at [784, 394] on link "Apply" at bounding box center [798, 390] width 79 height 31
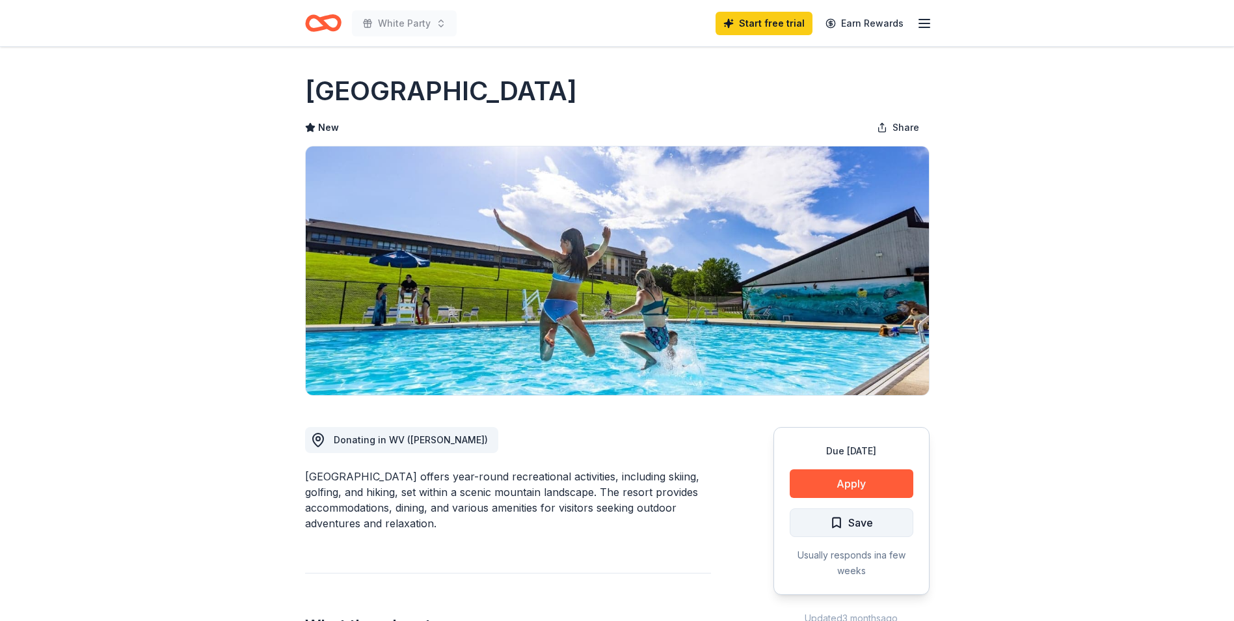
click at [855, 529] on span "Save" at bounding box center [860, 522] width 25 height 17
click at [858, 489] on button "Apply" at bounding box center [852, 483] width 124 height 29
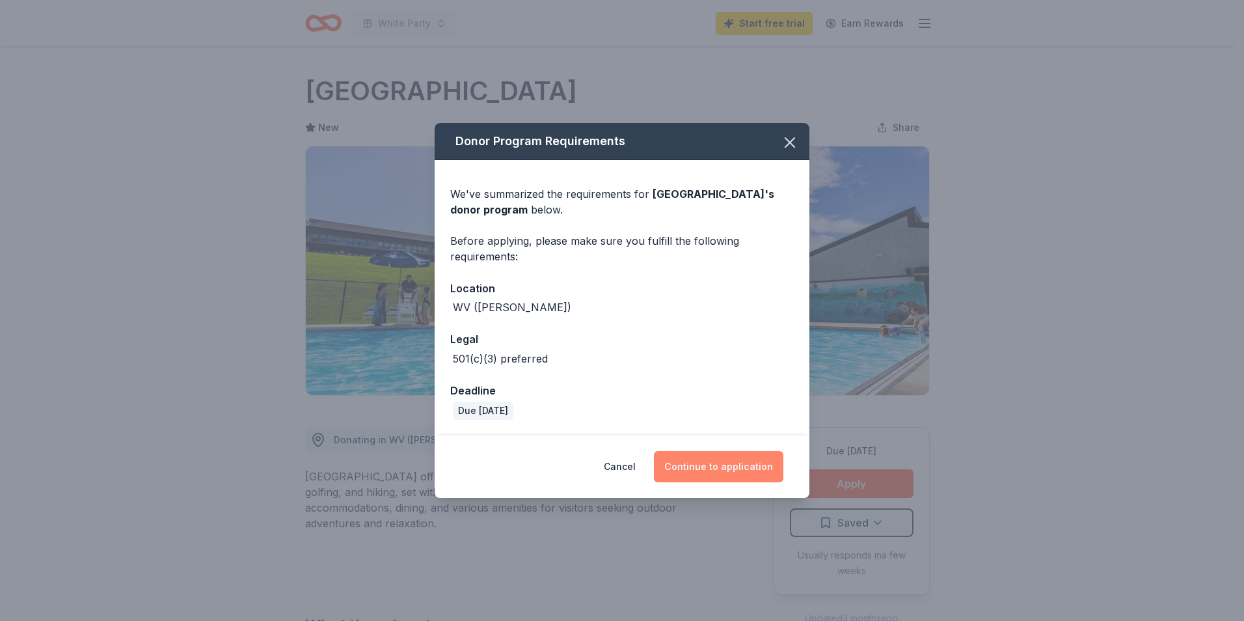
click at [717, 469] on button "Continue to application" at bounding box center [718, 466] width 129 height 31
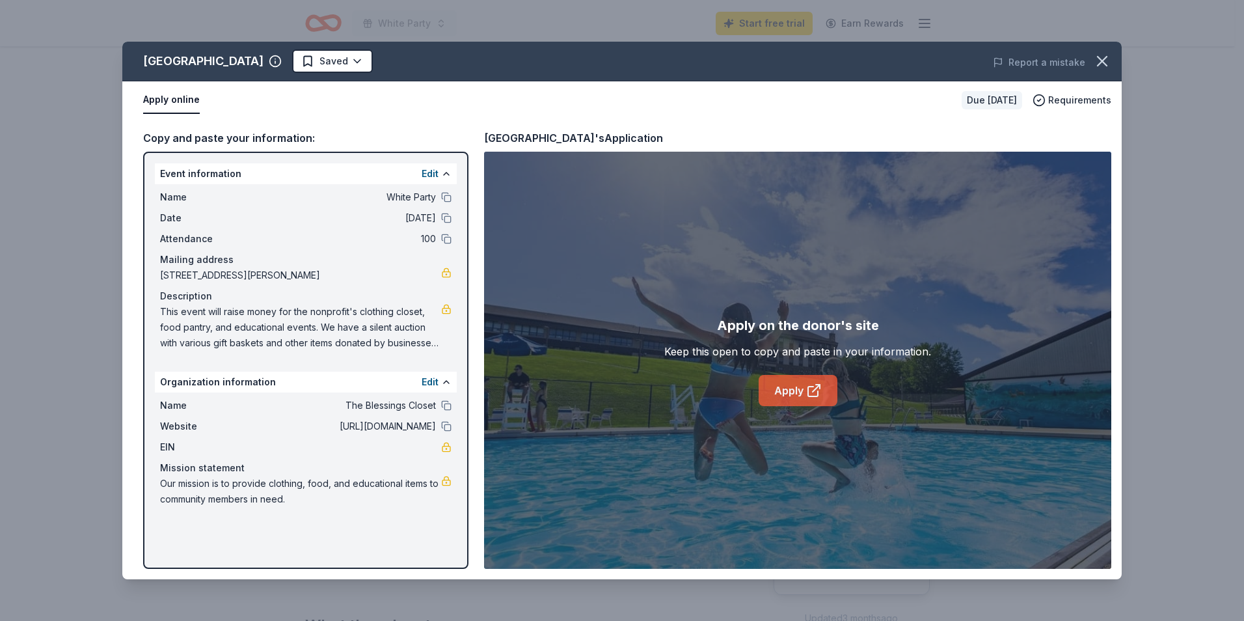
click at [789, 392] on link "Apply" at bounding box center [798, 390] width 79 height 31
